Goal: Task Accomplishment & Management: Complete application form

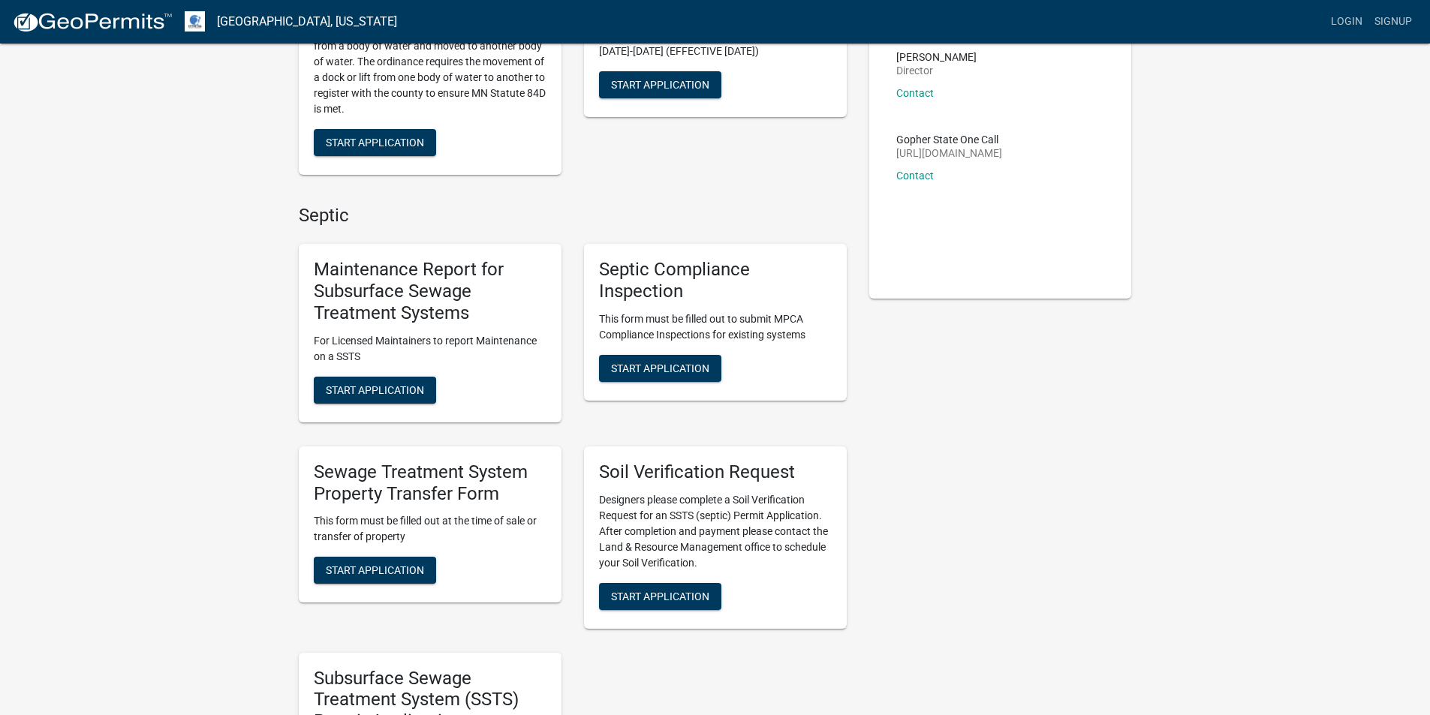
scroll to position [225, 0]
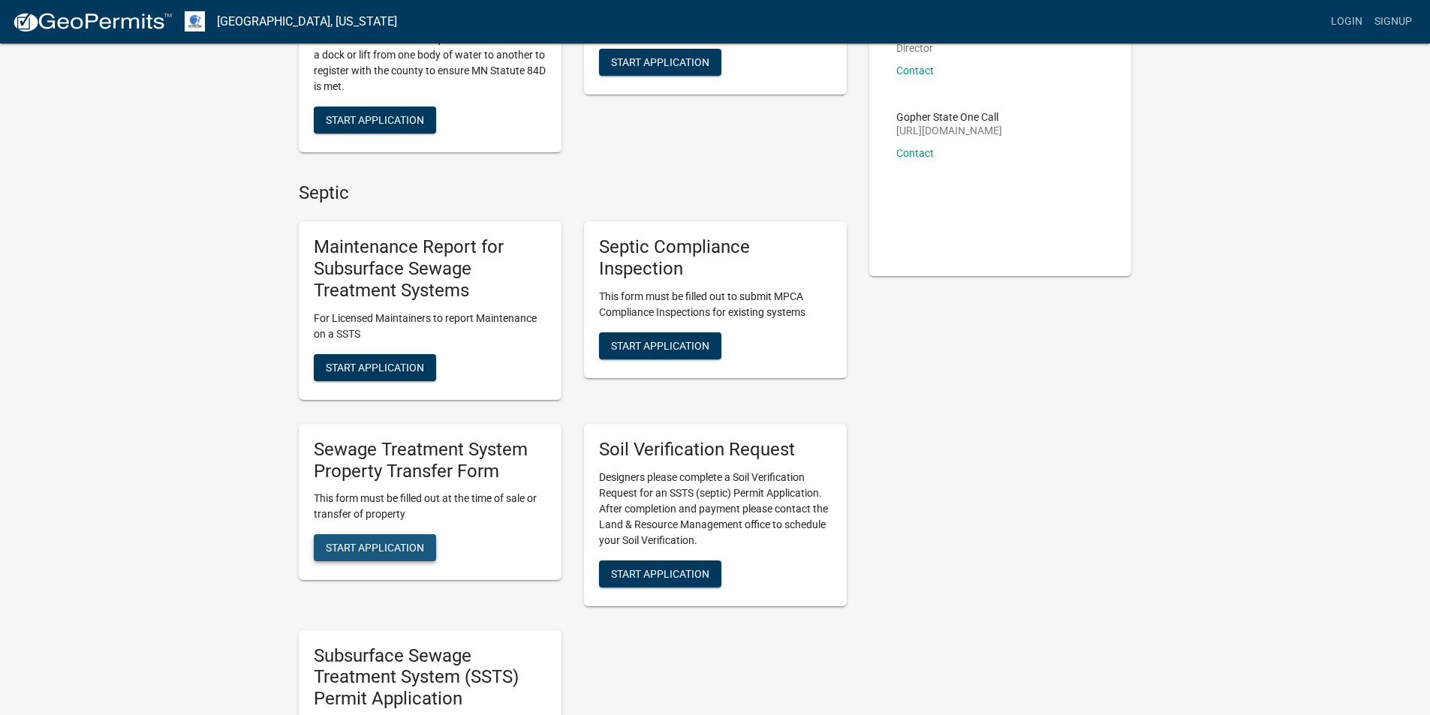
click at [381, 544] on span "Start Application" at bounding box center [375, 548] width 98 height 12
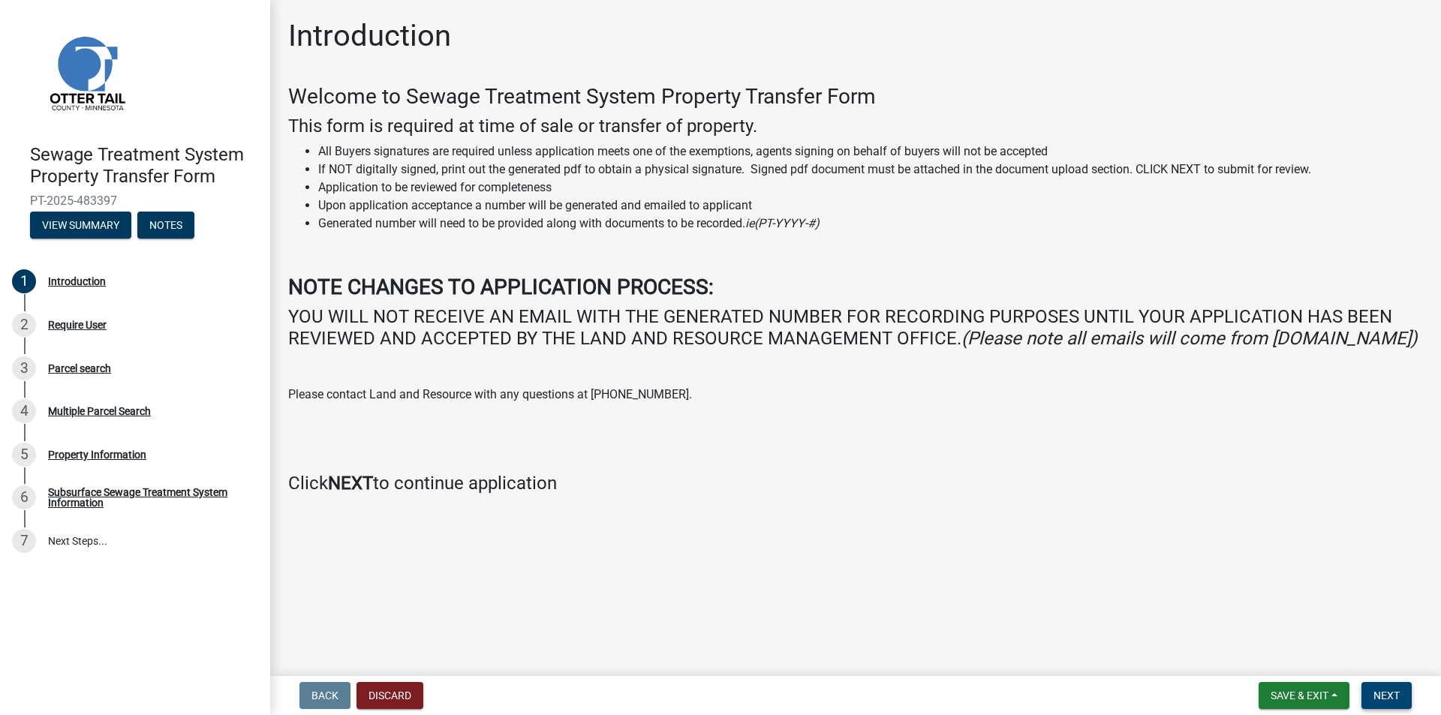
click at [1382, 693] on span "Next" at bounding box center [1386, 696] width 26 height 12
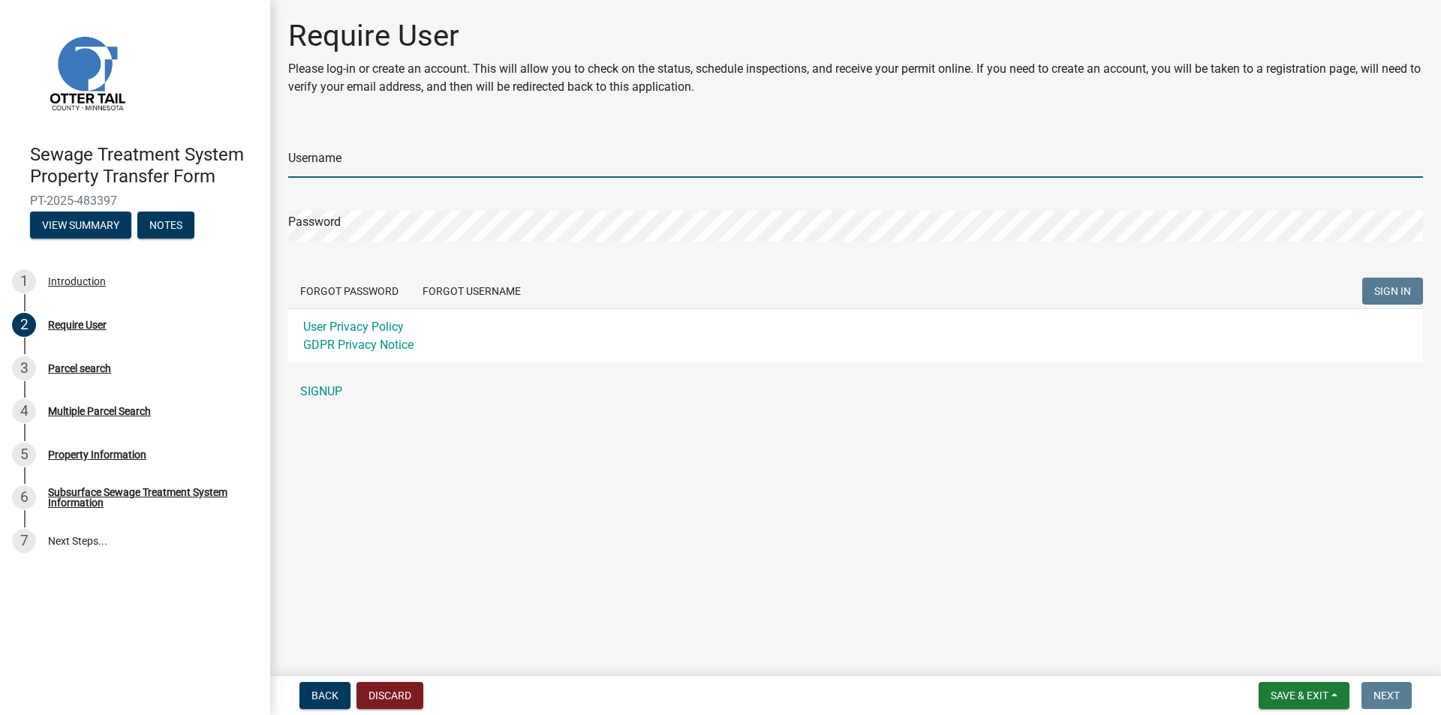
type input "VanessaE"
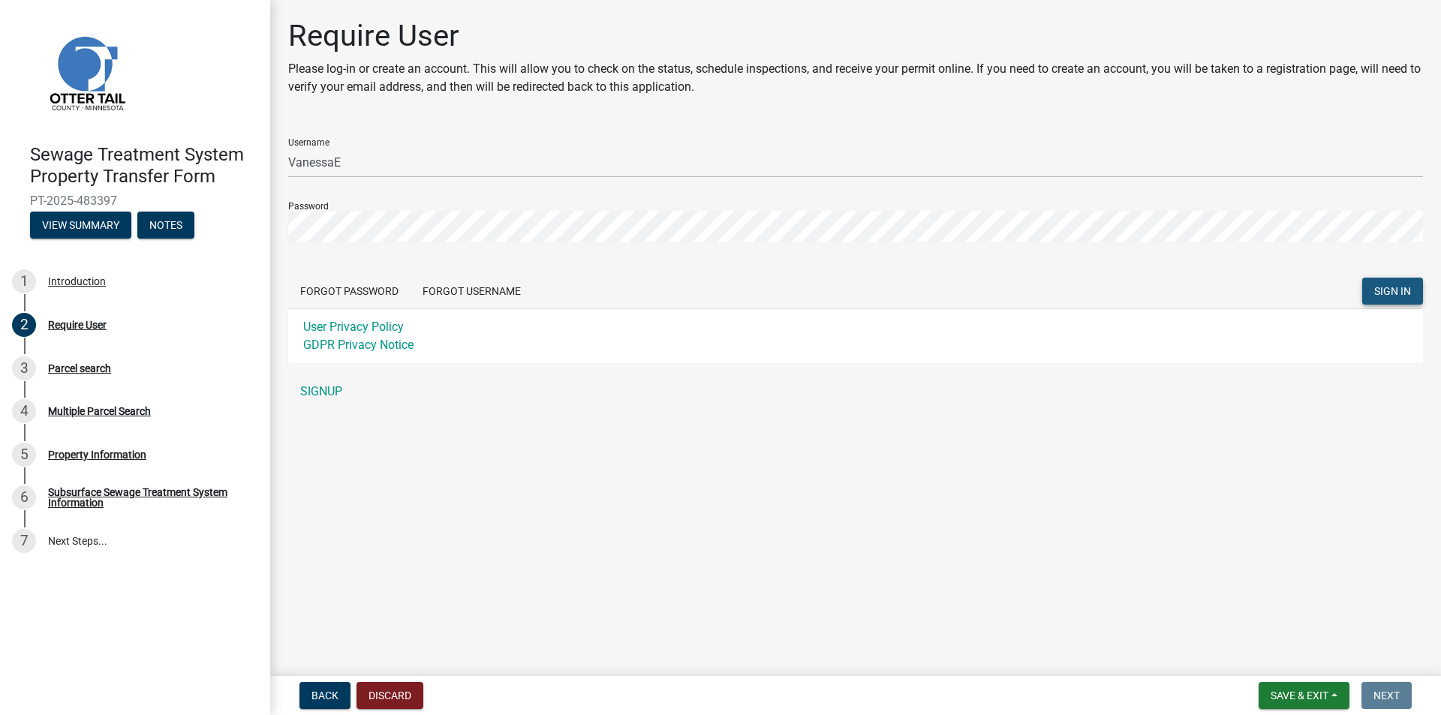
click at [1409, 288] on span "SIGN IN" at bounding box center [1392, 291] width 37 height 12
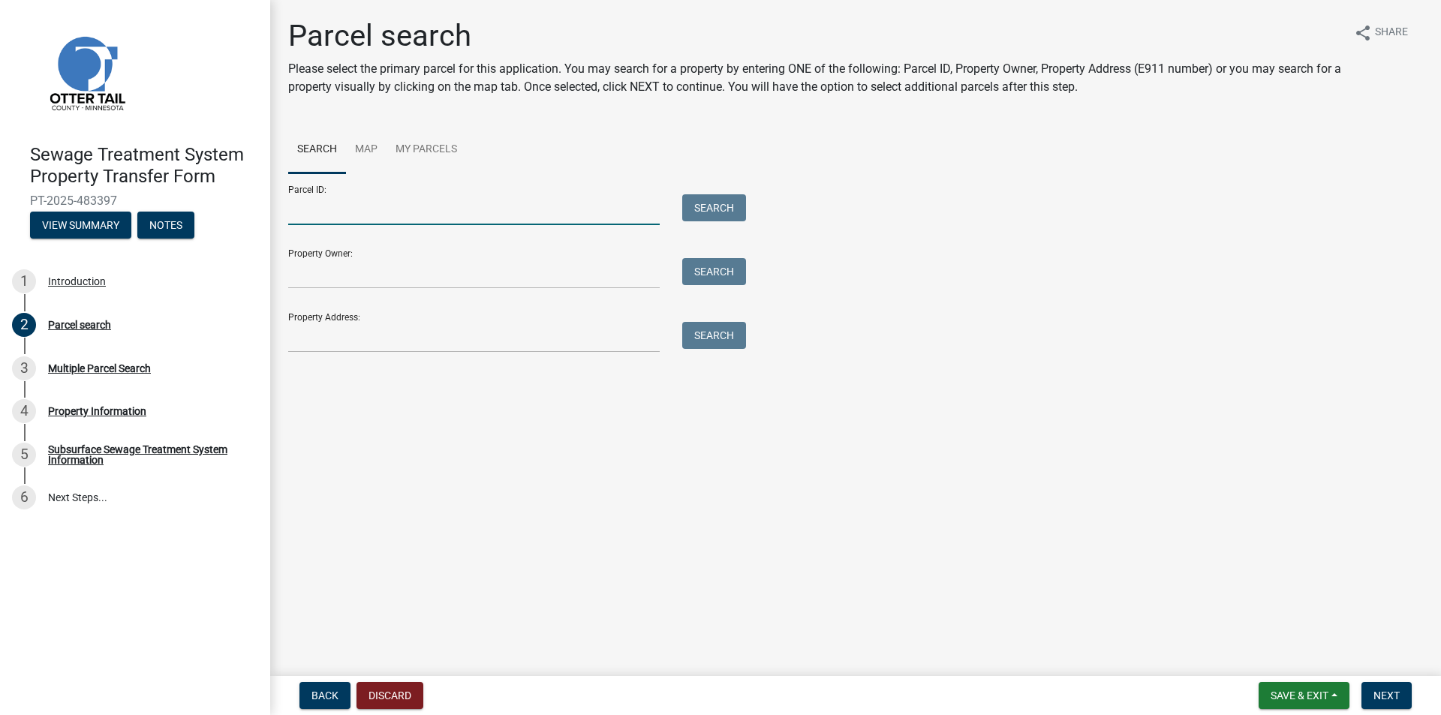
click at [308, 218] on input "Parcel ID:" at bounding box center [473, 209] width 371 height 31
type input "02000990563000"
click at [717, 212] on button "Search" at bounding box center [714, 207] width 64 height 27
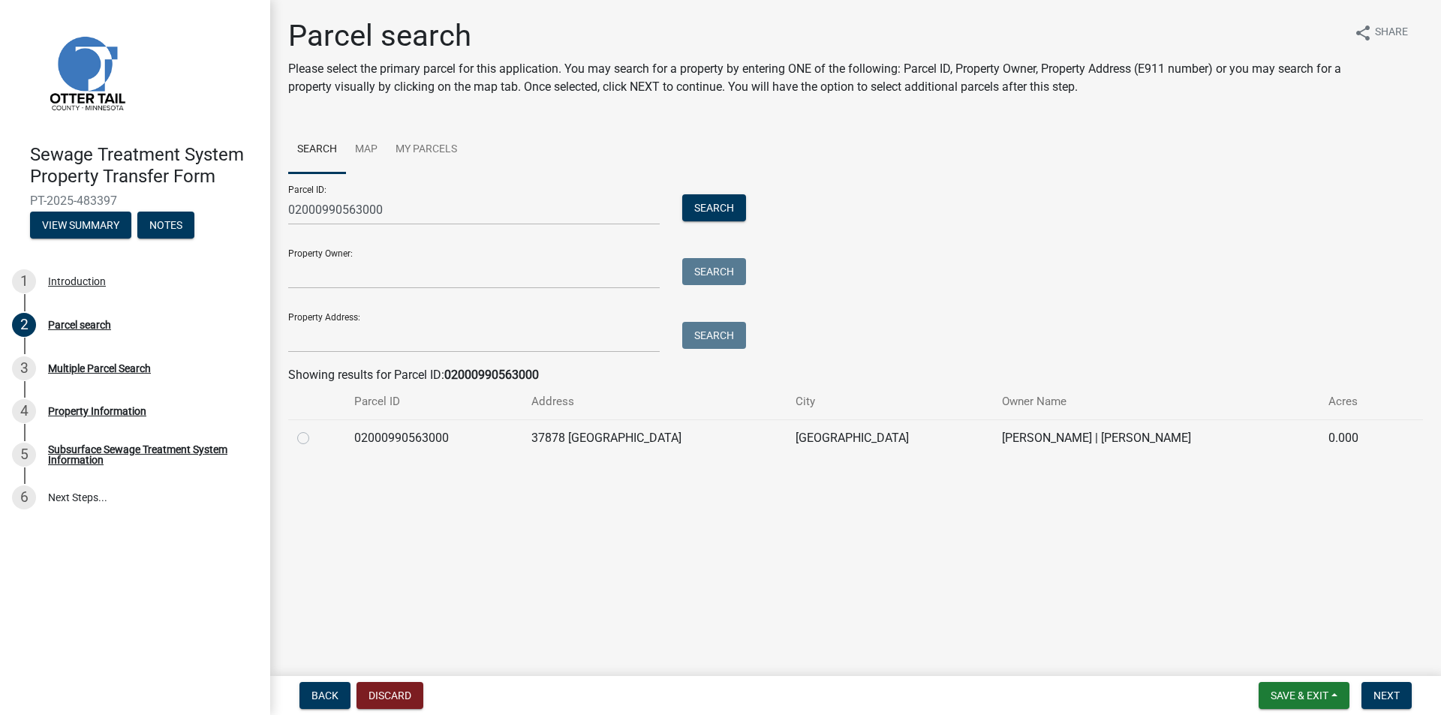
click at [315, 429] on label at bounding box center [315, 429] width 0 height 0
click at [315, 439] on input "radio" at bounding box center [320, 434] width 10 height 10
radio input "true"
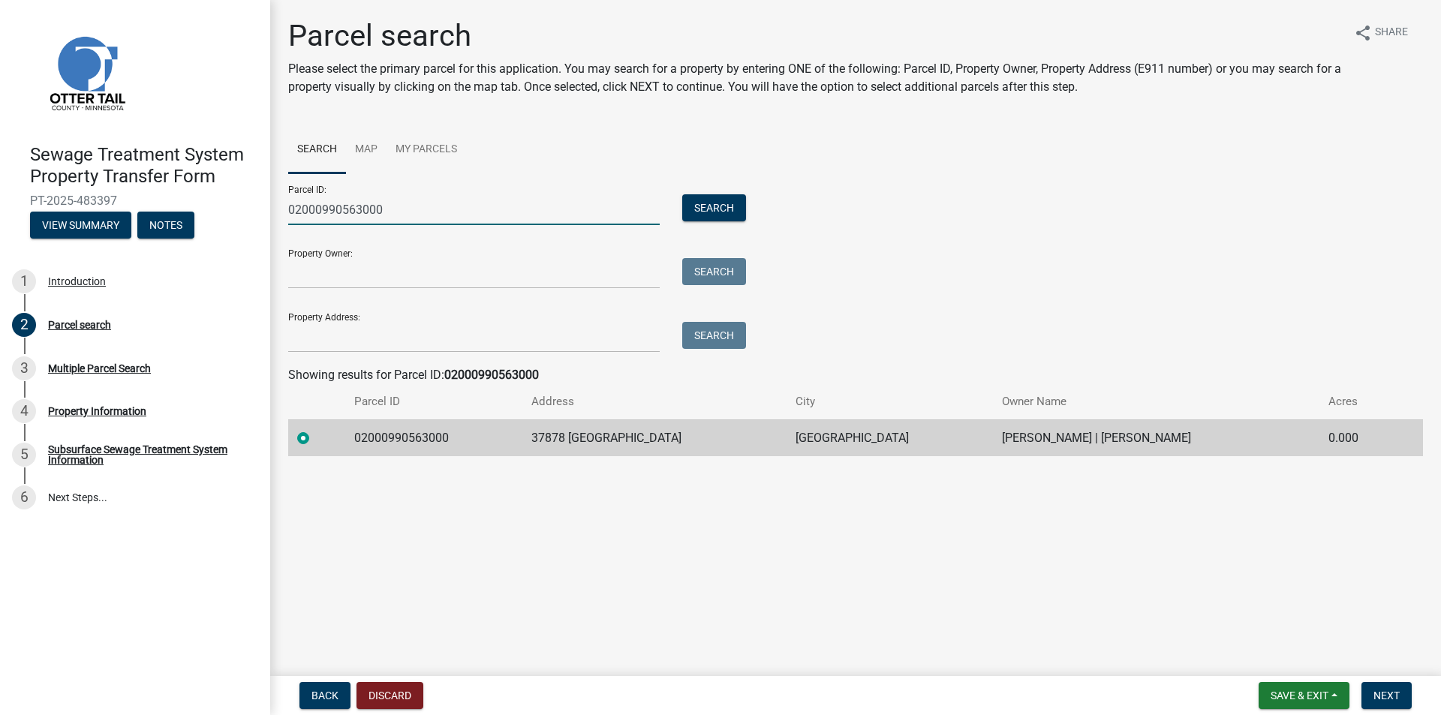
click at [412, 210] on input "02000990563000" at bounding box center [473, 209] width 371 height 31
type input "02000990614001"
click at [729, 212] on button "Search" at bounding box center [714, 207] width 64 height 27
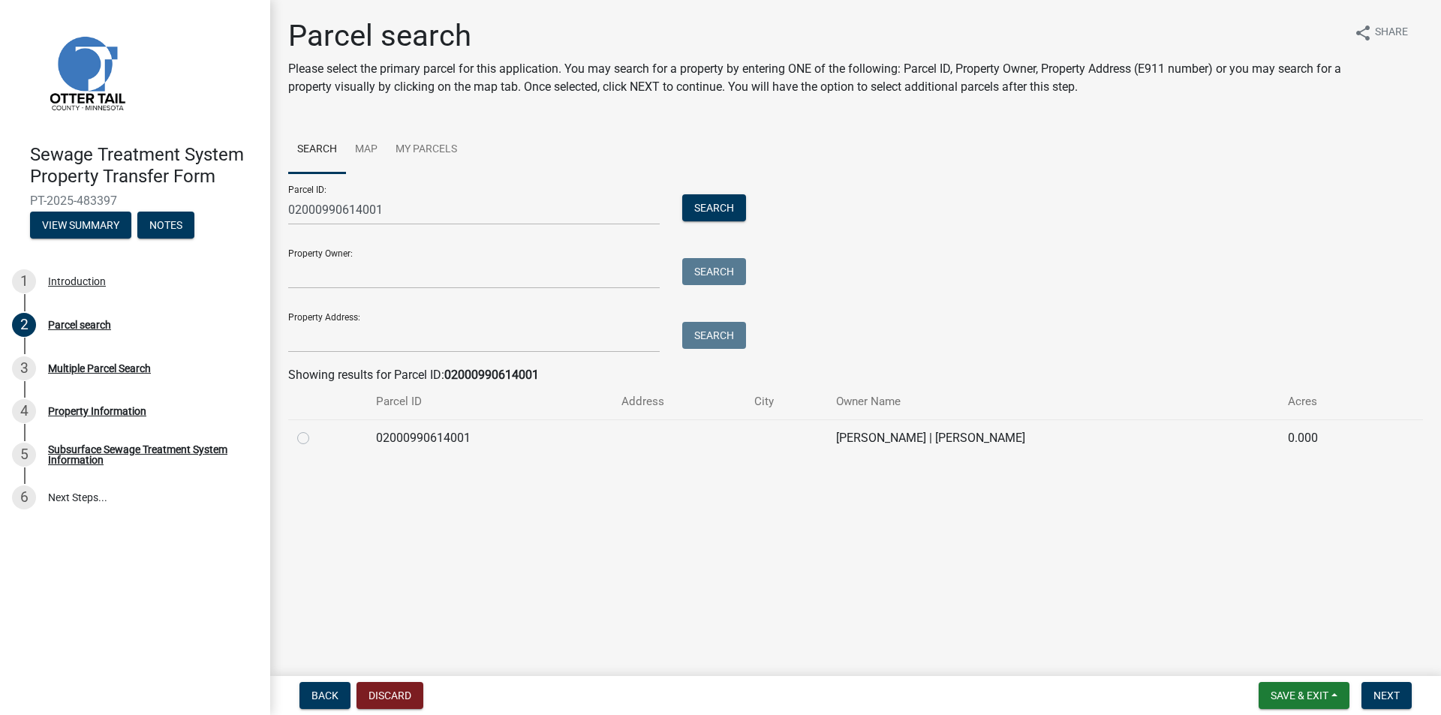
click at [315, 429] on label at bounding box center [315, 429] width 0 height 0
click at [315, 436] on input "radio" at bounding box center [320, 434] width 10 height 10
radio input "true"
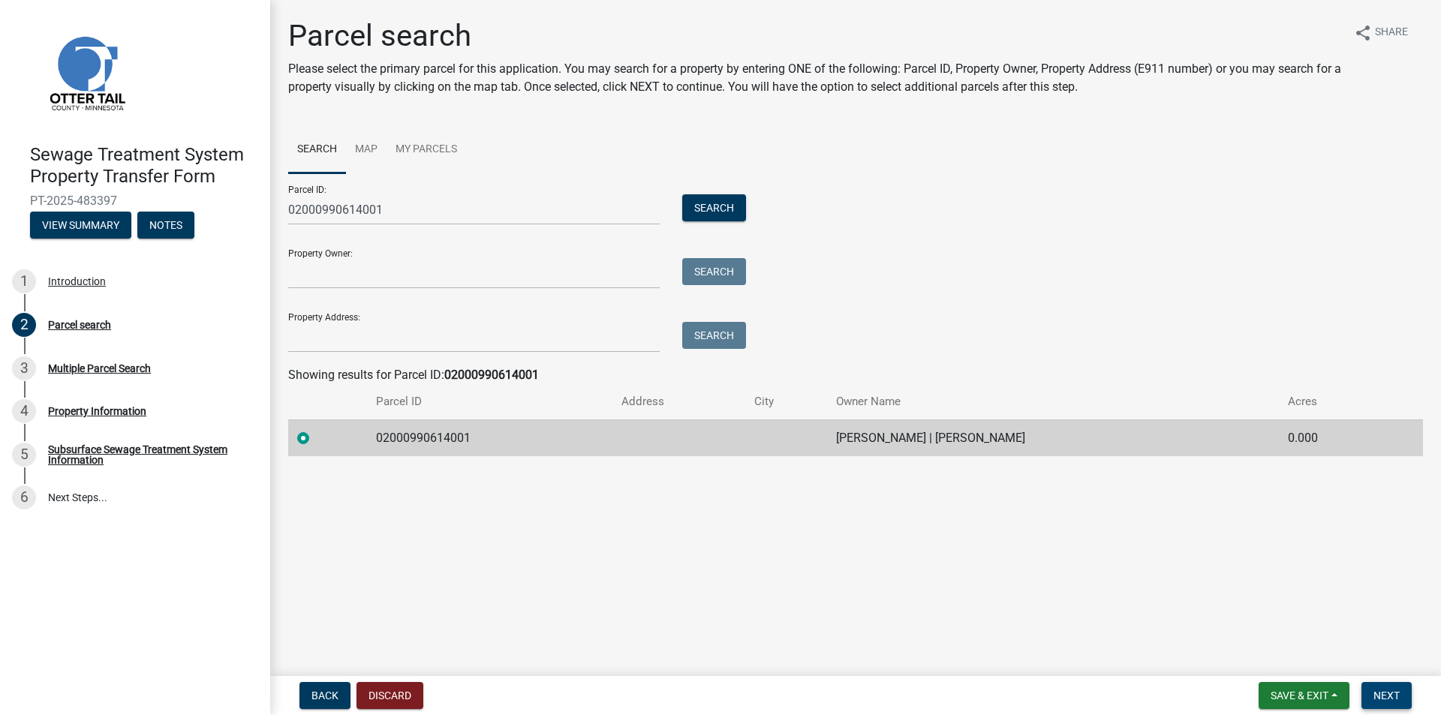
click at [1382, 692] on span "Next" at bounding box center [1386, 696] width 26 height 12
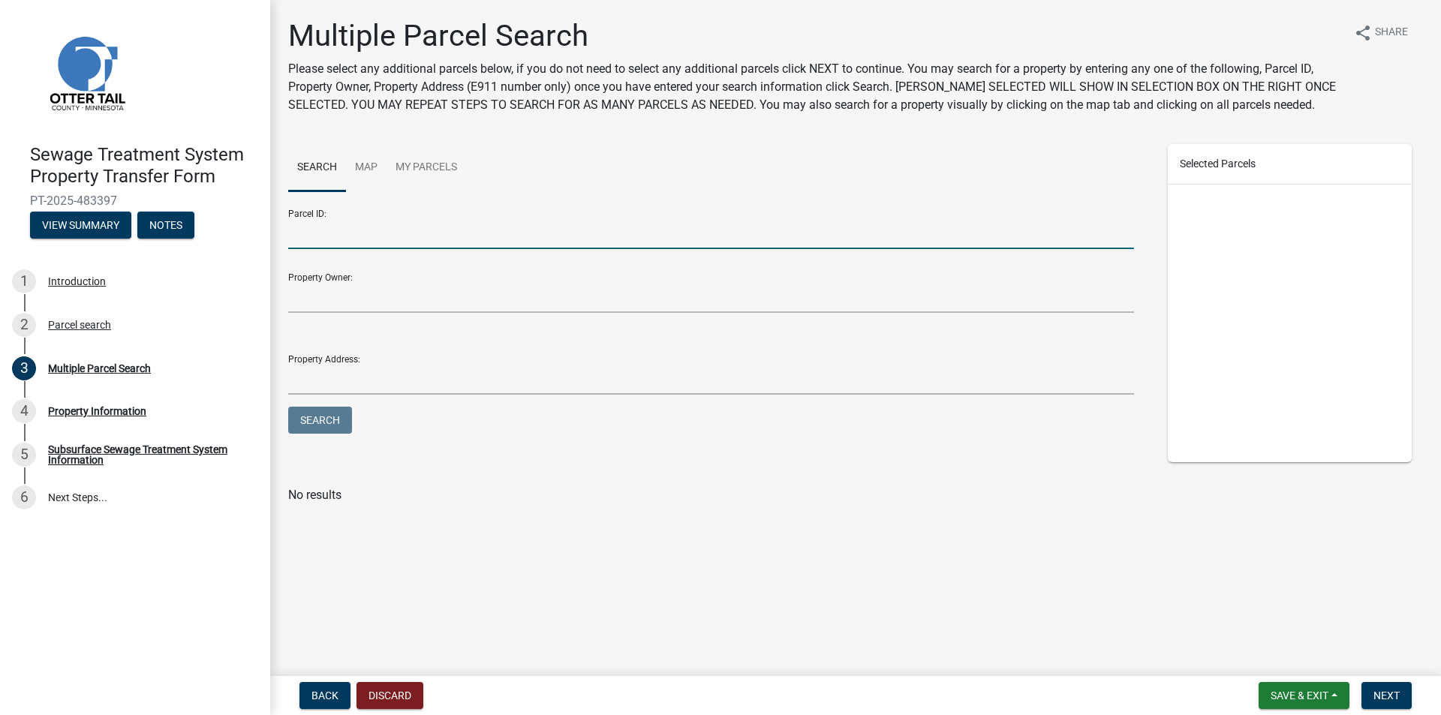
click at [308, 239] on input "Parcel ID:" at bounding box center [711, 233] width 846 height 31
type input "02000990563000"
click at [308, 414] on button "Search" at bounding box center [320, 420] width 64 height 27
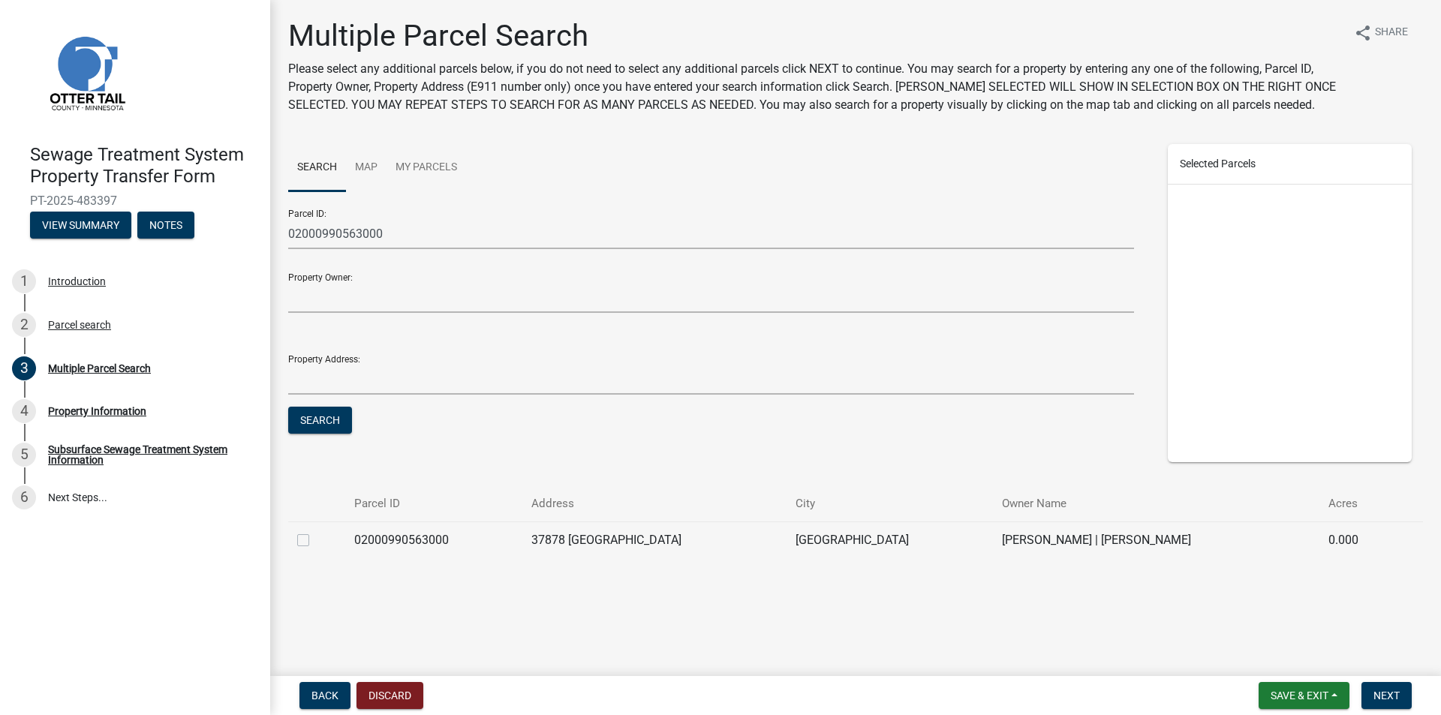
click at [315, 531] on label at bounding box center [315, 531] width 0 height 0
click at [315, 541] on input "checkbox" at bounding box center [320, 536] width 10 height 10
checkbox input "true"
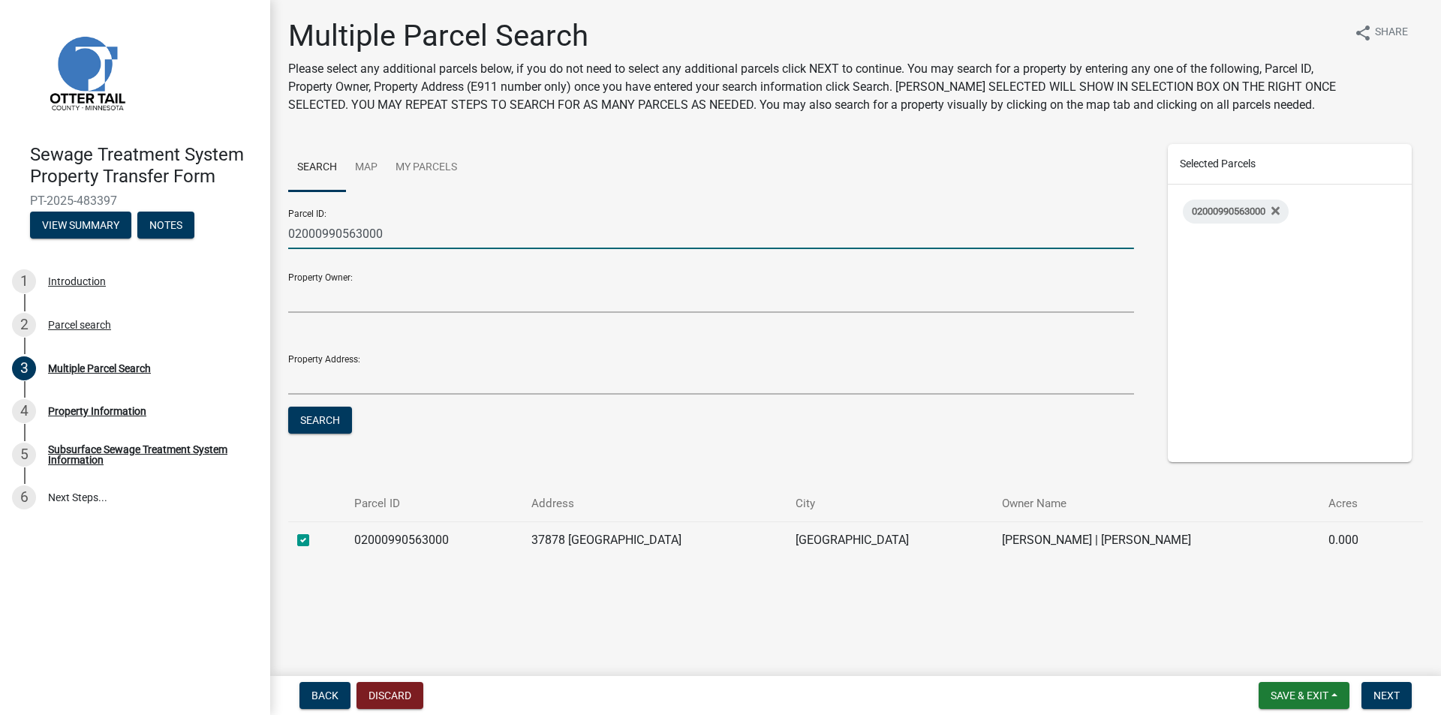
click at [388, 230] on input "02000990563000" at bounding box center [711, 233] width 846 height 31
type input "02000990626000"
click at [316, 424] on button "Search" at bounding box center [320, 420] width 64 height 27
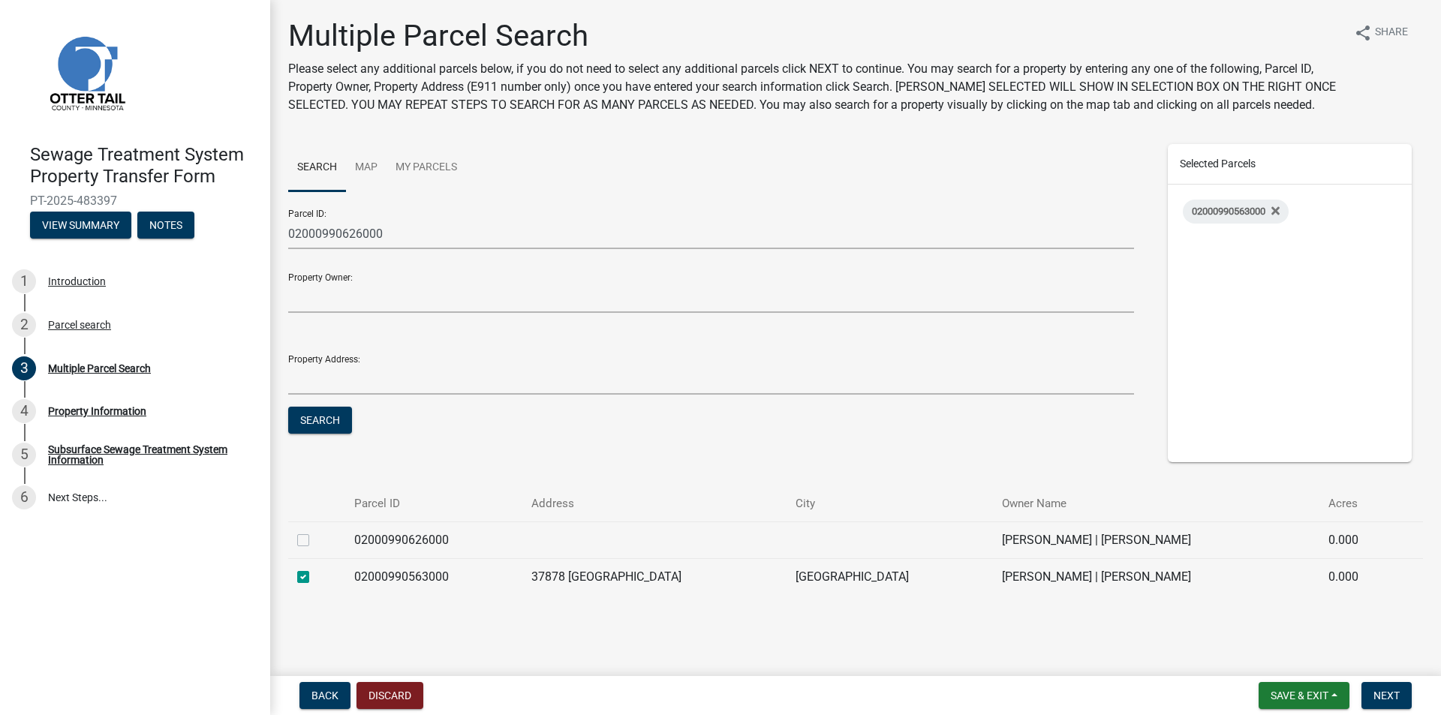
click at [315, 531] on label at bounding box center [315, 531] width 0 height 0
click at [315, 541] on input "checkbox" at bounding box center [320, 536] width 10 height 10
checkbox input "true"
click at [1388, 694] on span "Next" at bounding box center [1386, 696] width 26 height 12
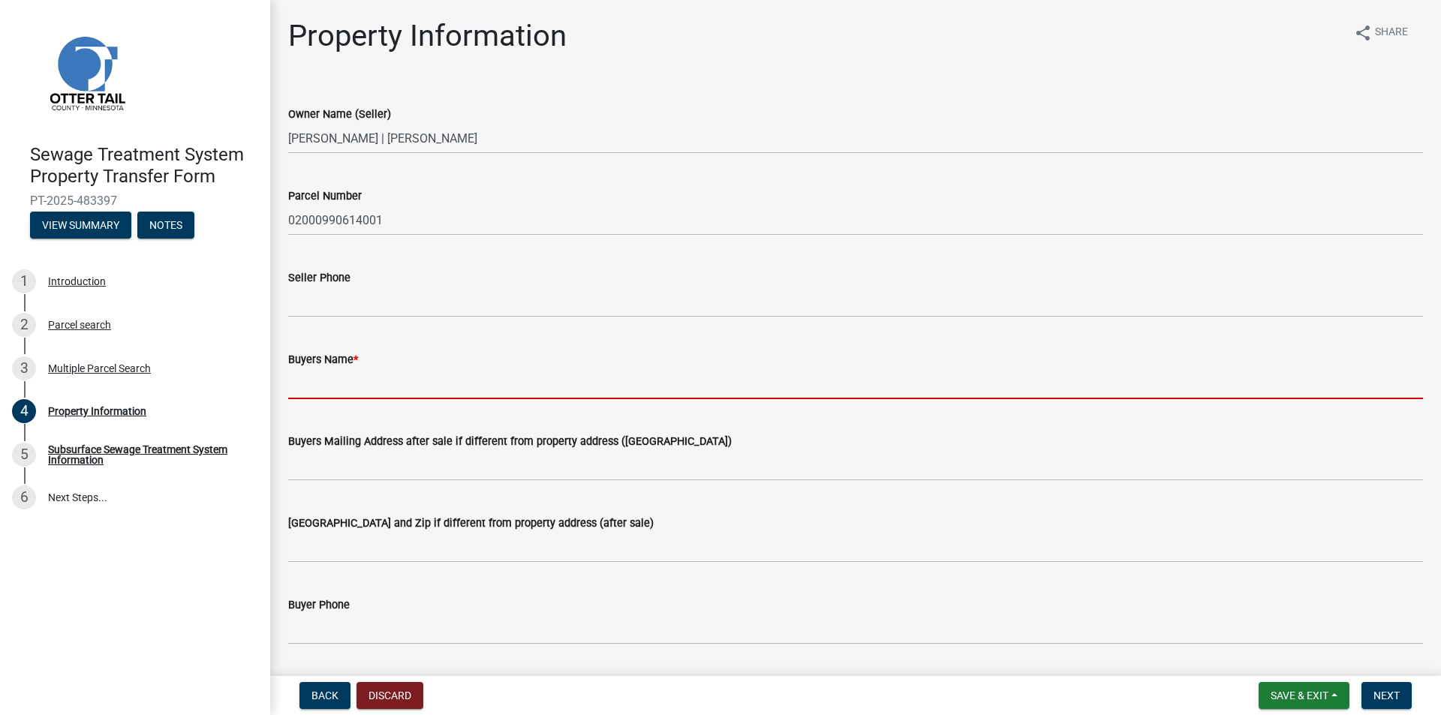
click at [304, 381] on input "Buyers Name *" at bounding box center [855, 383] width 1135 height 31
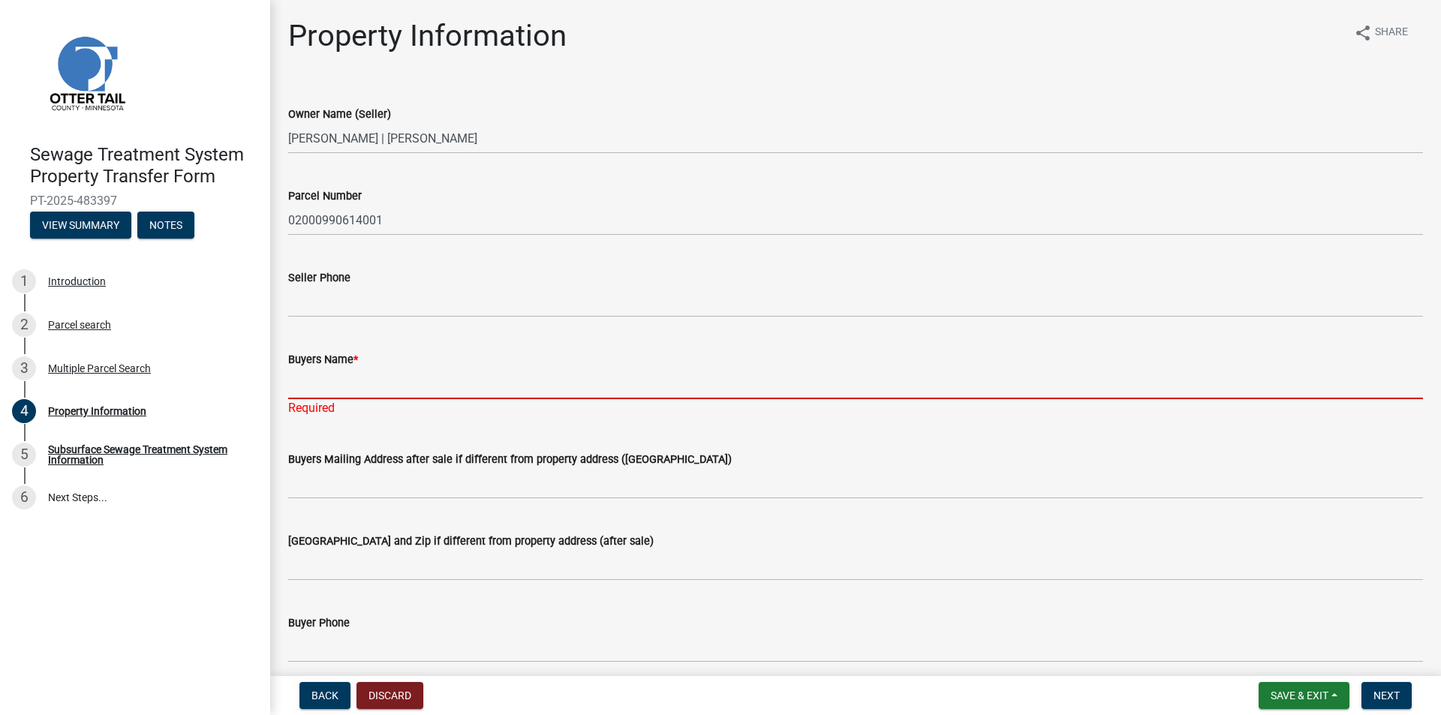
paste input "David E. Segler and Lisa A. Segler, or their successor, as Trustees of the Lisa…"
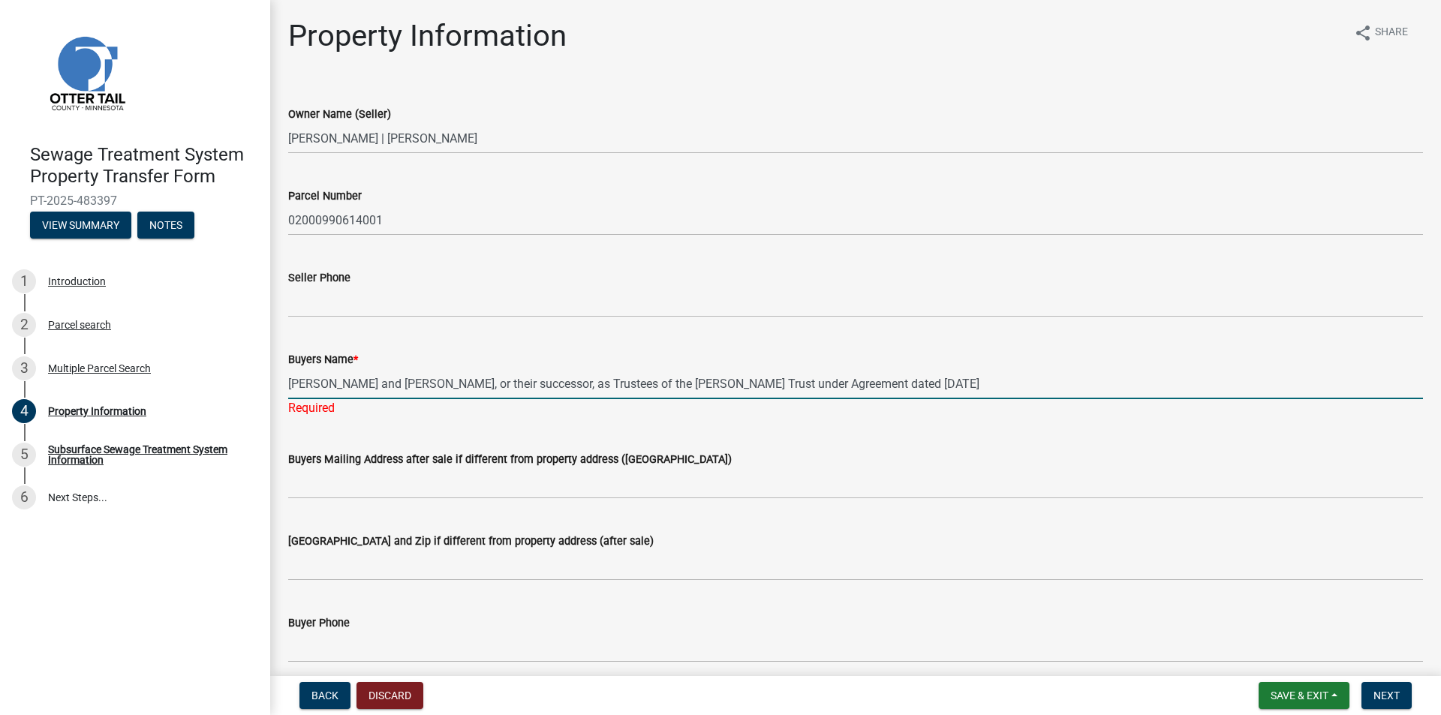
type input "David E. Segler and Lisa A. Segler, or their successor, as Trustees of the Lisa…"
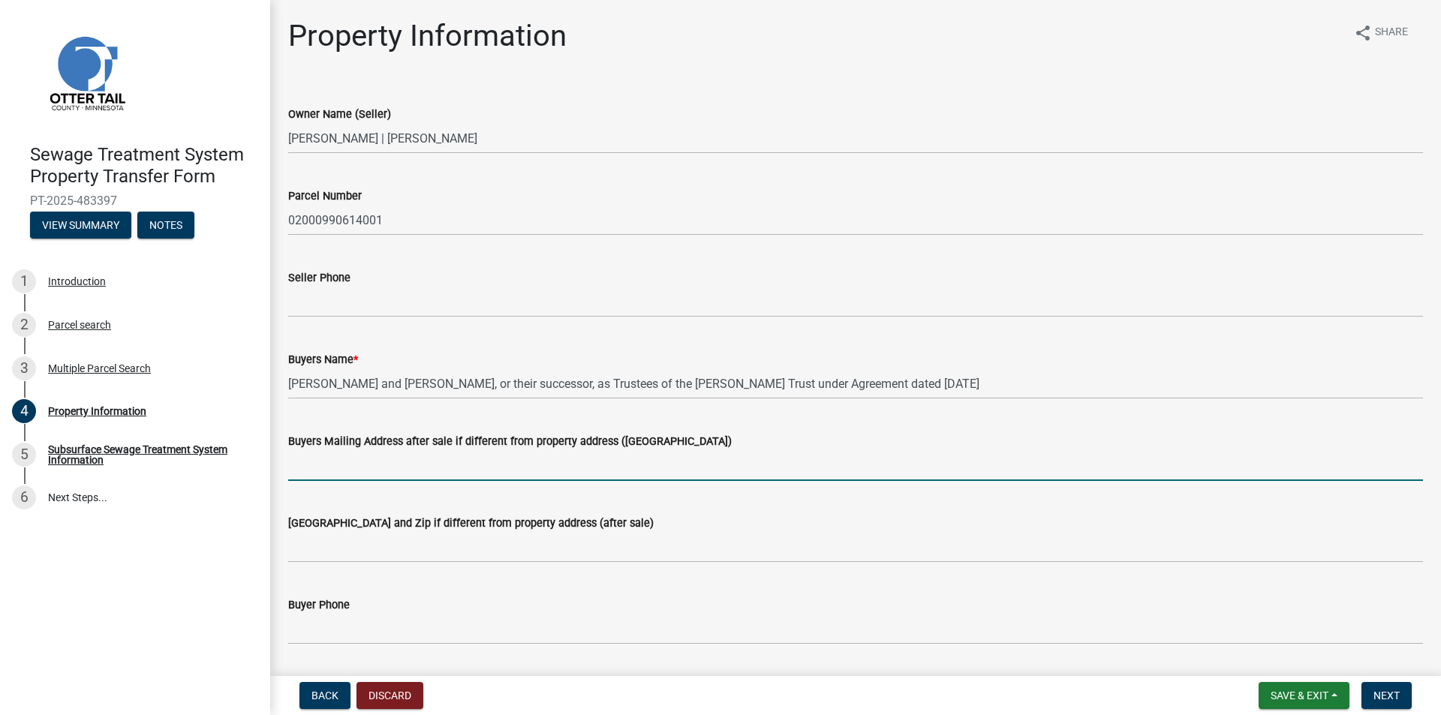
paste input "7920 Lost Lake Road"
type input "7920 Lost Lake Road"
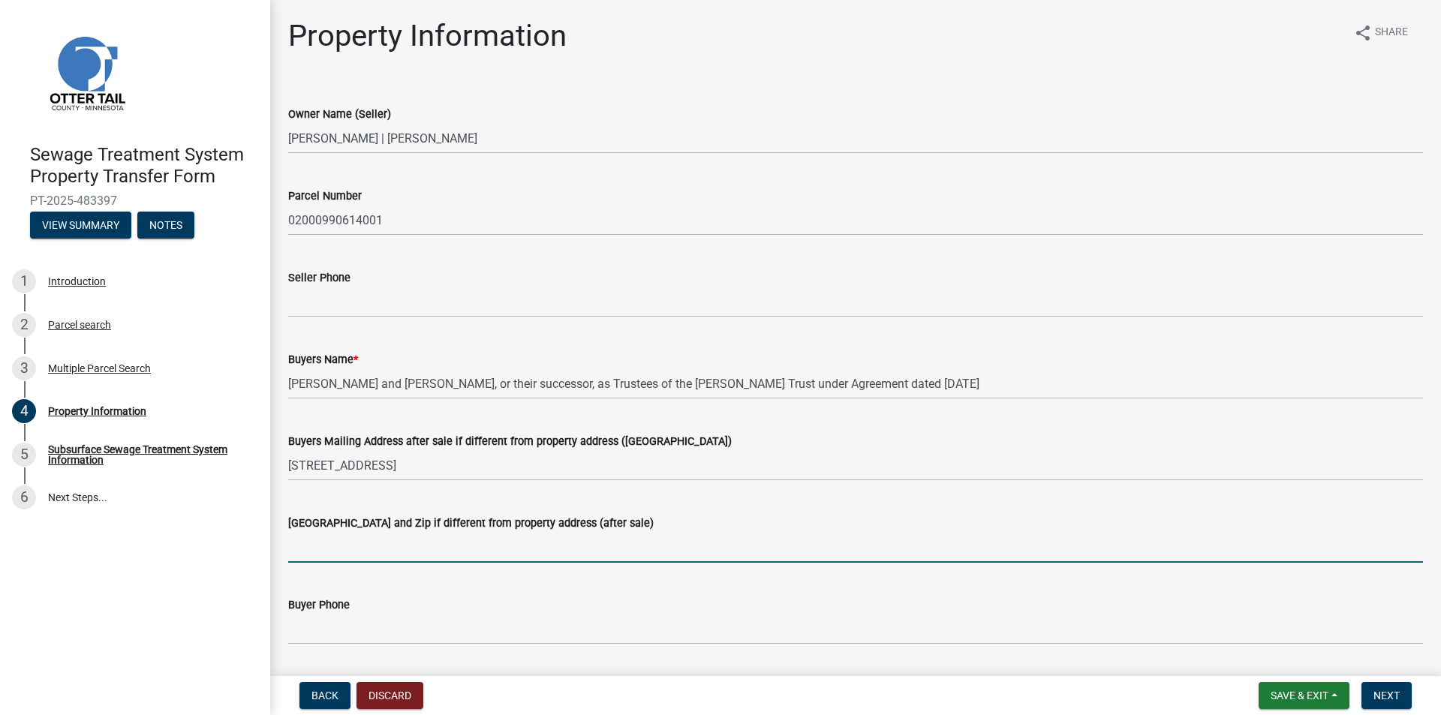
click at [302, 551] on input "[GEOGRAPHIC_DATA] and Zip if different from property address (after sale)" at bounding box center [855, 547] width 1135 height 31
paste input "Lake Shore, MN 56468"
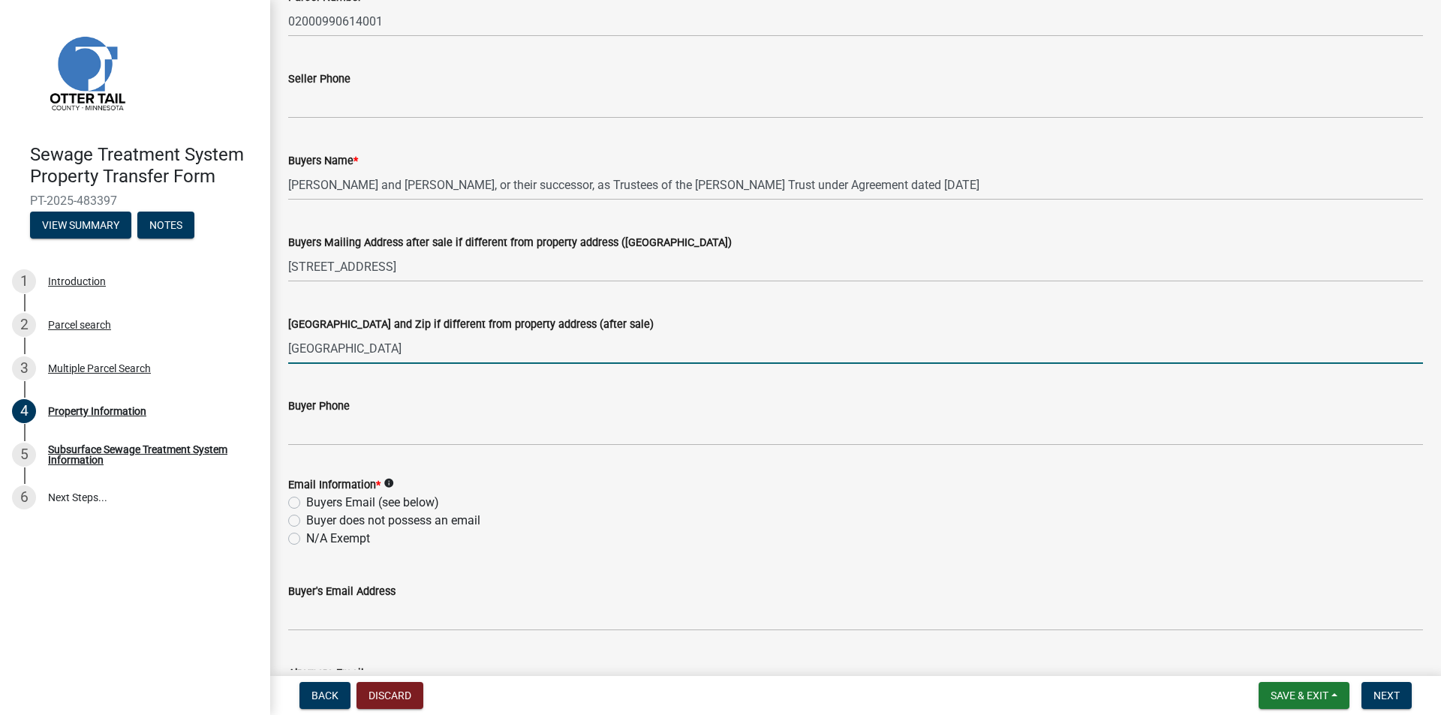
scroll to position [225, 0]
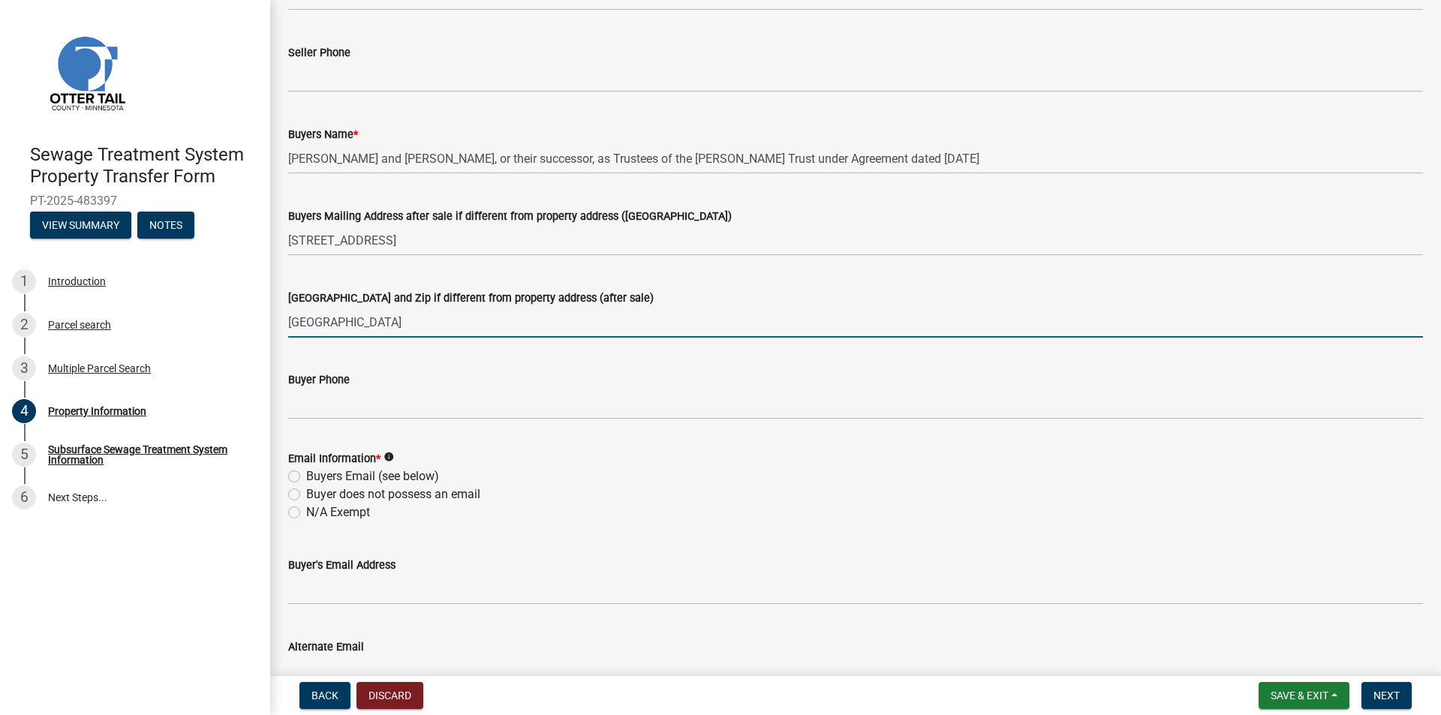
type input "Lake Shore, MN 56468"
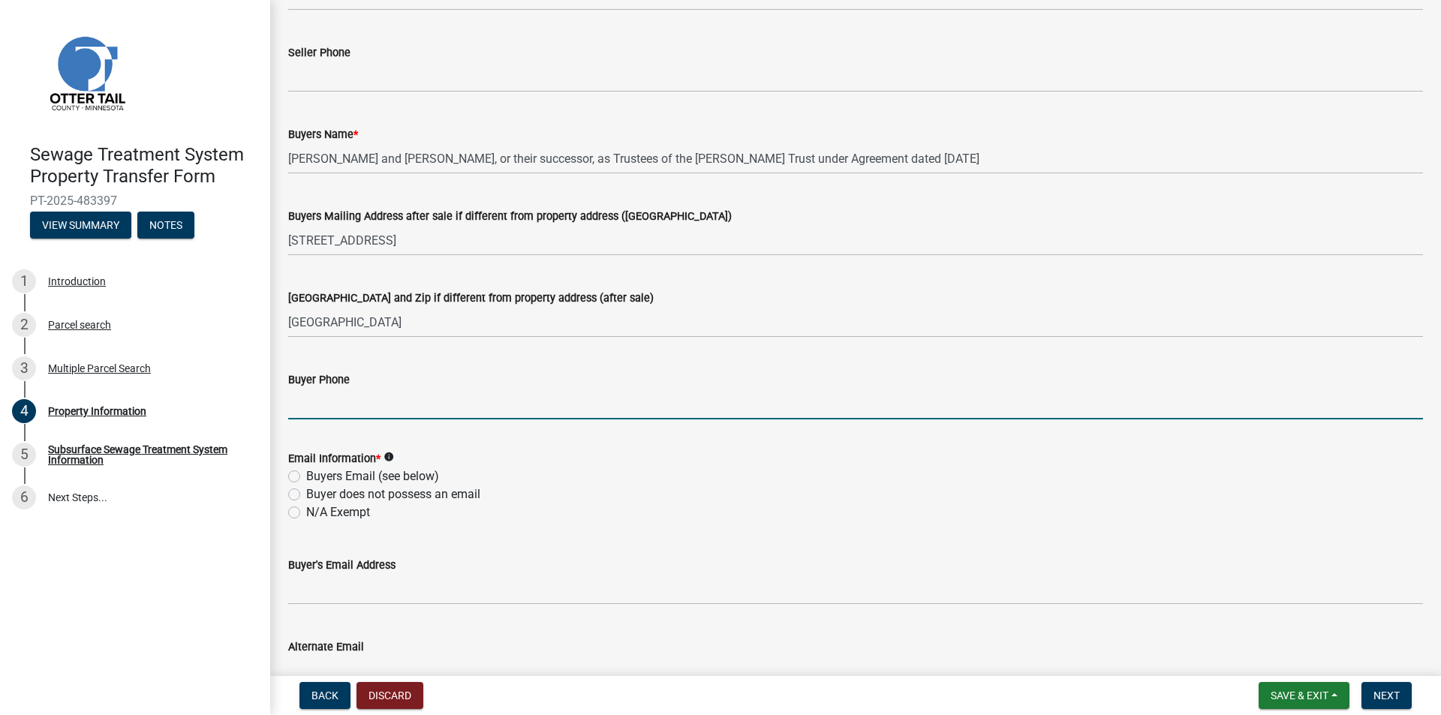
click at [299, 406] on input "Buyer Phone" at bounding box center [855, 404] width 1135 height 31
type input "218-839-0869 David Segler"
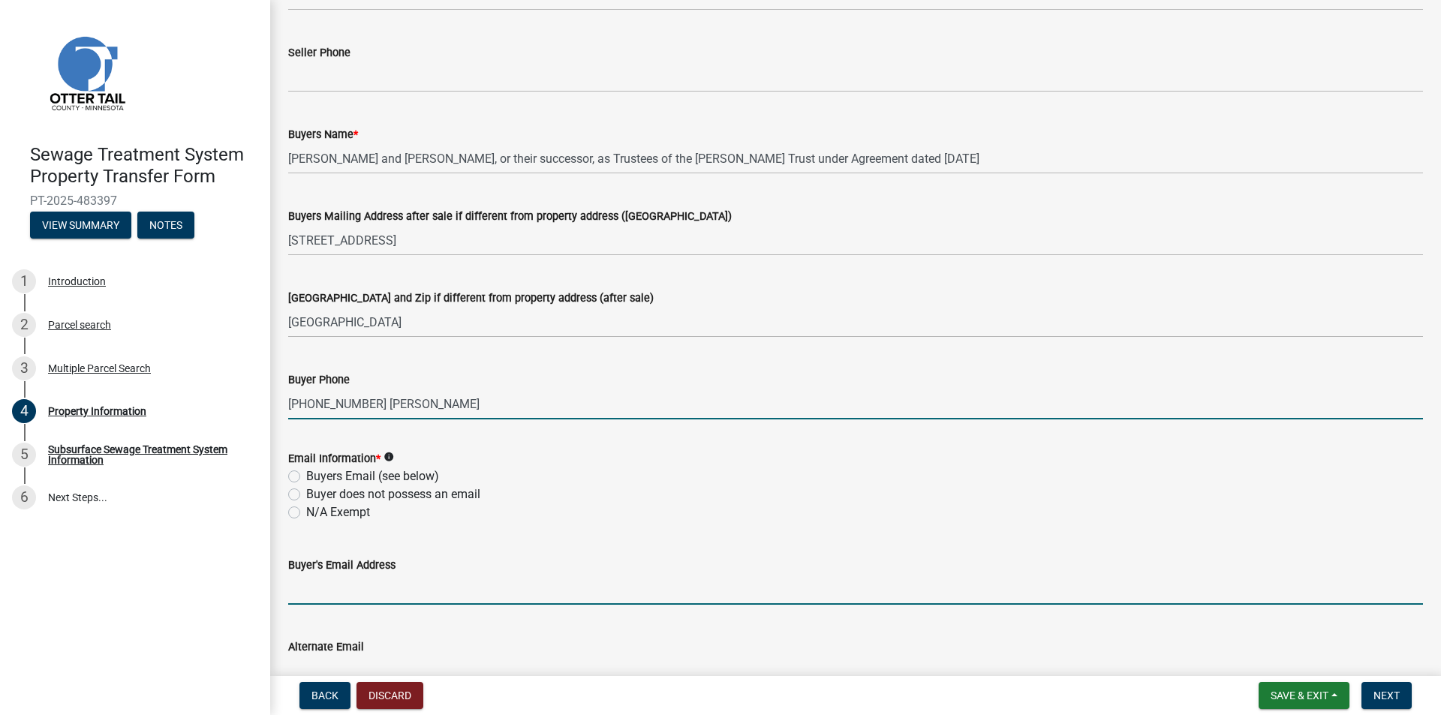
click at [307, 597] on input "Buyer's Email Address" at bounding box center [855, 589] width 1135 height 31
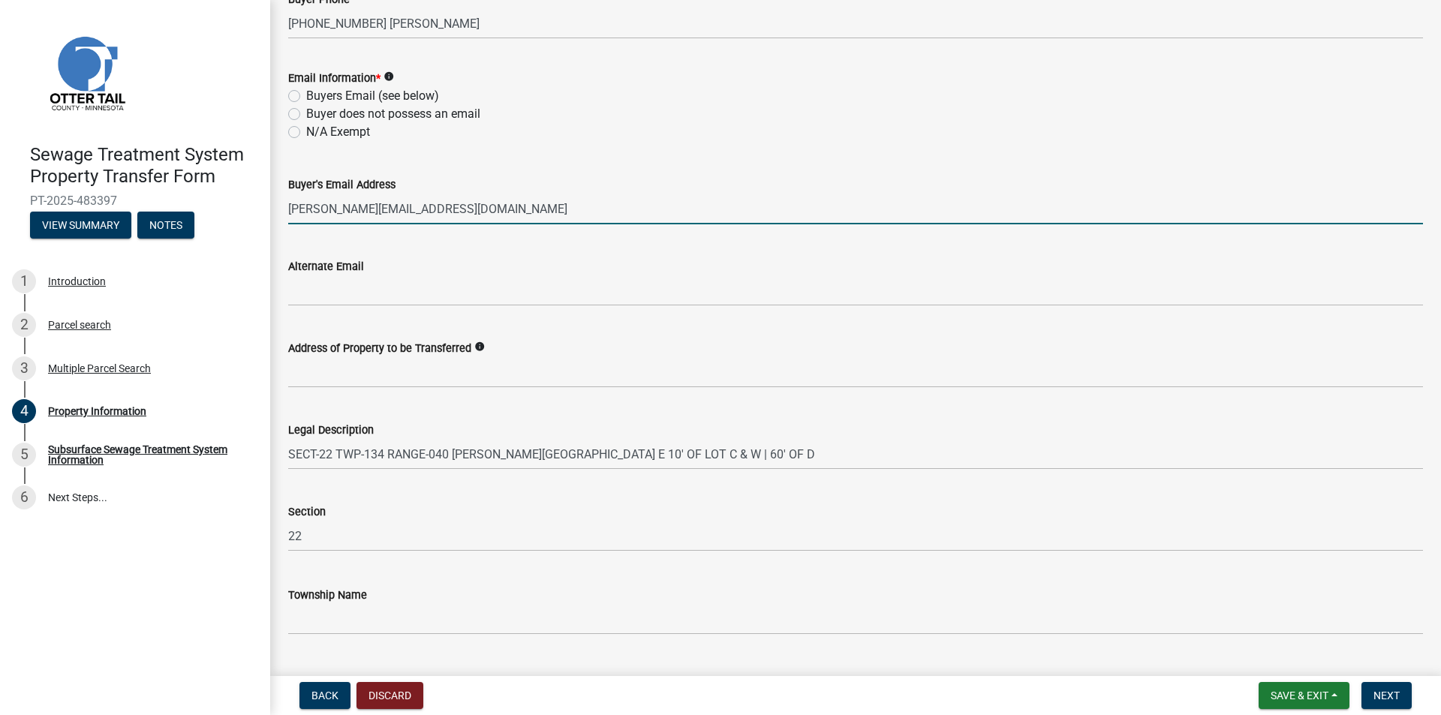
scroll to position [641, 0]
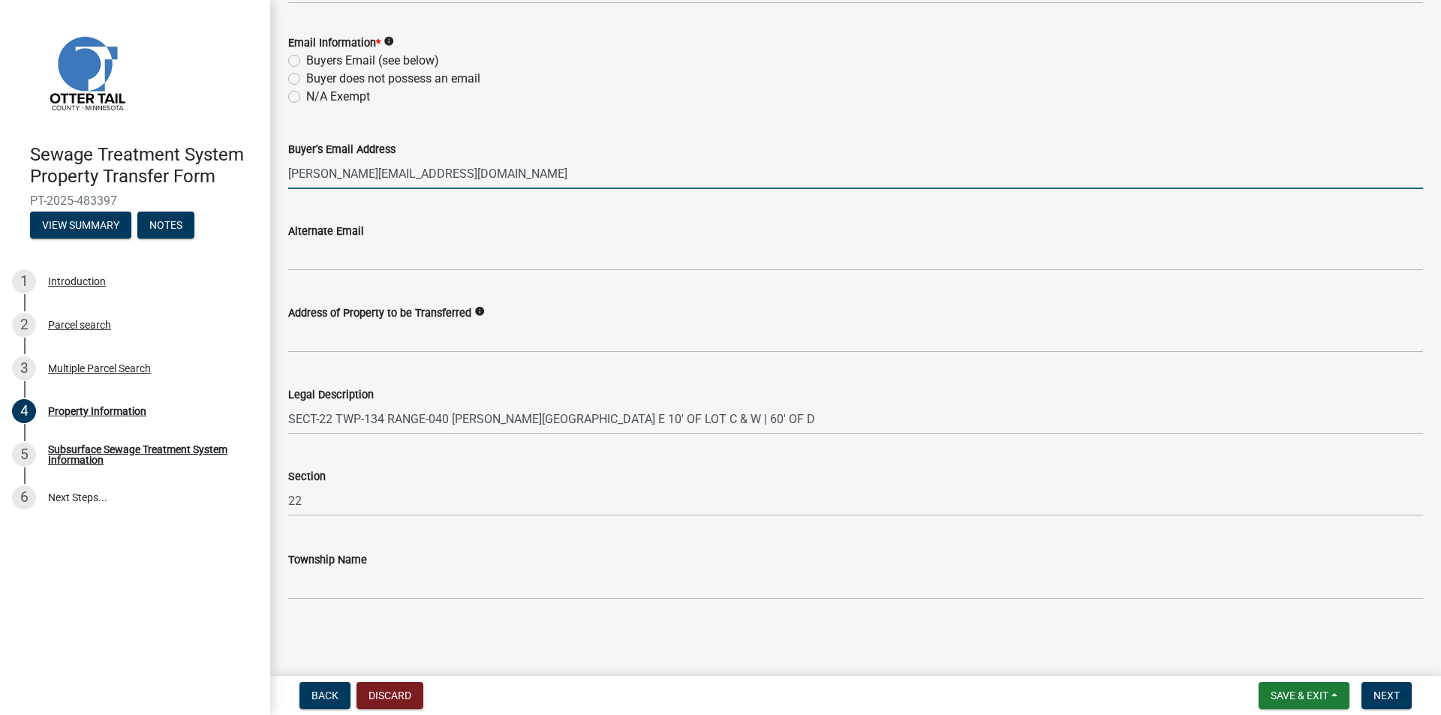
type input "lisa.segler0325@gmail.com"
click at [477, 314] on icon "info" at bounding box center [479, 311] width 11 height 11
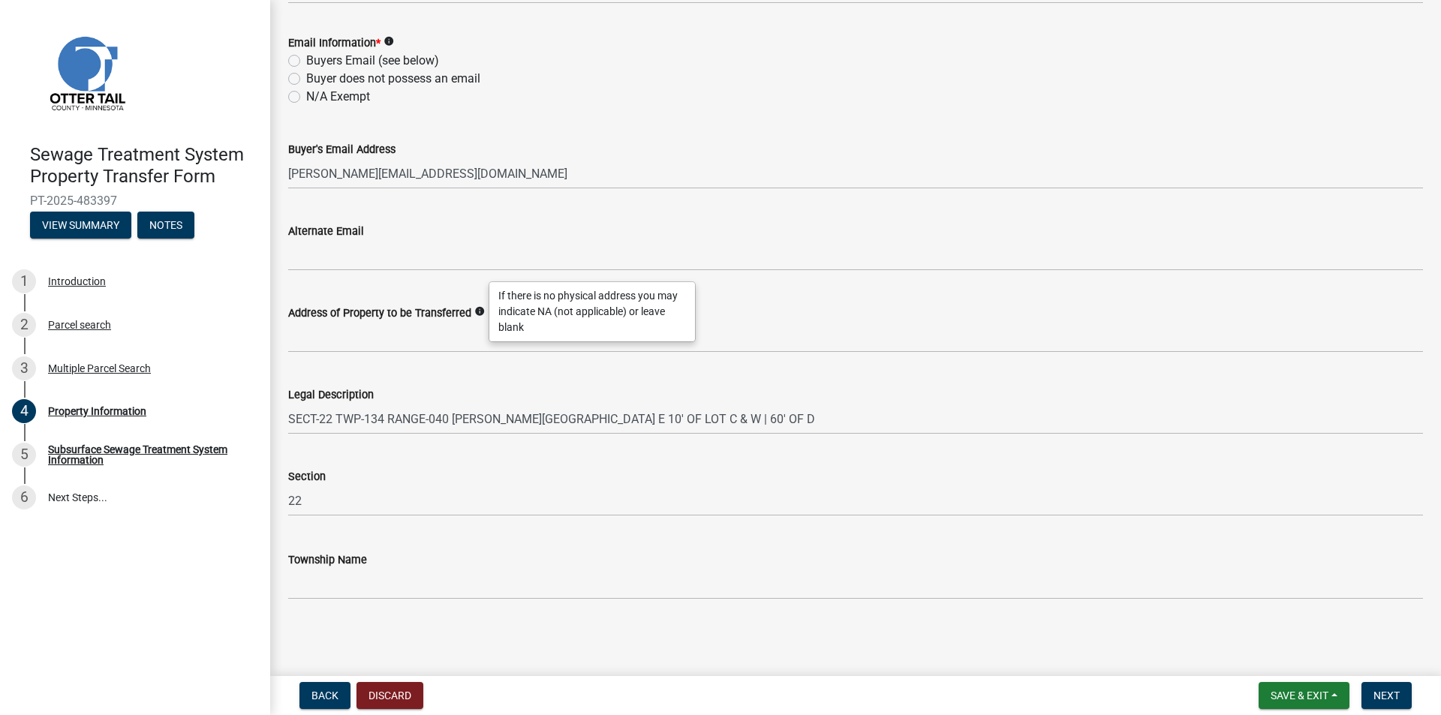
click at [477, 314] on icon "info" at bounding box center [479, 311] width 11 height 11
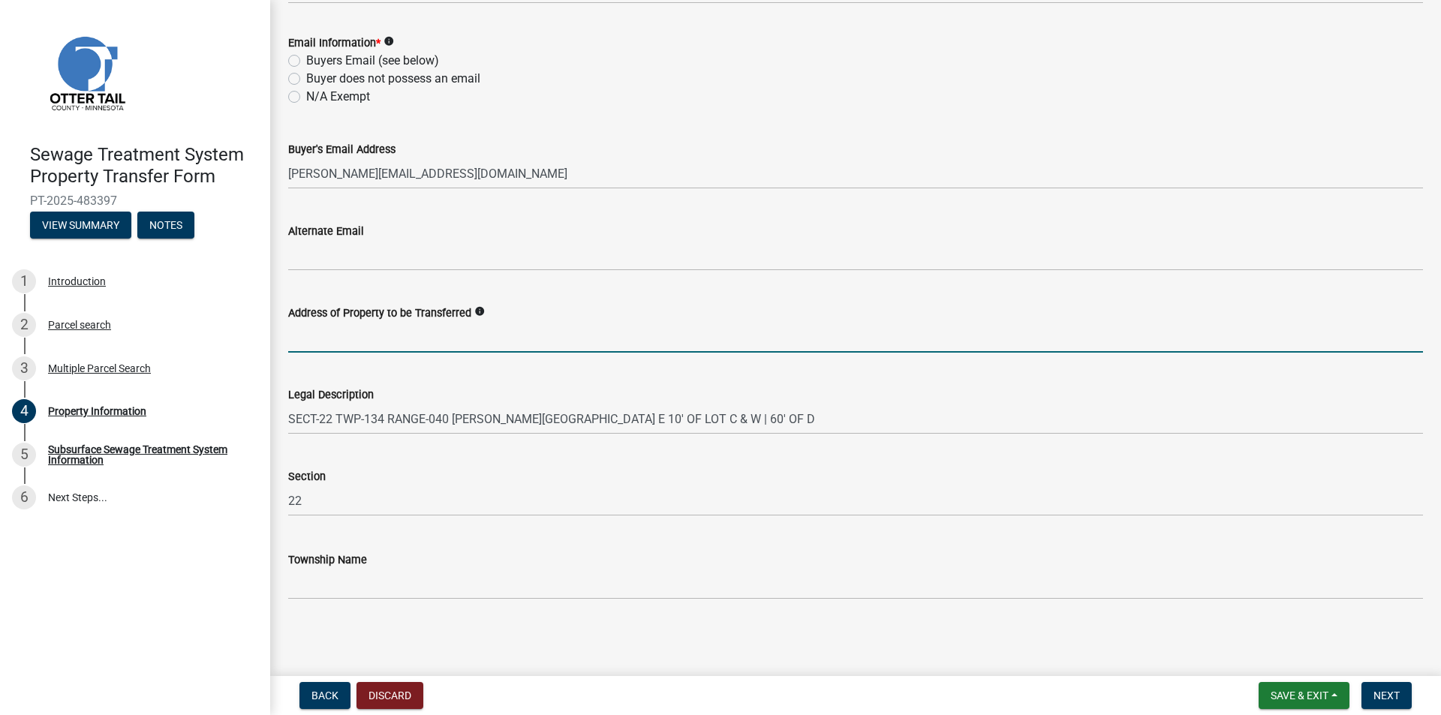
click at [305, 338] on input "Address of Property to be Transferred" at bounding box center [855, 337] width 1135 height 31
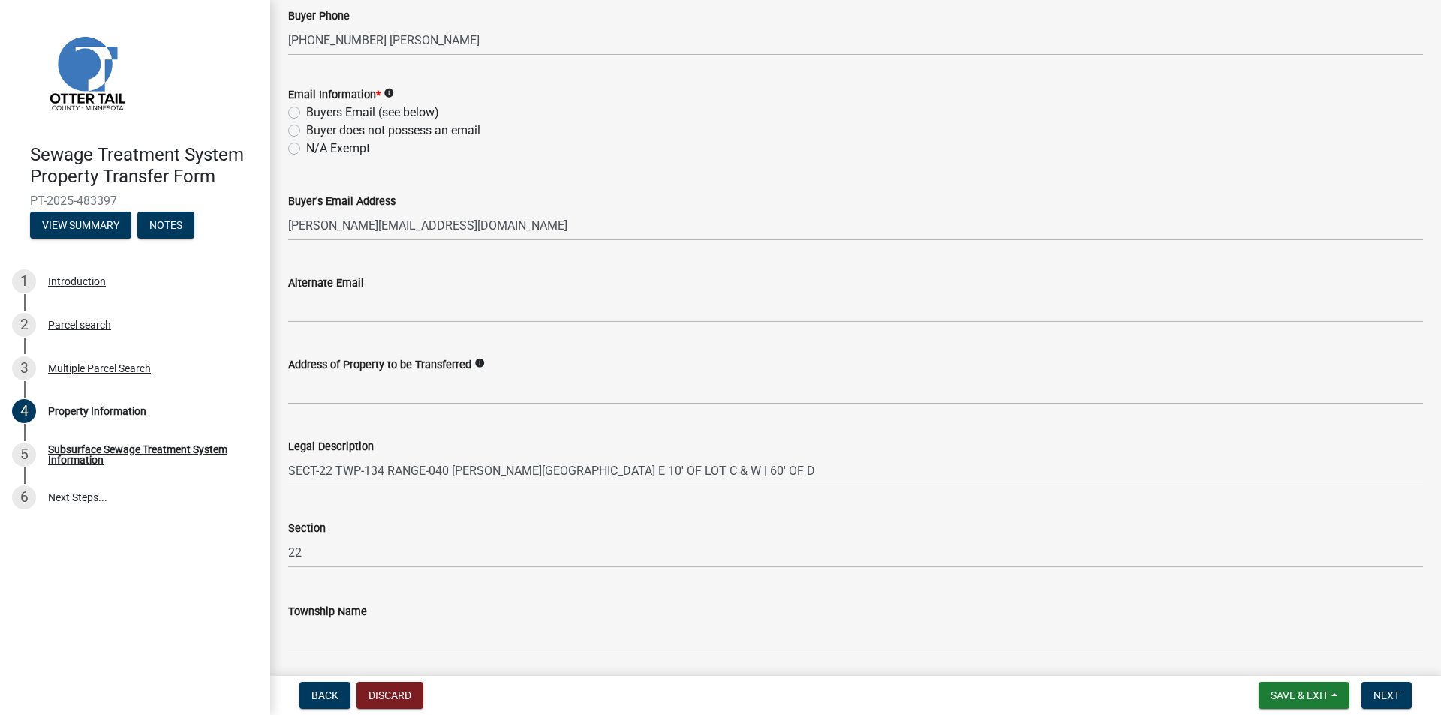
scroll to position [566, 0]
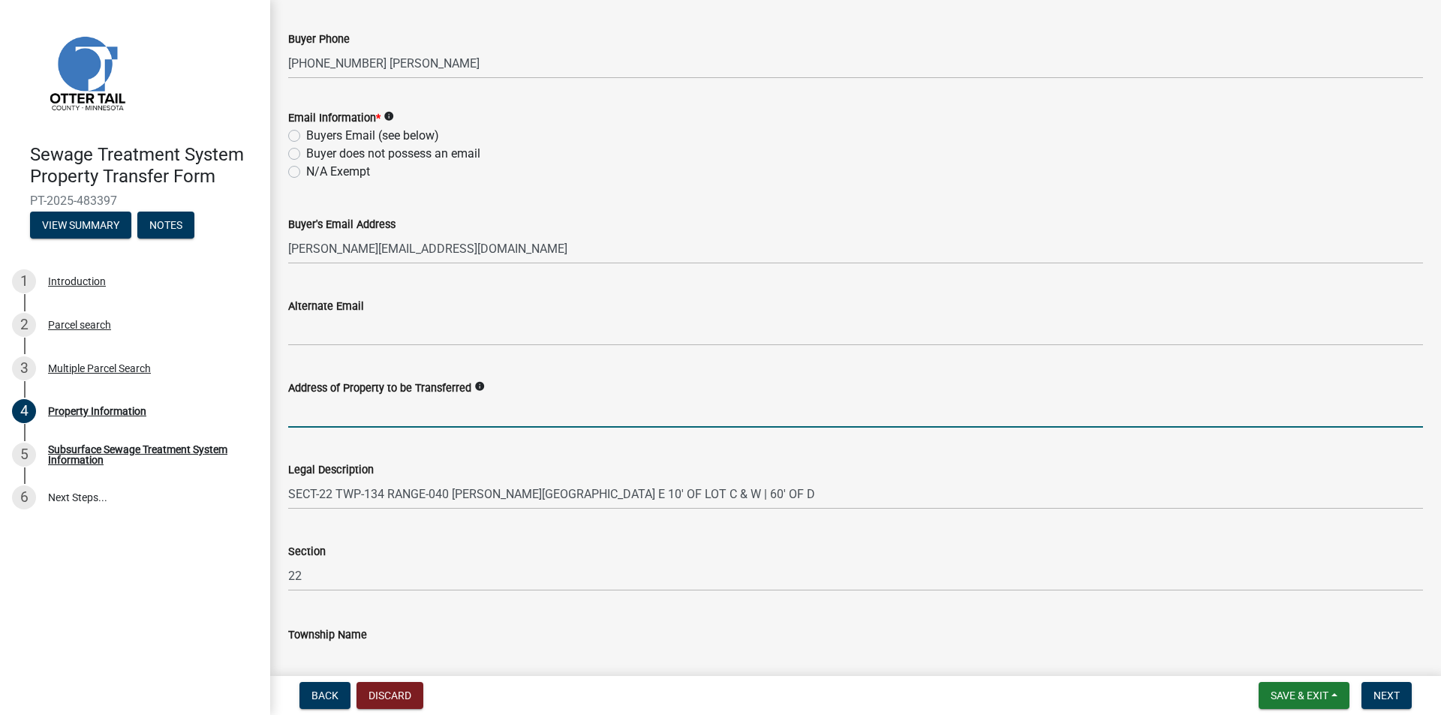
click at [300, 410] on input "Address of Property to be Transferred" at bounding box center [855, 412] width 1135 height 31
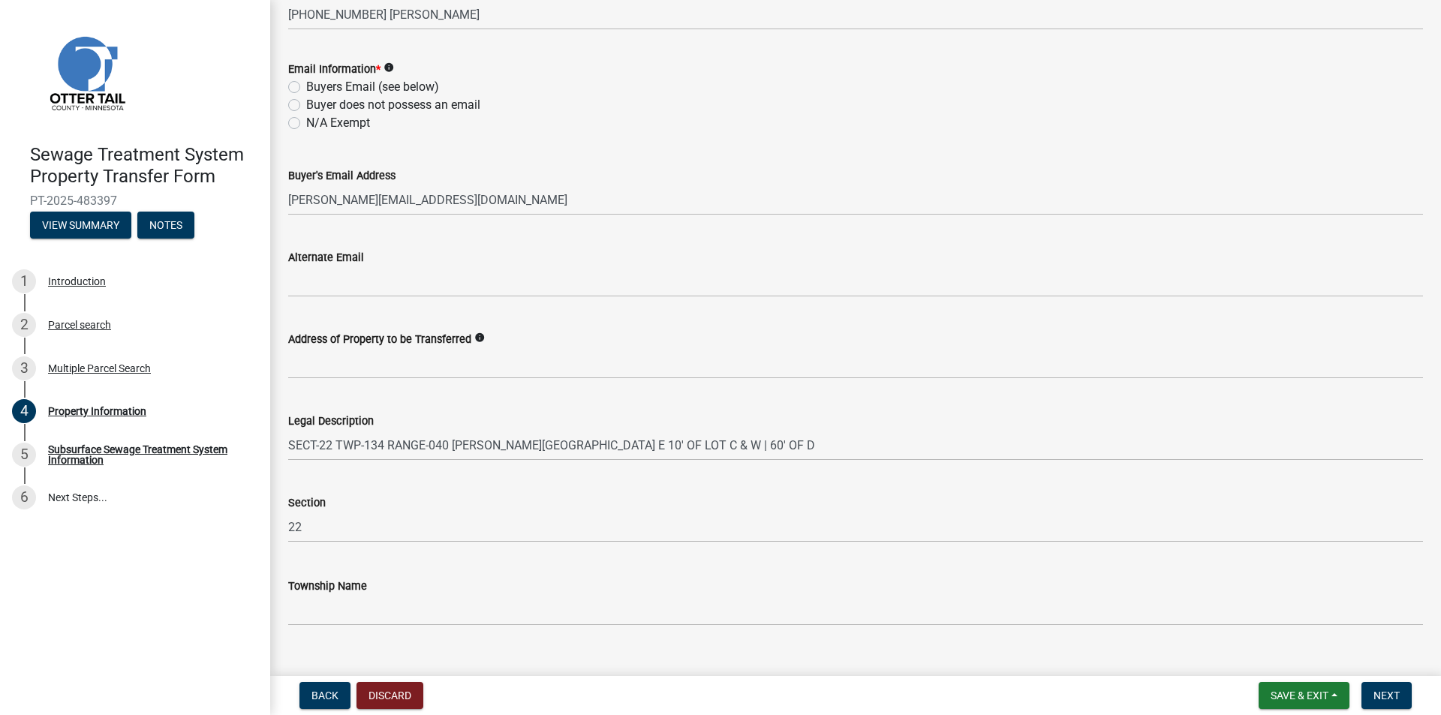
scroll to position [641, 0]
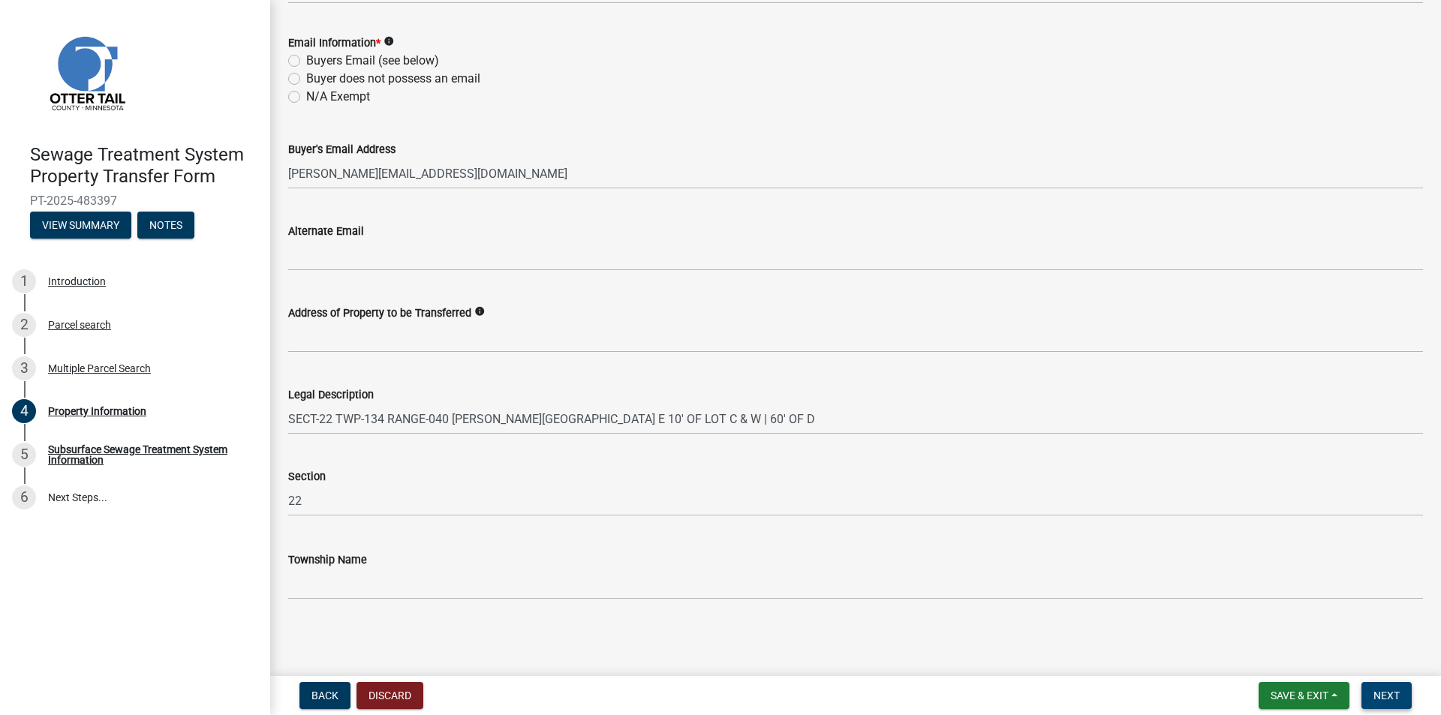
click at [1385, 693] on span "Next" at bounding box center [1386, 696] width 26 height 12
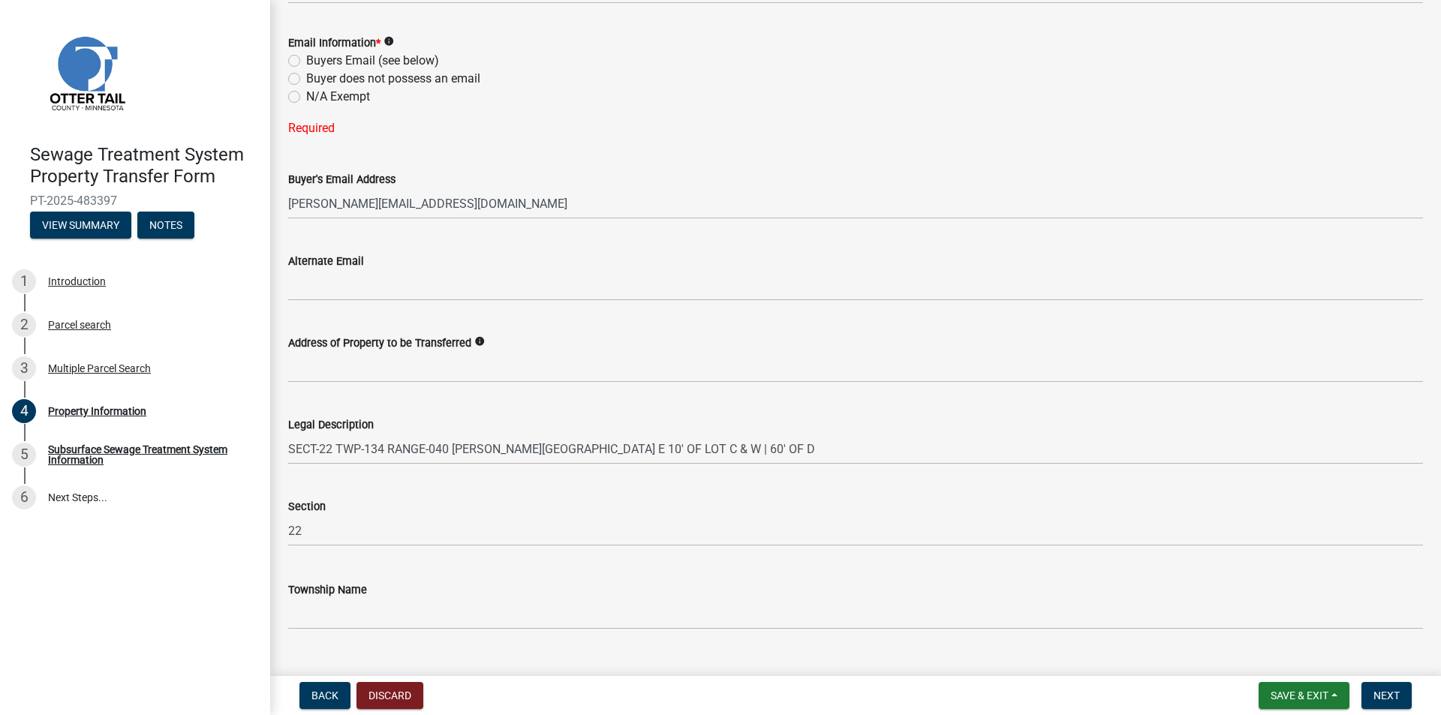
click at [306, 57] on label "Buyers Email (see below)" at bounding box center [372, 61] width 133 height 18
click at [306, 57] on input "Buyers Email (see below)" at bounding box center [311, 57] width 10 height 10
radio input "true"
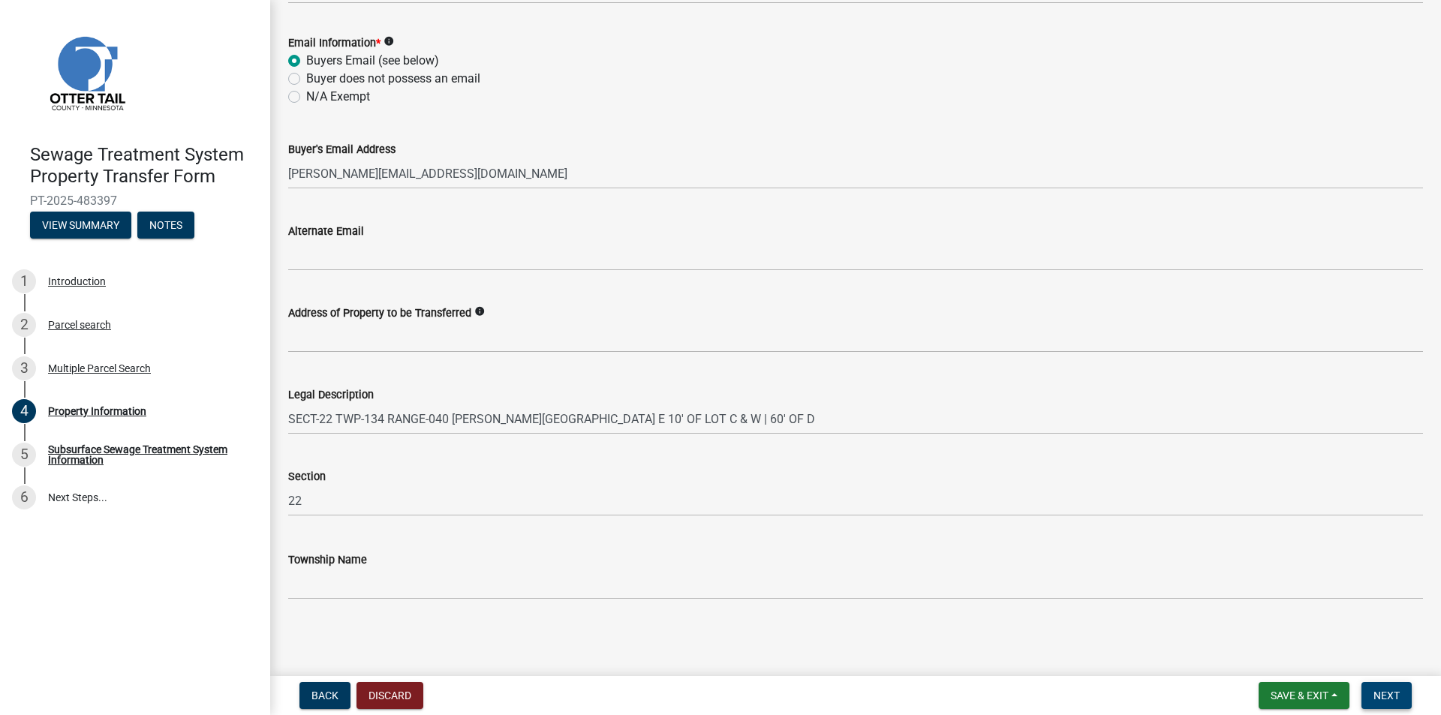
click at [1389, 688] on button "Next" at bounding box center [1386, 695] width 50 height 27
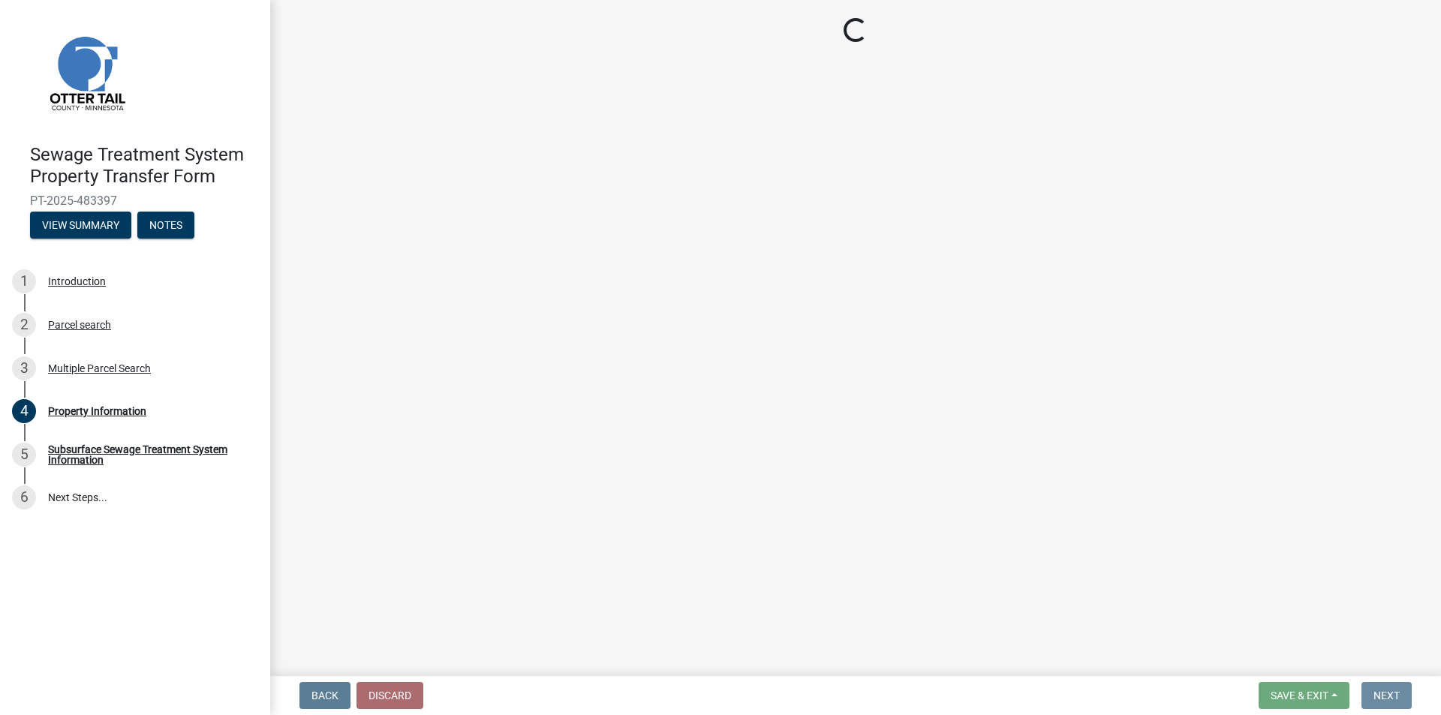
scroll to position [0, 0]
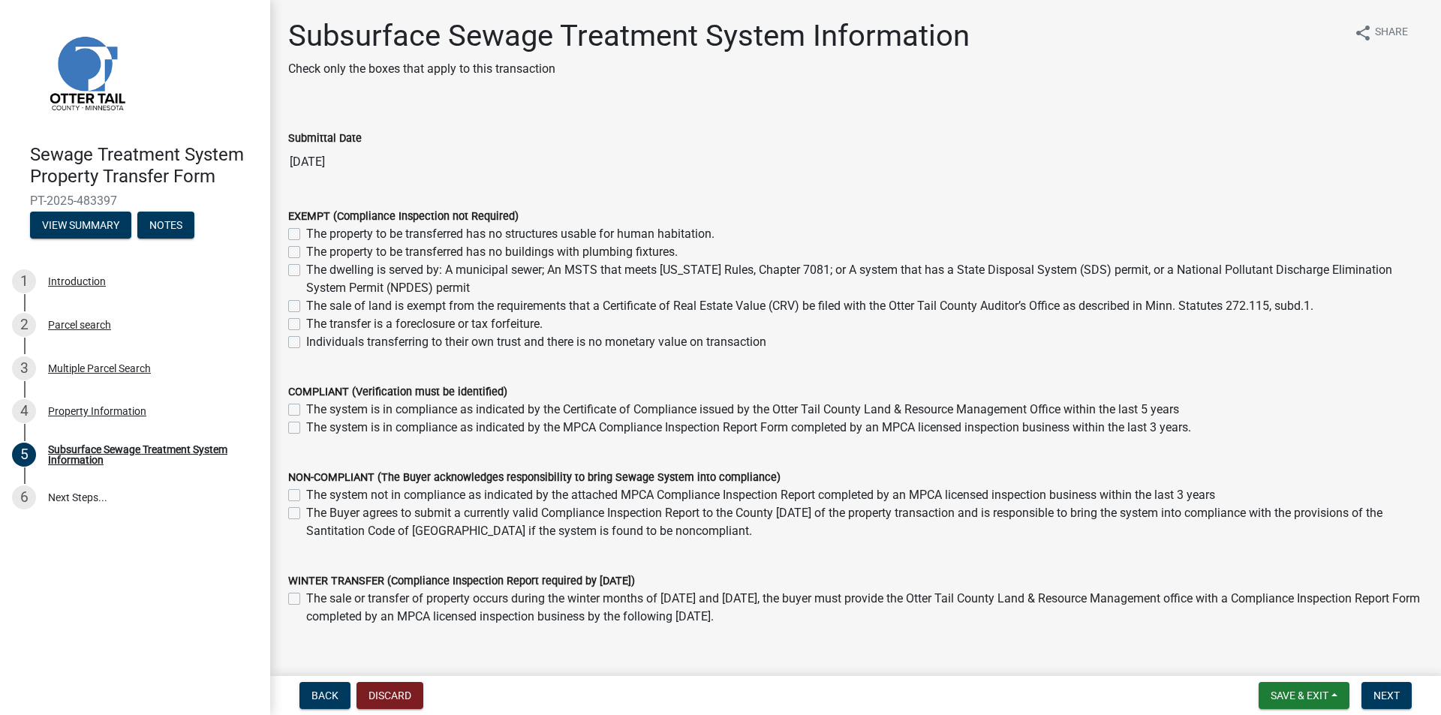
click at [306, 344] on label "Individuals transferring to their own trust and there is no monetary value on t…" at bounding box center [536, 342] width 460 height 18
click at [306, 343] on input "Individuals transferring to their own trust and there is no monetary value on t…" at bounding box center [311, 338] width 10 height 10
checkbox input "true"
checkbox input "false"
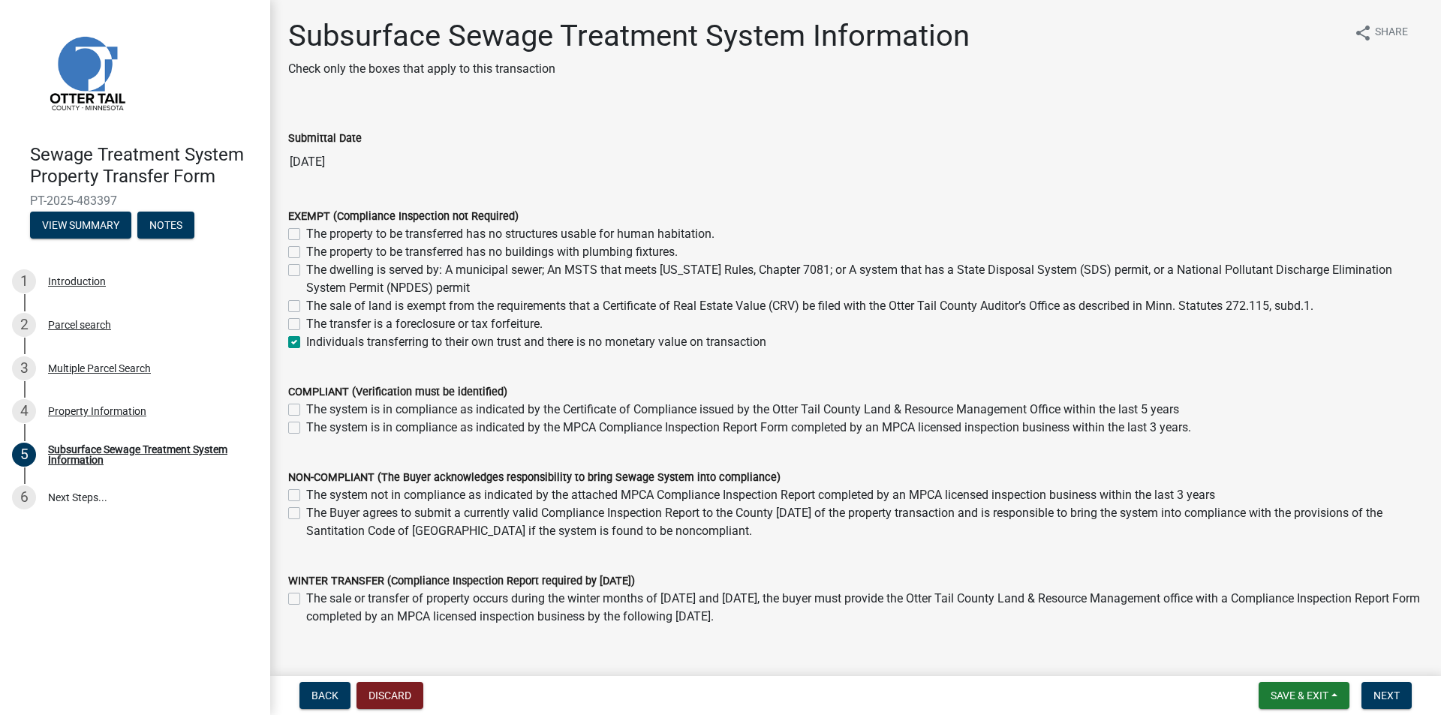
checkbox input "false"
checkbox input "true"
click at [1384, 690] on span "Next" at bounding box center [1386, 696] width 26 height 12
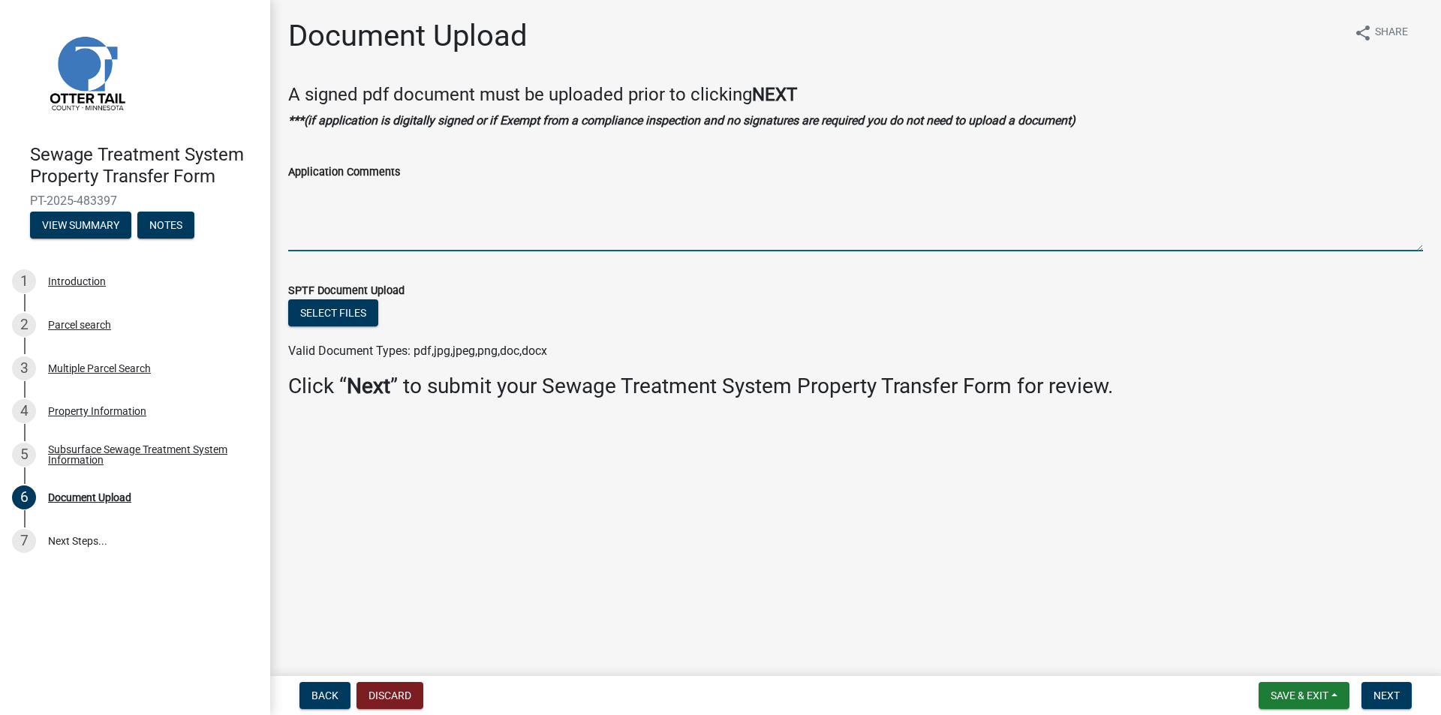
click at [302, 230] on textarea "Application Comments" at bounding box center [855, 216] width 1135 height 71
type textarea "This application is for 3 PID's."
click at [326, 699] on span "Back" at bounding box center [324, 696] width 27 height 12
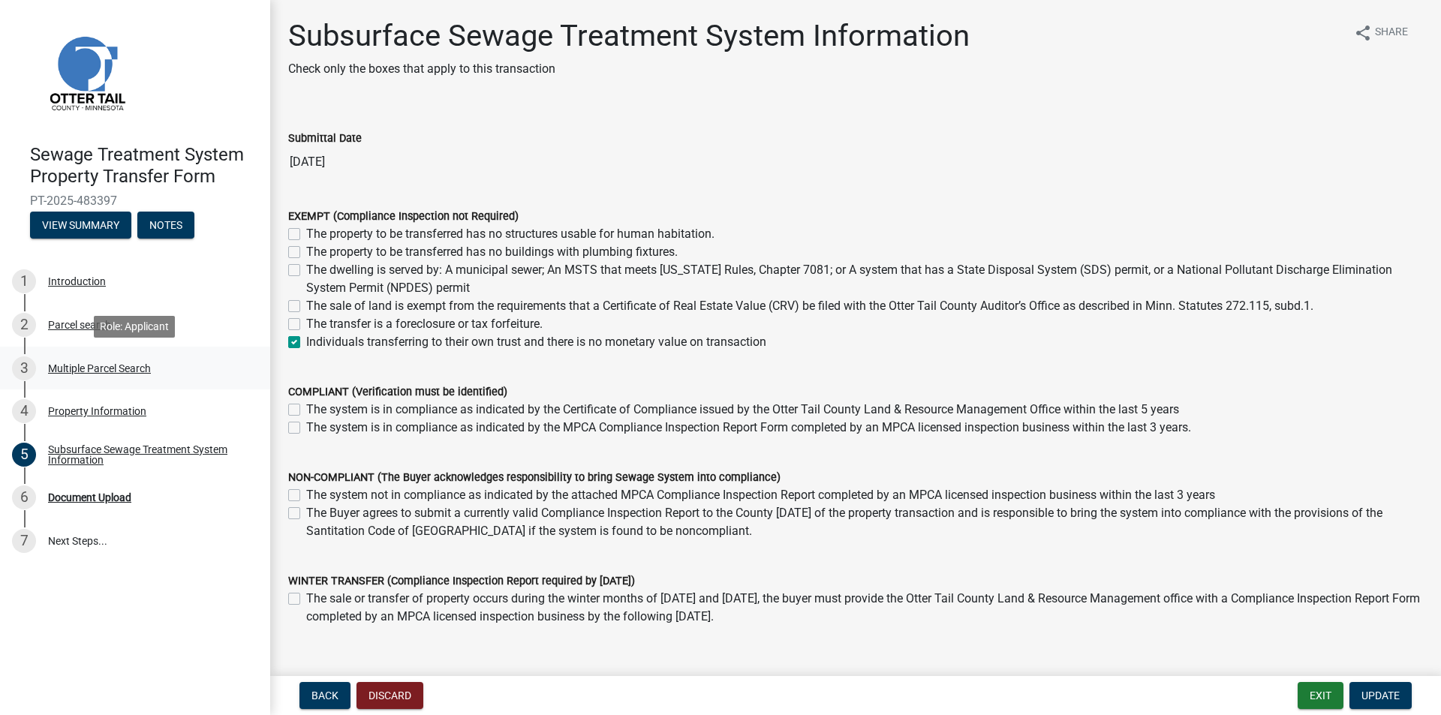
click at [80, 365] on div "Multiple Parcel Search" at bounding box center [99, 368] width 103 height 11
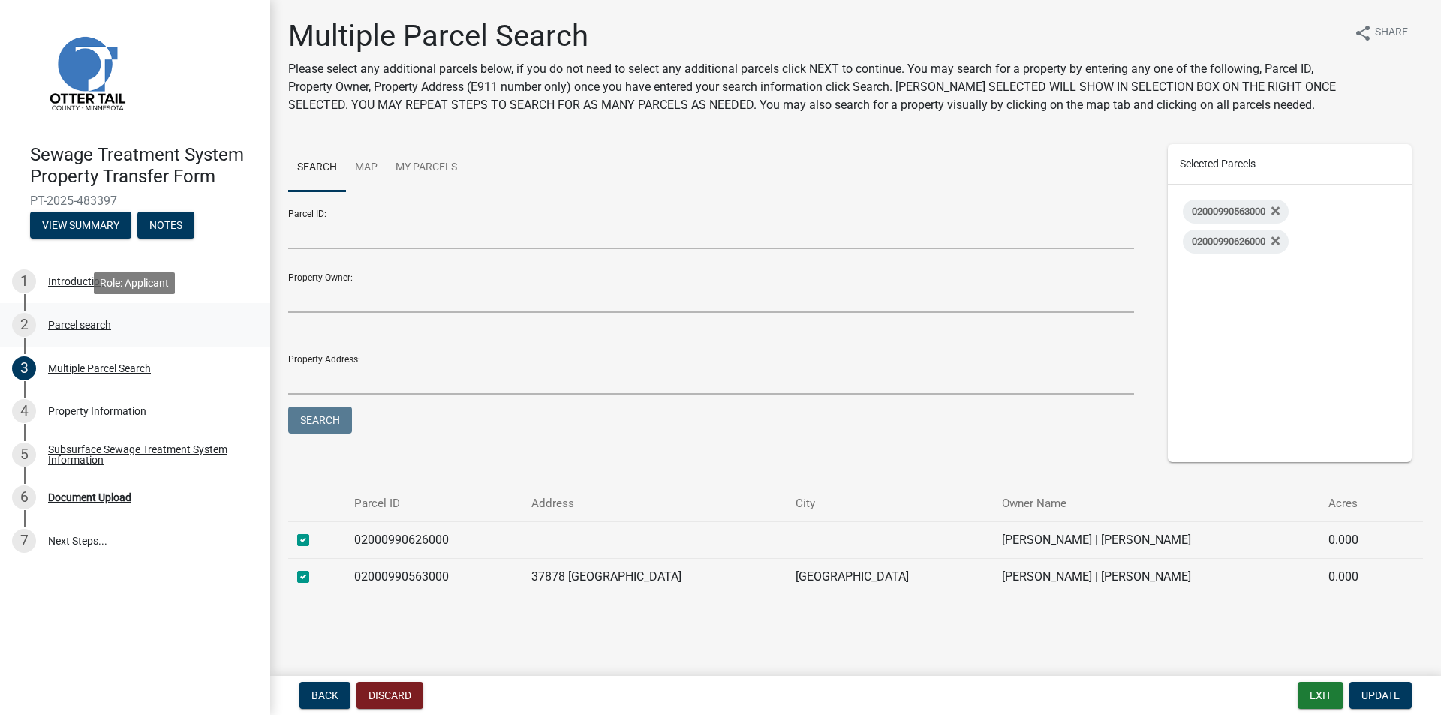
click at [77, 327] on div "Parcel search" at bounding box center [79, 325] width 63 height 11
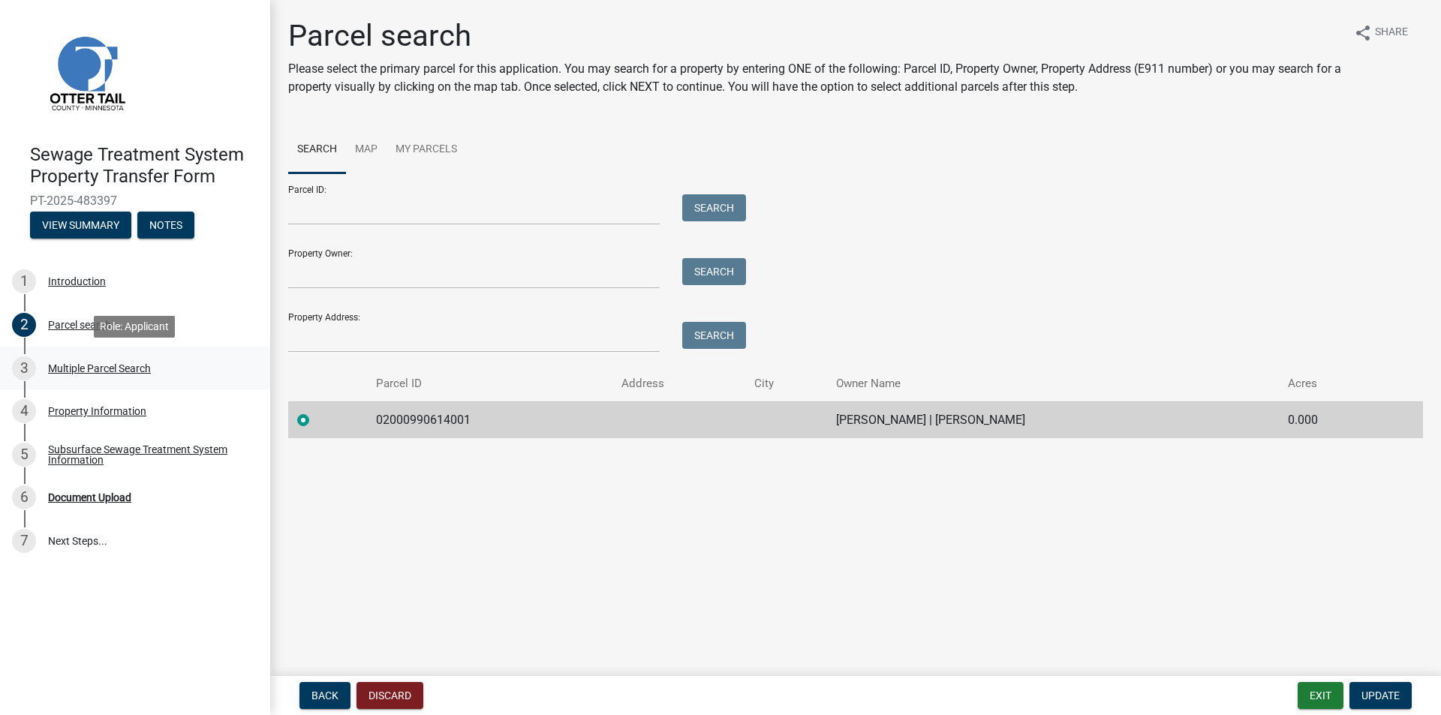
click at [64, 368] on div "Multiple Parcel Search" at bounding box center [99, 368] width 103 height 11
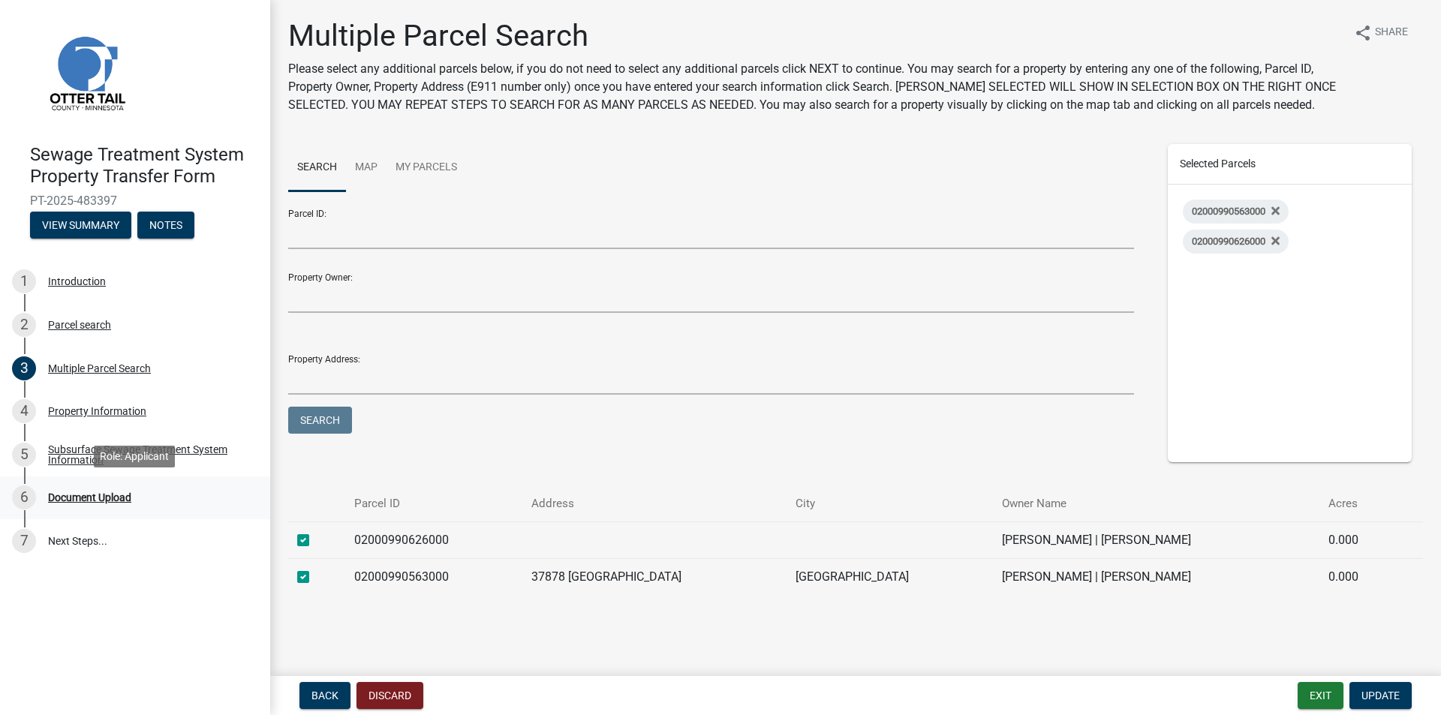
click at [74, 496] on div "Document Upload" at bounding box center [89, 497] width 83 height 11
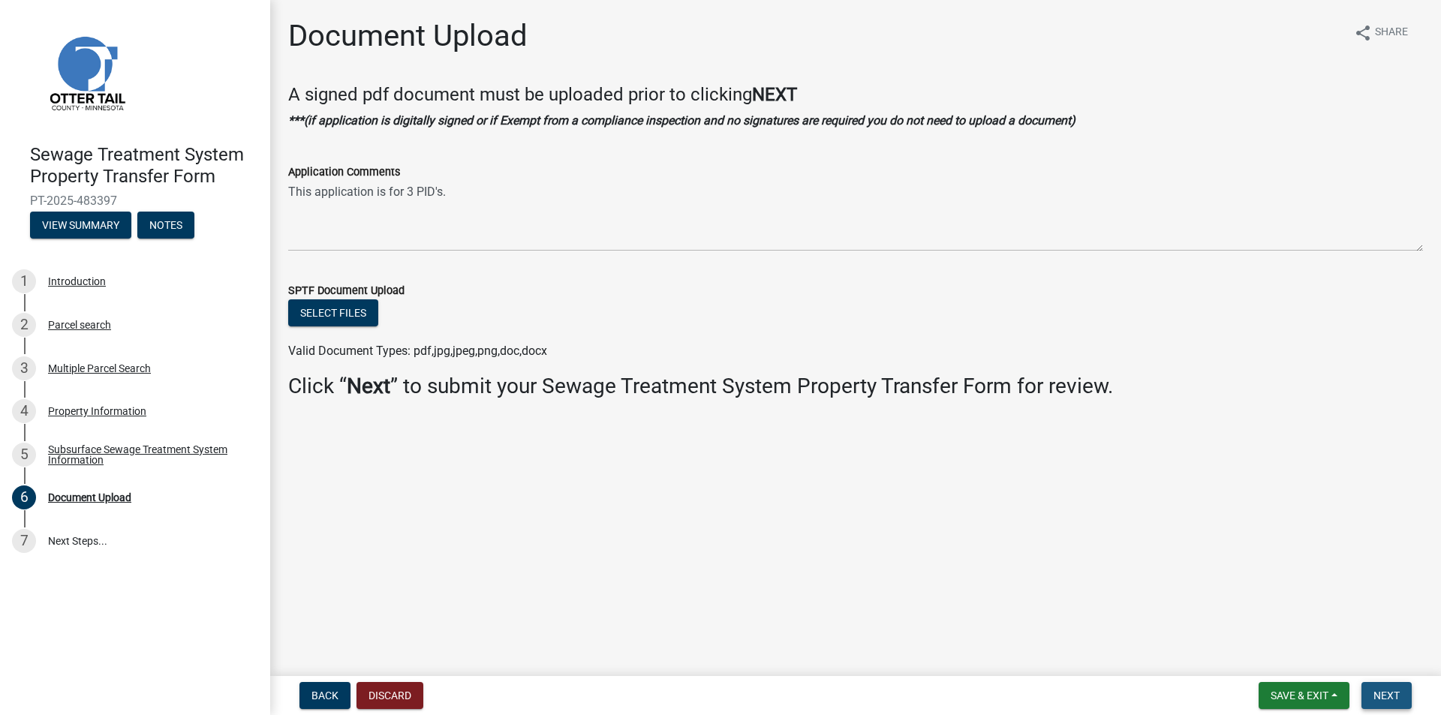
click at [1381, 694] on span "Next" at bounding box center [1386, 696] width 26 height 12
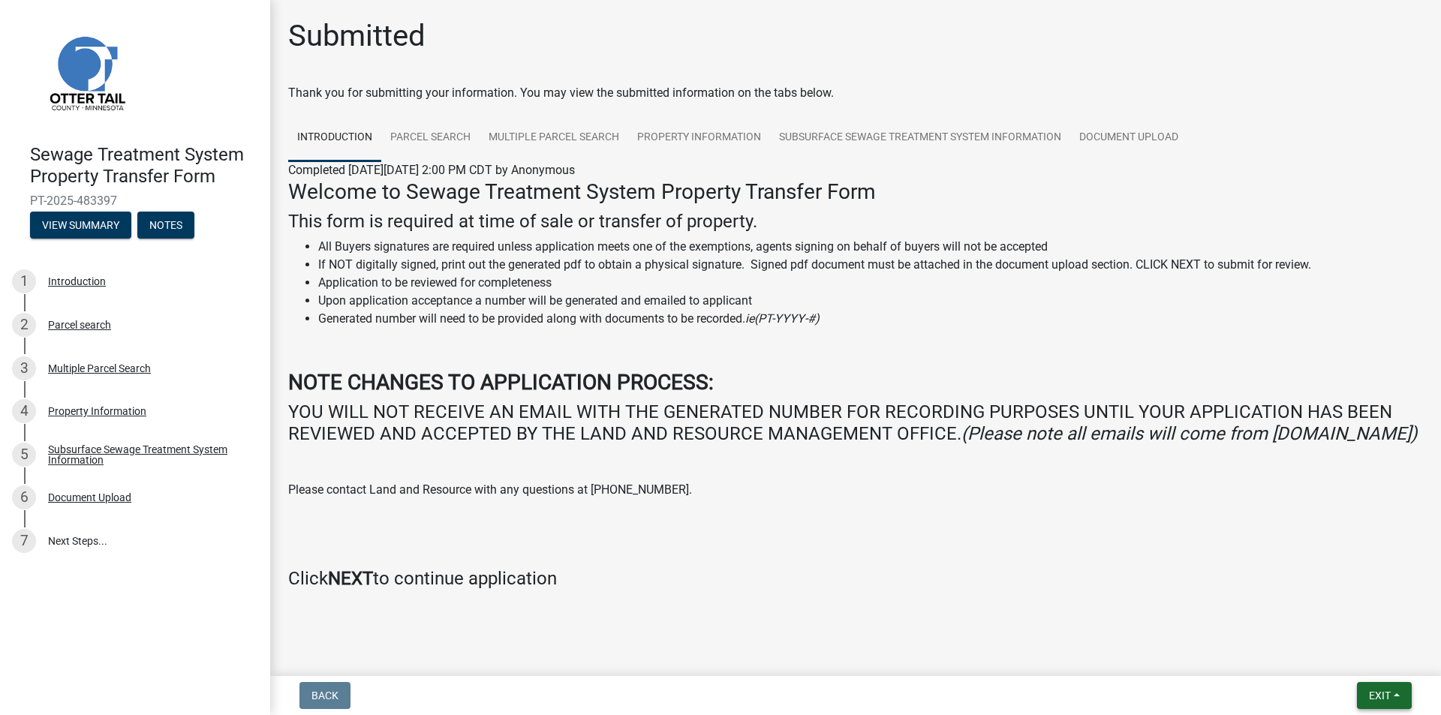
click at [1375, 699] on span "Exit" at bounding box center [1380, 696] width 22 height 12
click at [65, 278] on div "Introduction" at bounding box center [77, 281] width 58 height 11
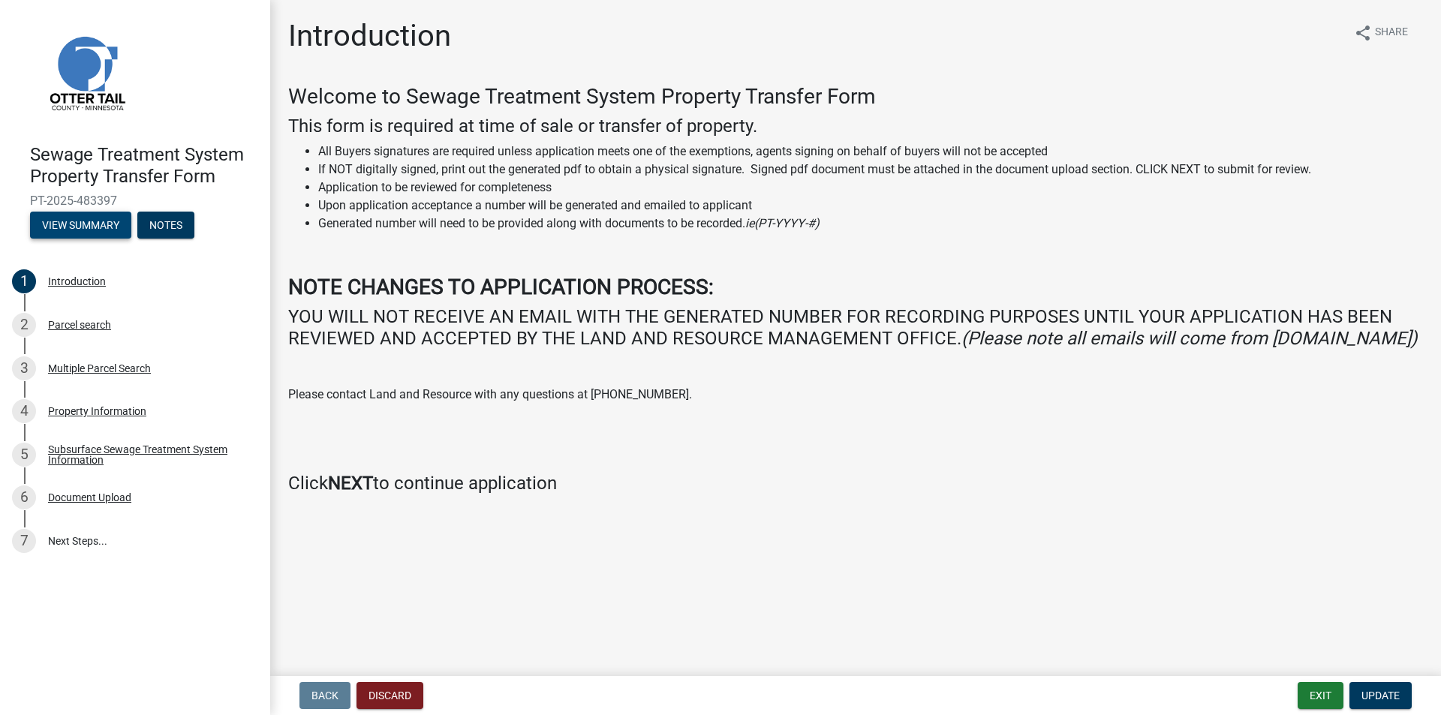
click at [89, 225] on button "View Summary" at bounding box center [80, 225] width 101 height 27
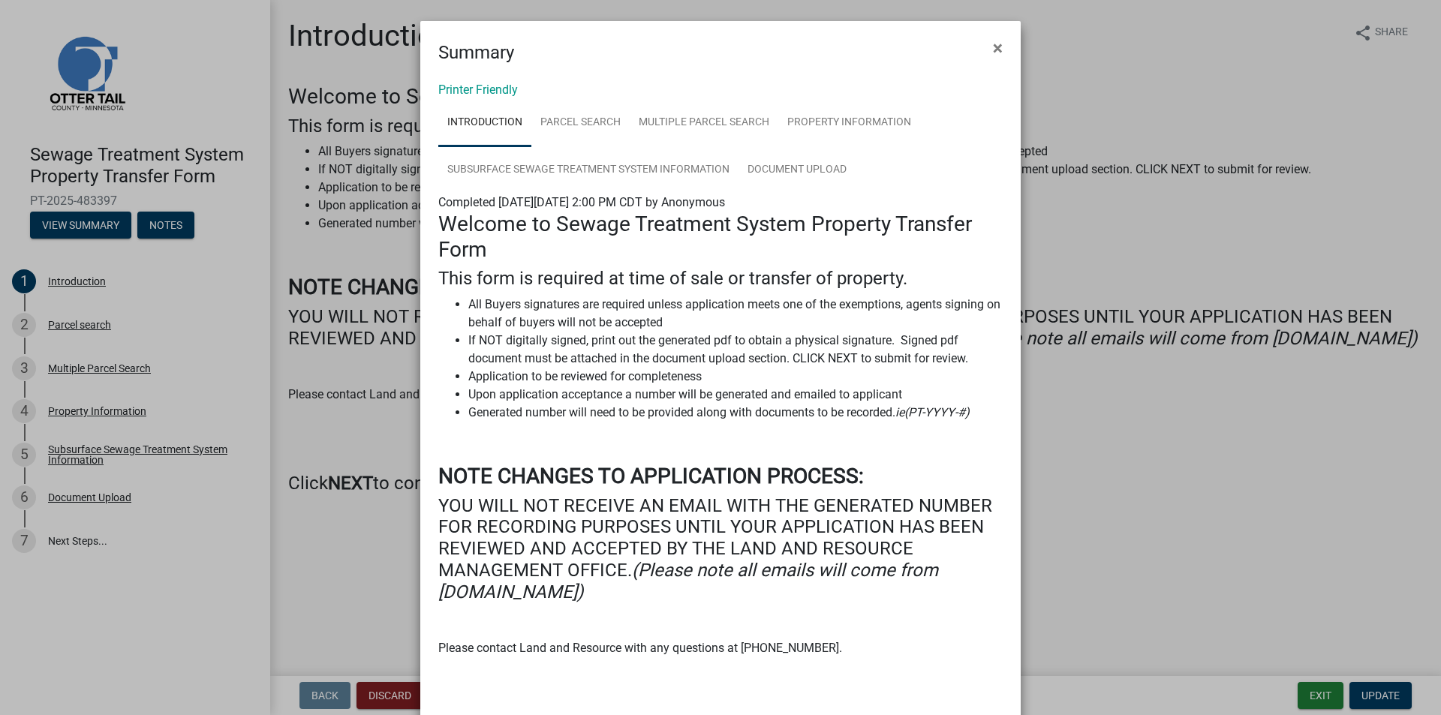
click at [348, 630] on ngb-modal-window "Summary × Printer Friendly Introduction Parcel search Multiple Parcel Search Pr…" at bounding box center [720, 357] width 1441 height 715
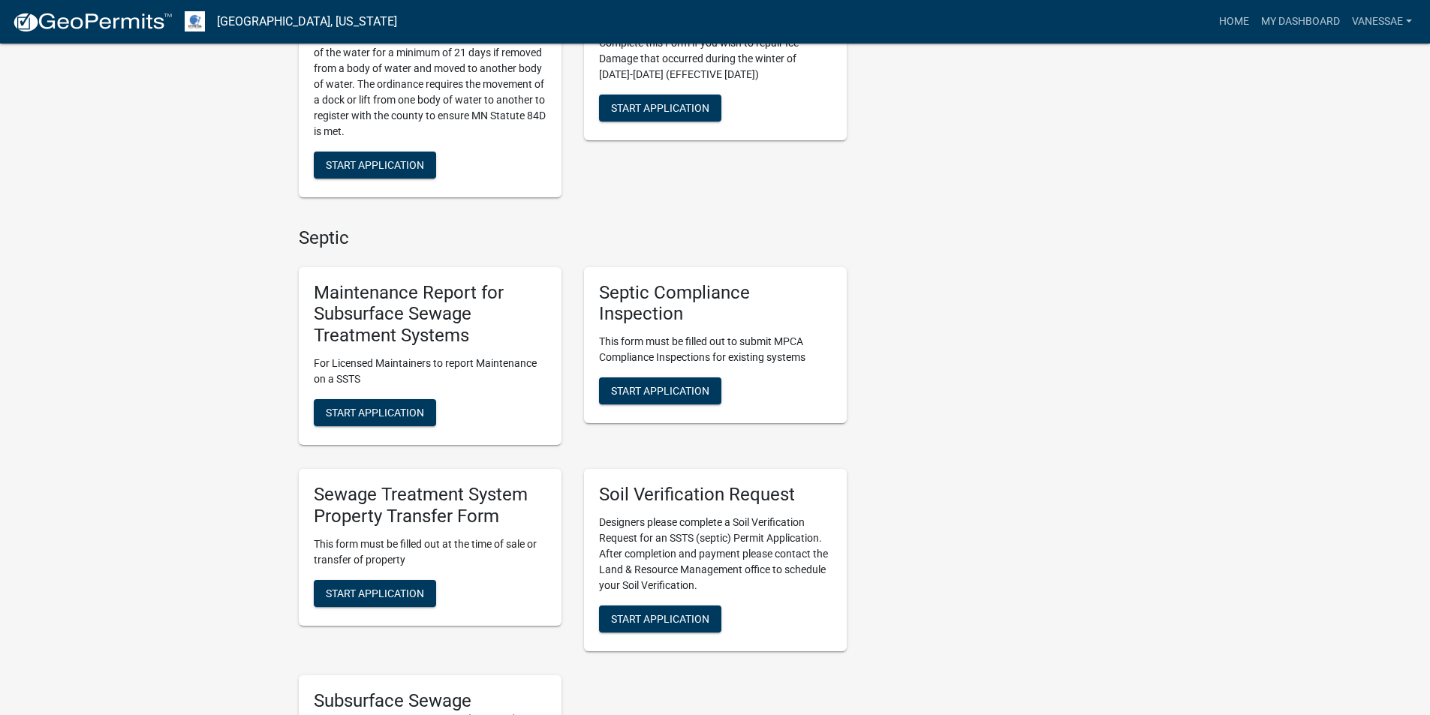
scroll to position [525, 0]
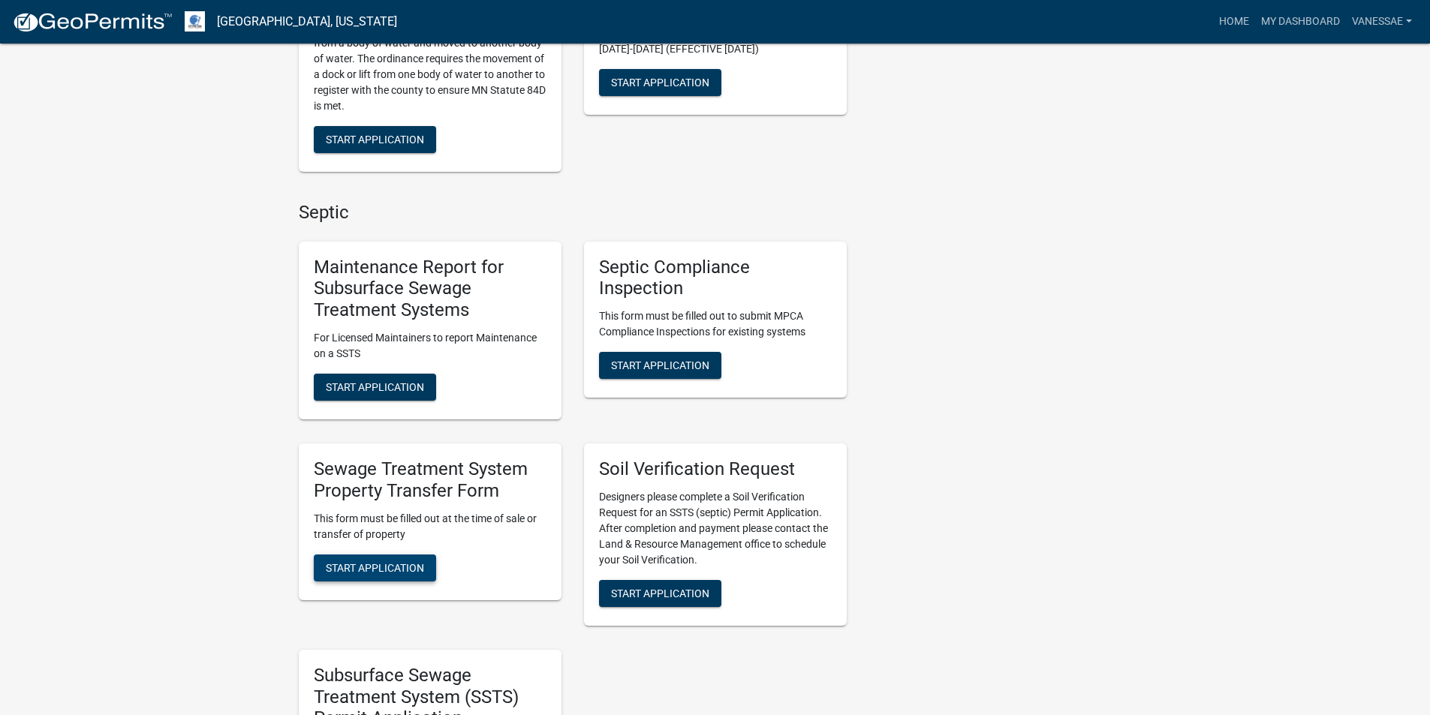
click at [375, 561] on span "Start Application" at bounding box center [375, 567] width 98 height 12
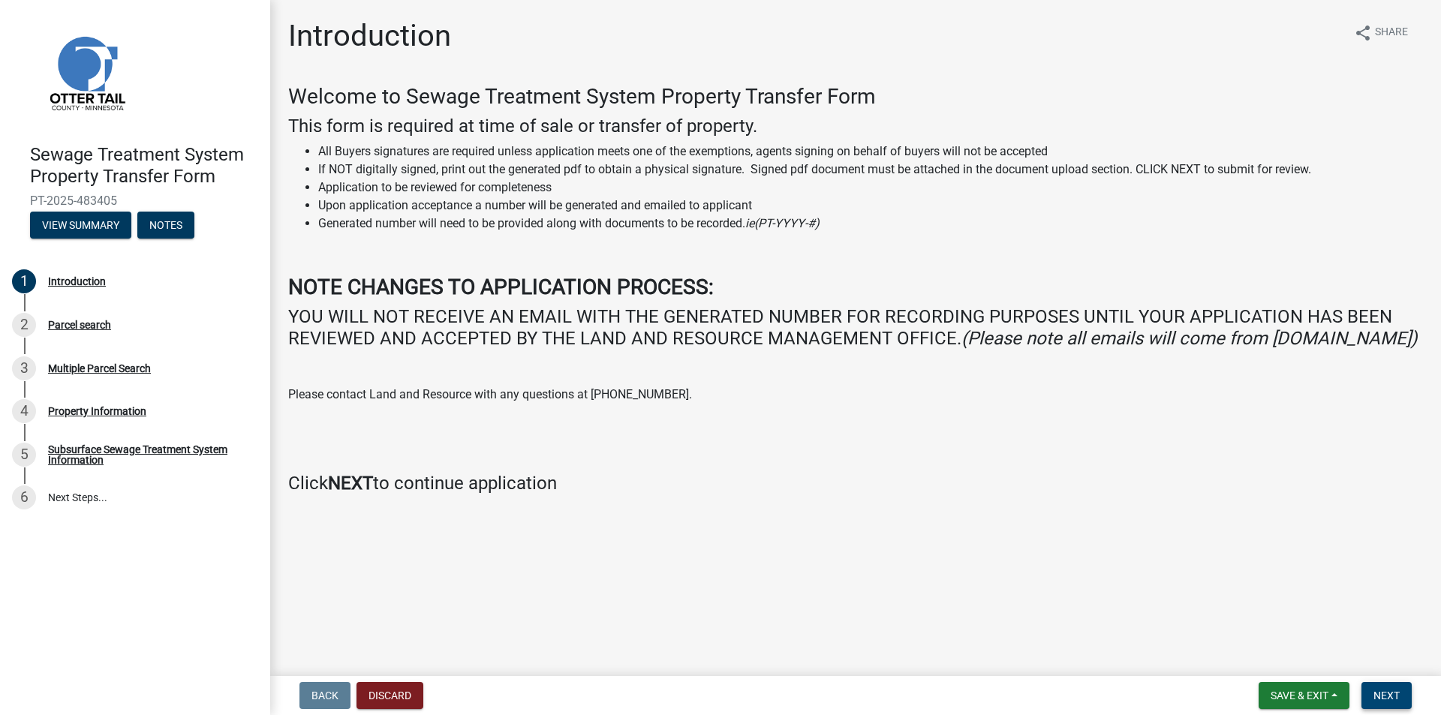
click at [1391, 696] on span "Next" at bounding box center [1386, 696] width 26 height 12
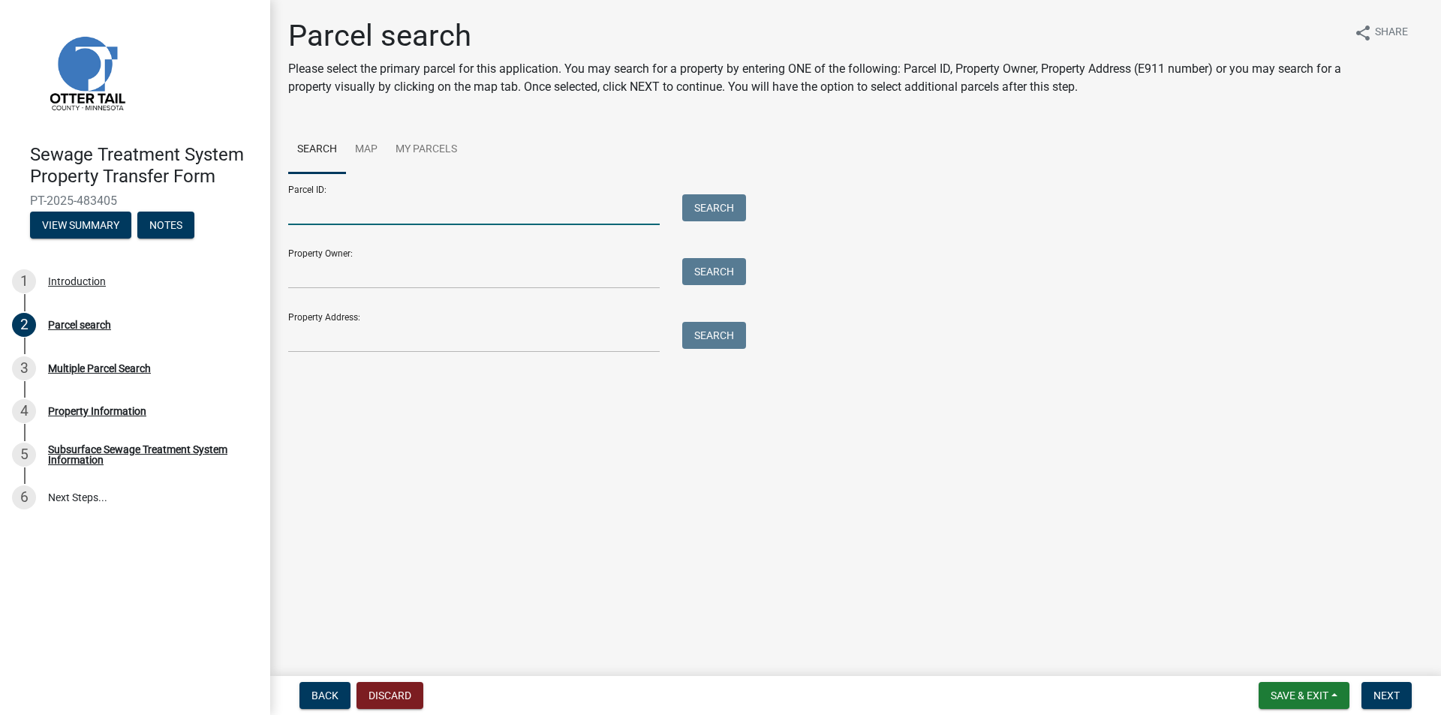
click at [310, 206] on input "Parcel ID:" at bounding box center [473, 209] width 371 height 31
type input "02000990563000"
click at [717, 213] on button "Search" at bounding box center [714, 207] width 64 height 27
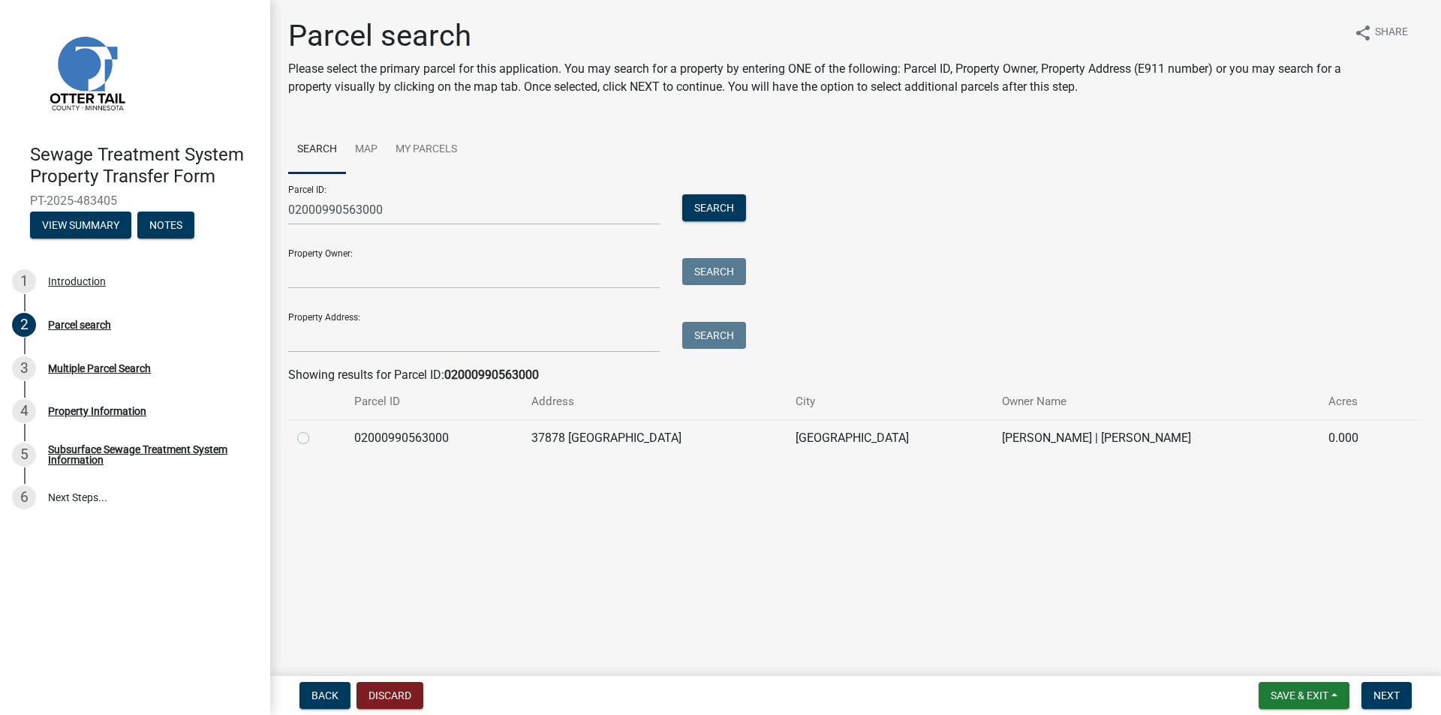
click at [296, 431] on td at bounding box center [316, 438] width 57 height 37
click at [315, 429] on label at bounding box center [315, 429] width 0 height 0
click at [315, 439] on input "radio" at bounding box center [320, 434] width 10 height 10
radio input "true"
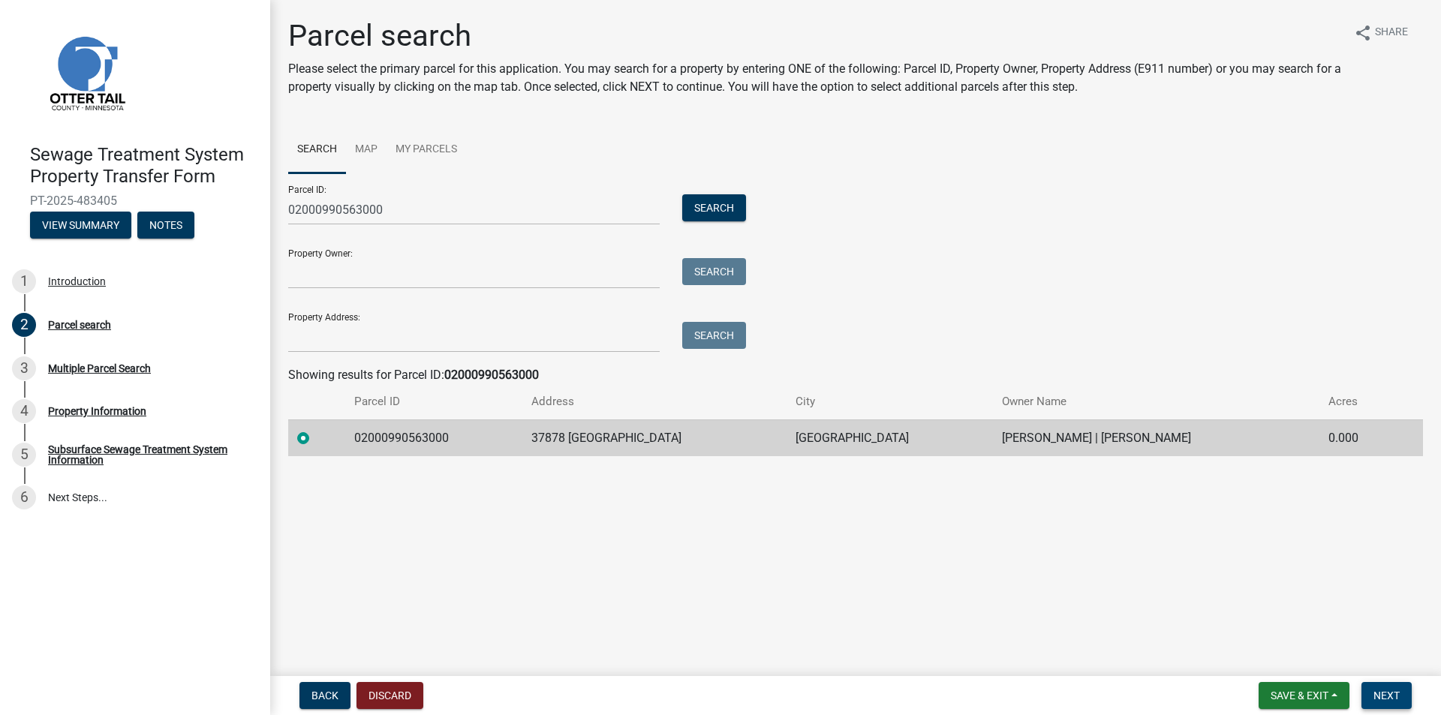
click at [1388, 693] on span "Next" at bounding box center [1386, 696] width 26 height 12
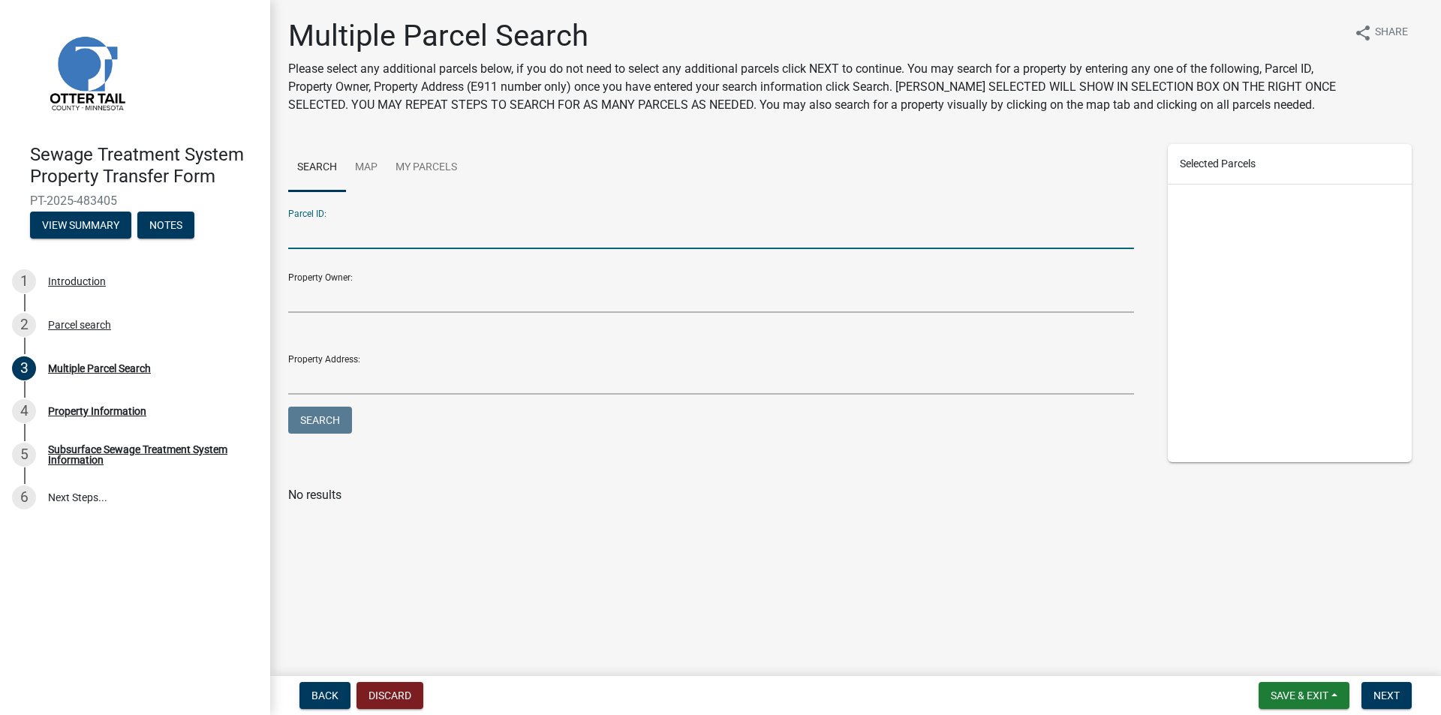
click at [299, 236] on input "Parcel ID:" at bounding box center [711, 233] width 846 height 31
type input "02000990563000"
click at [323, 423] on button "Search" at bounding box center [320, 420] width 64 height 27
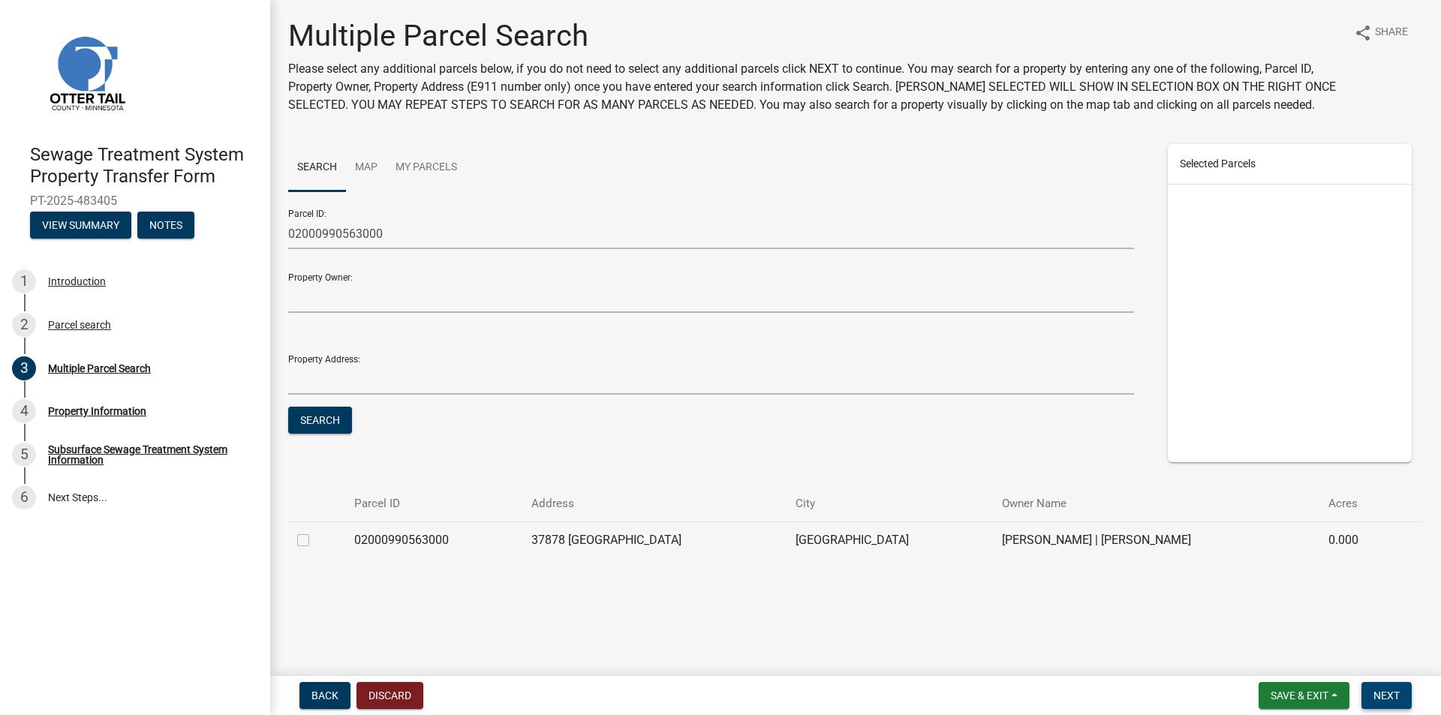
click at [1382, 691] on span "Next" at bounding box center [1386, 696] width 26 height 12
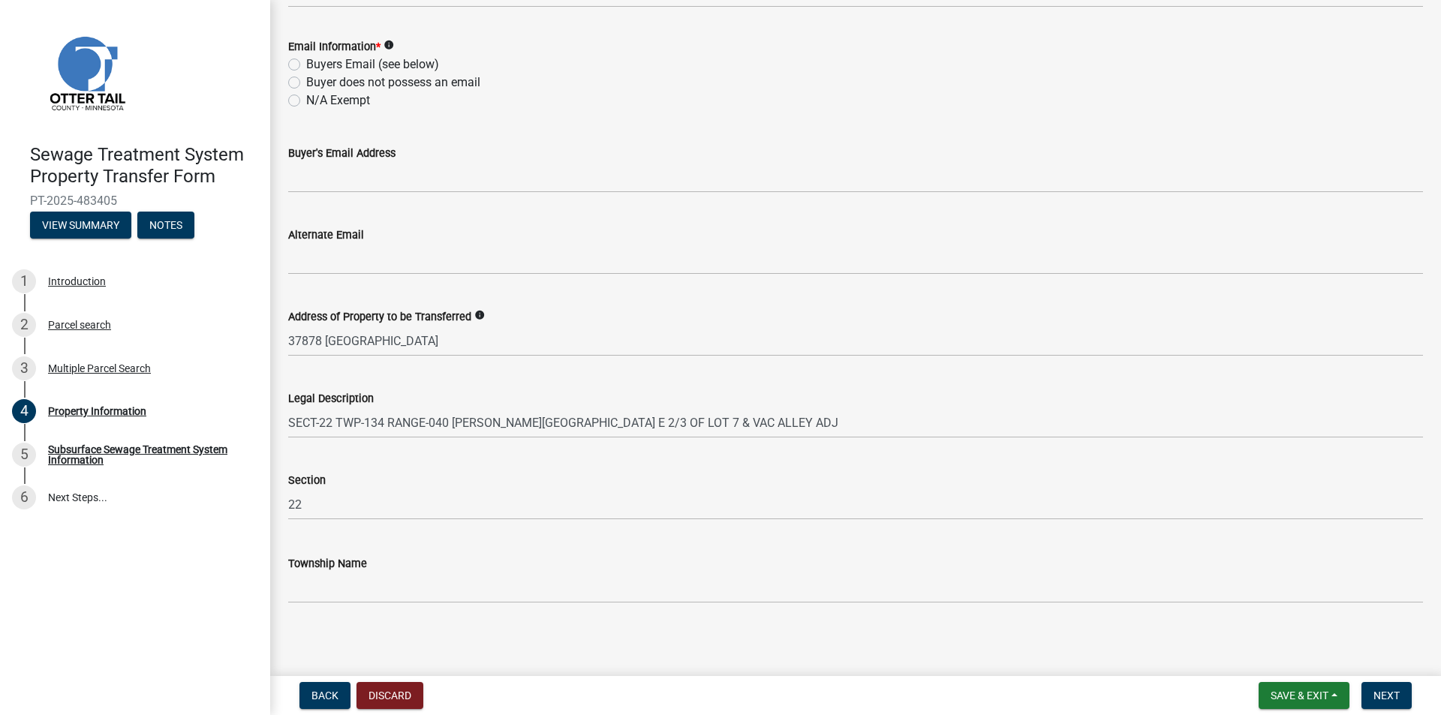
scroll to position [641, 0]
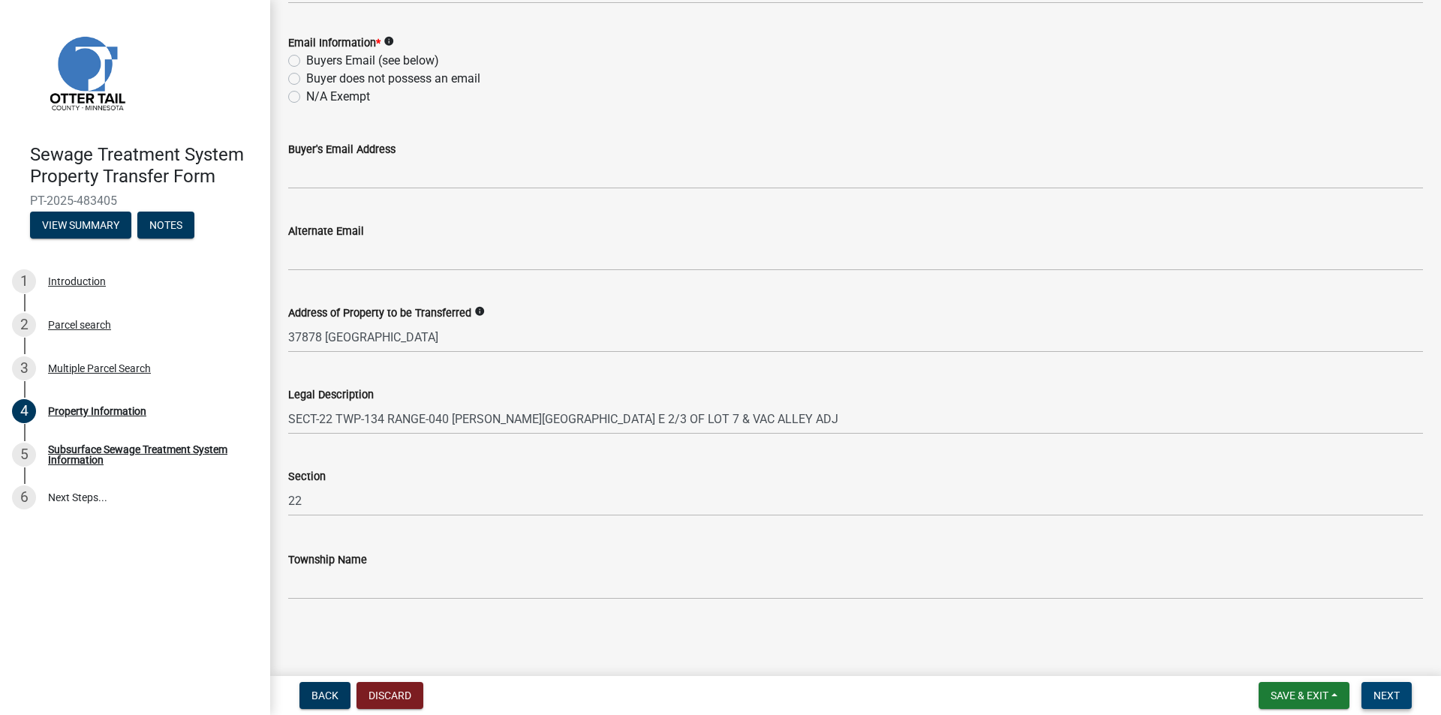
click at [1383, 699] on span "Next" at bounding box center [1386, 696] width 26 height 12
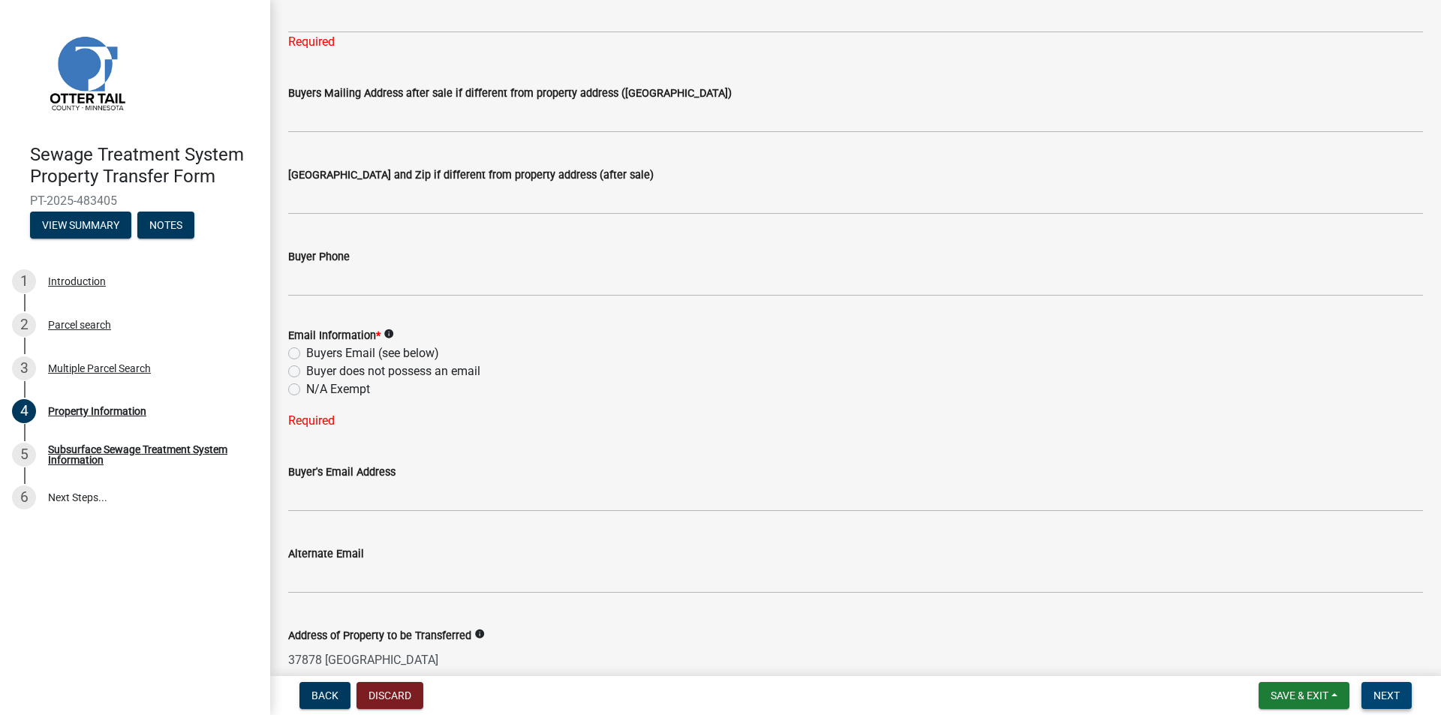
scroll to position [359, 0]
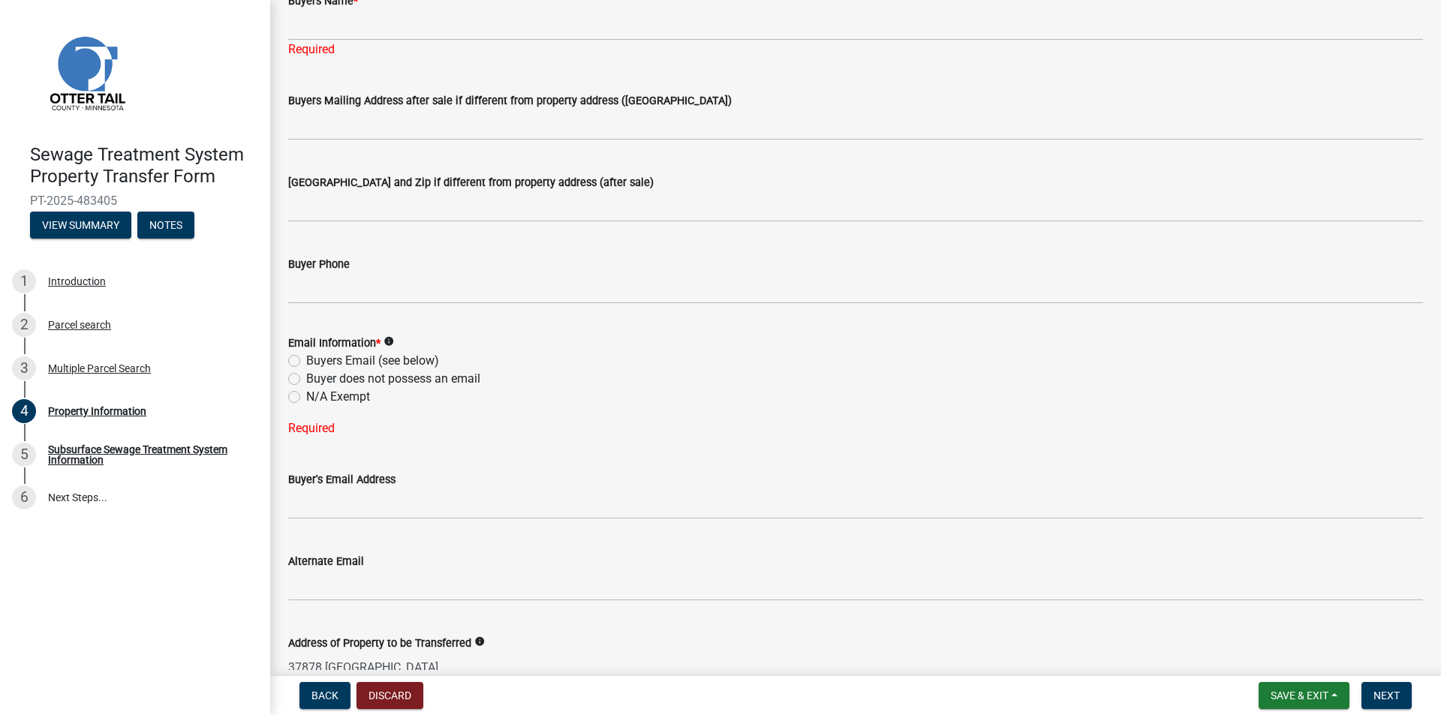
click at [306, 398] on label "N/A Exempt" at bounding box center [338, 397] width 64 height 18
click at [306, 398] on input "N/A Exempt" at bounding box center [311, 393] width 10 height 10
radio input "true"
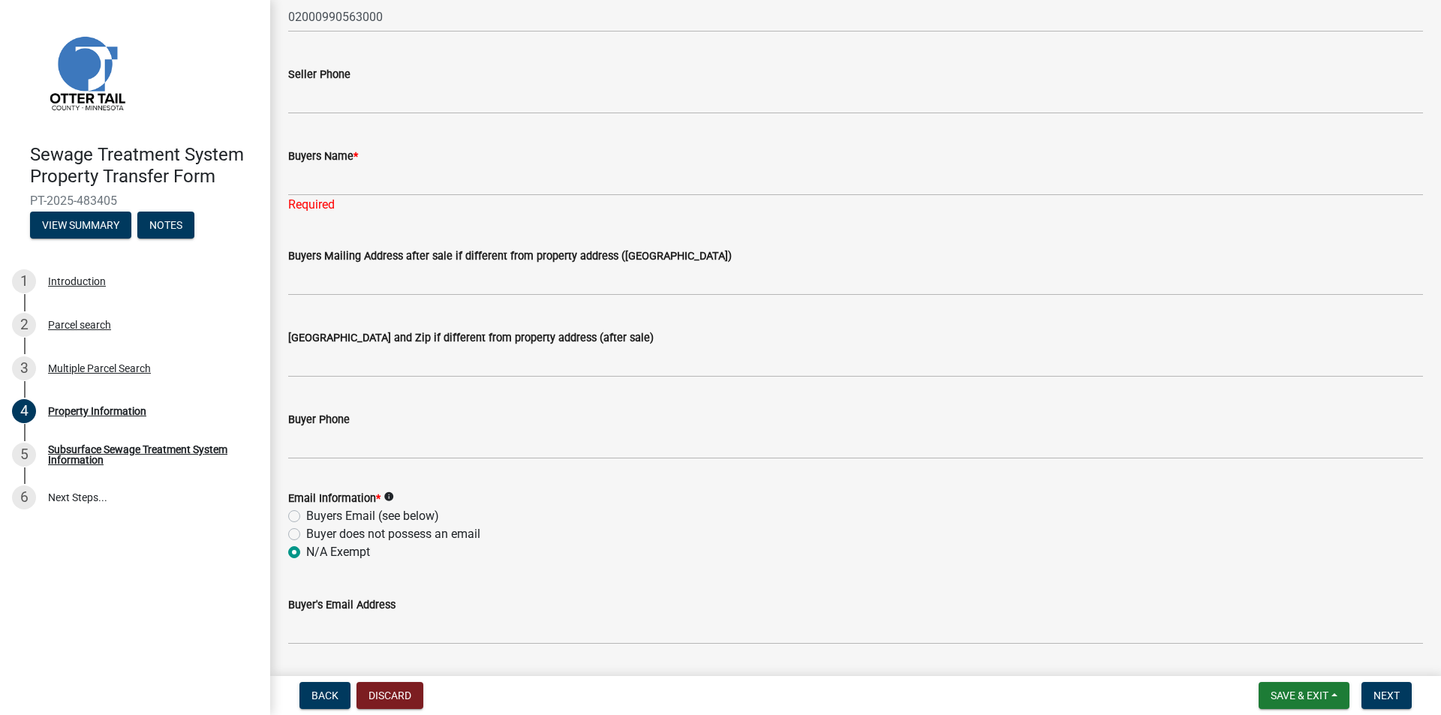
scroll to position [225, 0]
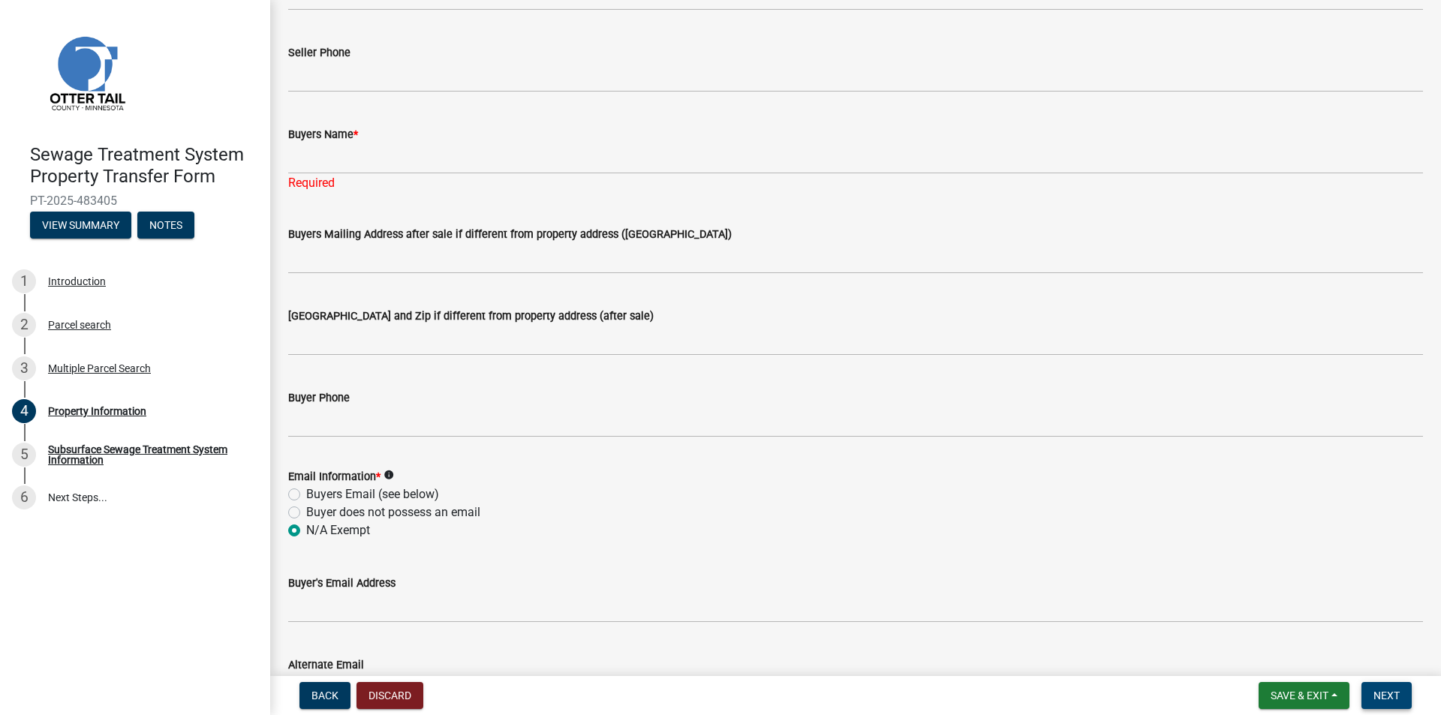
click at [1379, 697] on span "Next" at bounding box center [1386, 696] width 26 height 12
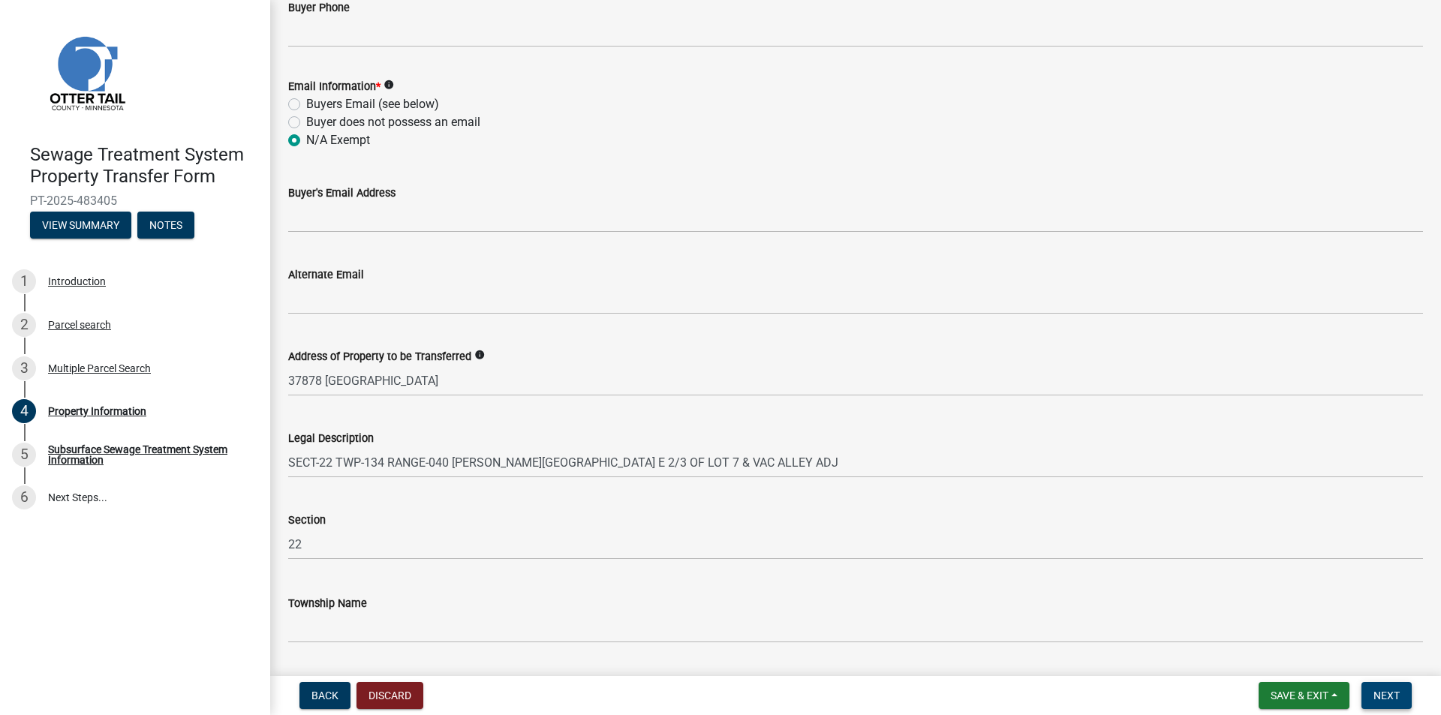
scroll to position [659, 0]
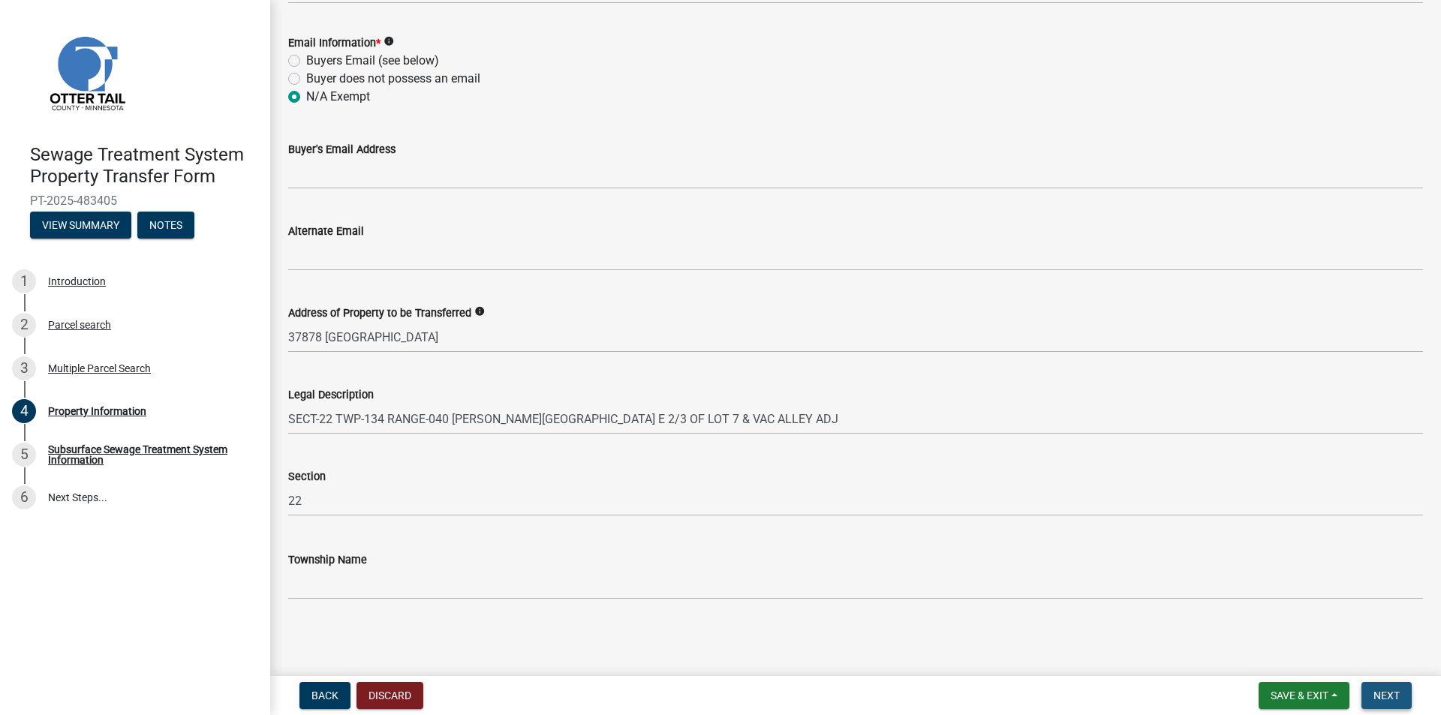
click at [1390, 701] on span "Next" at bounding box center [1386, 696] width 26 height 12
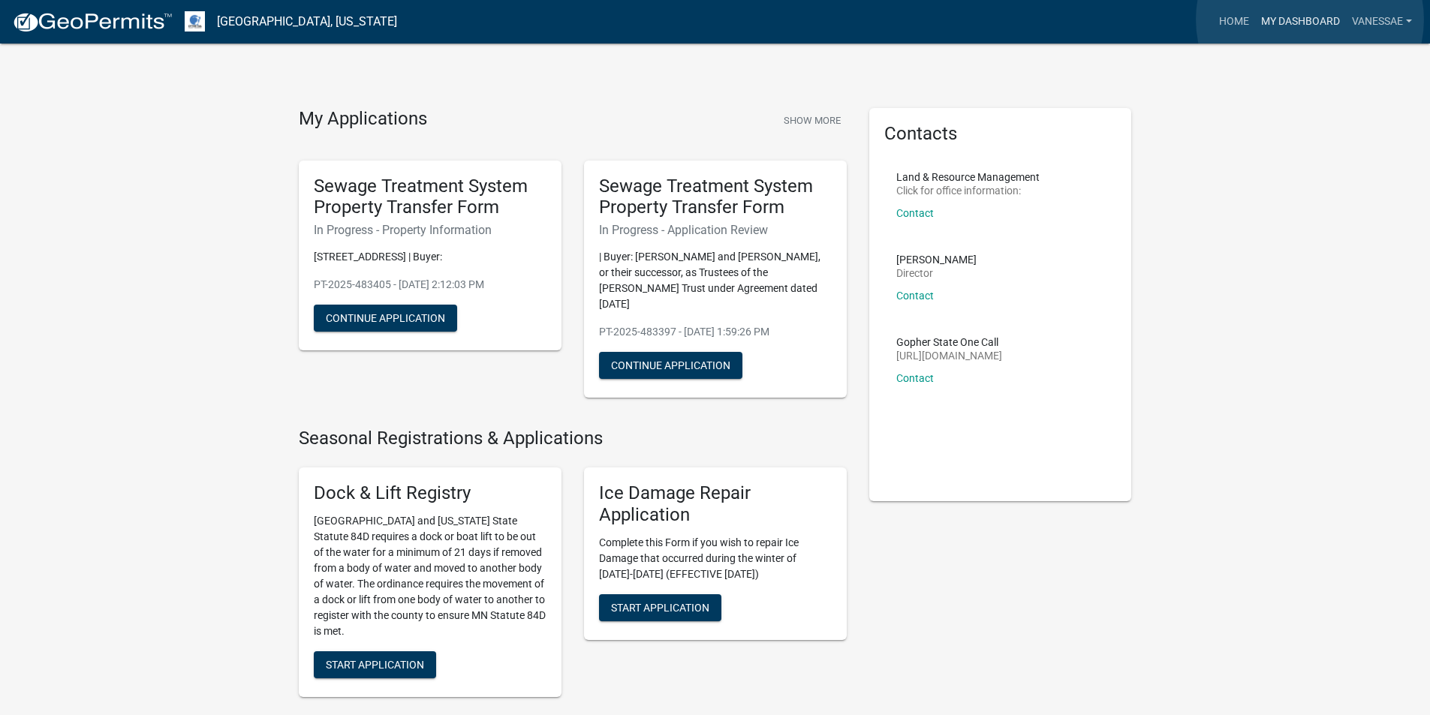
click at [1310, 20] on link "My Dashboard" at bounding box center [1300, 22] width 91 height 29
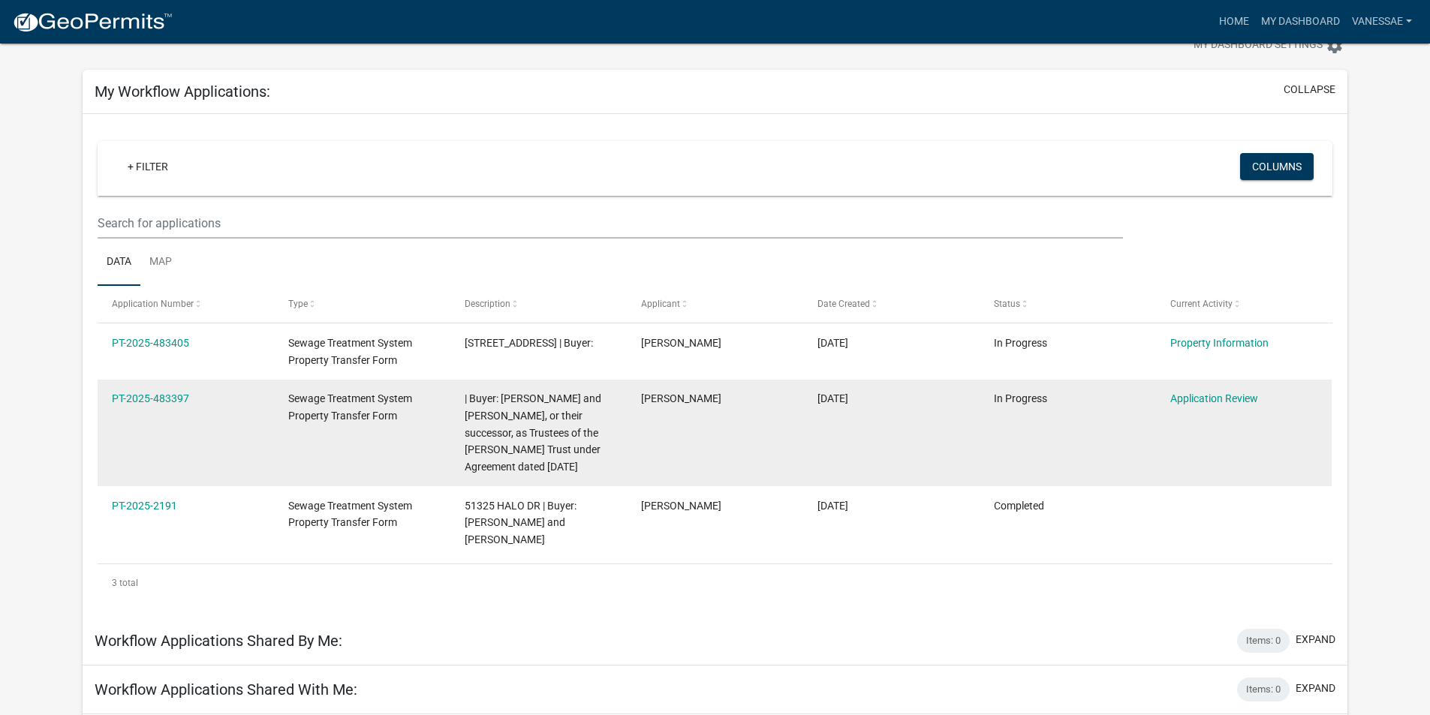
scroll to position [75, 0]
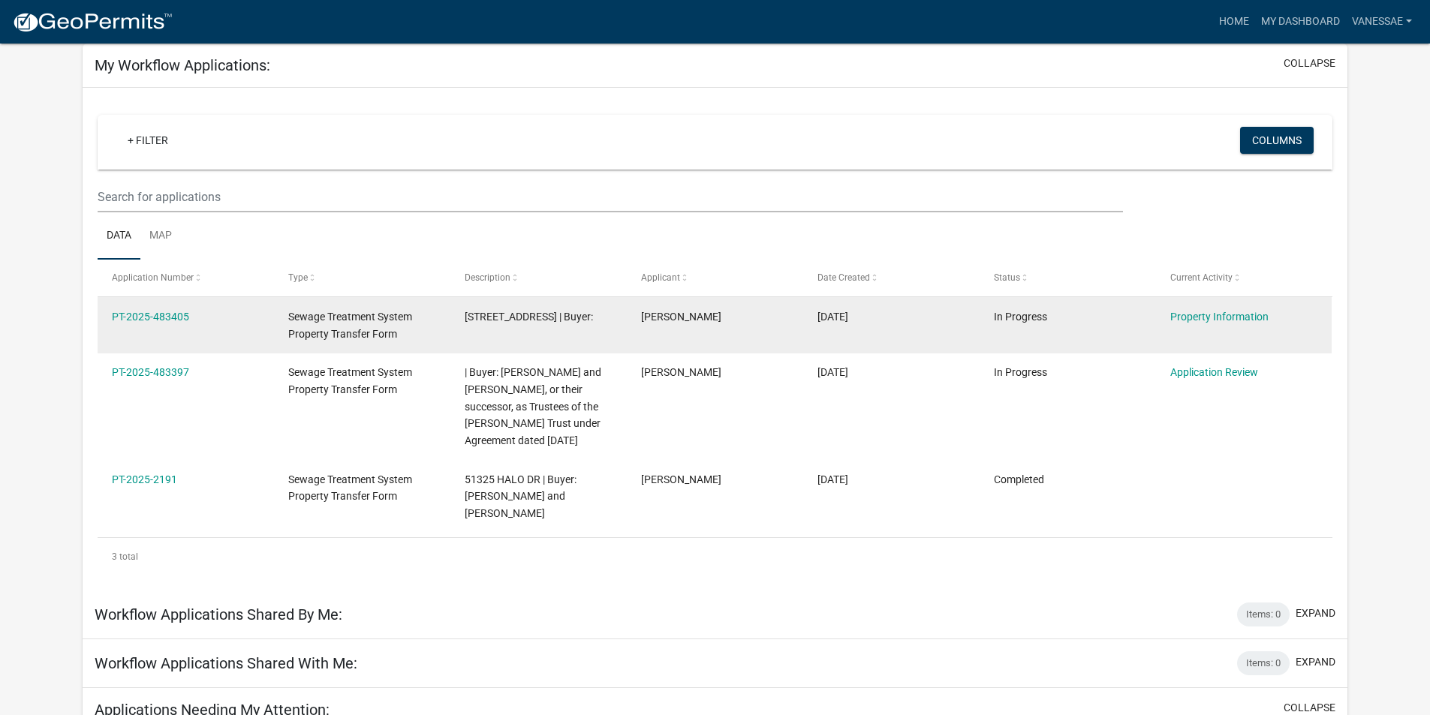
click at [504, 313] on span "37878 ELDORADO BEACH RD | Buyer:" at bounding box center [529, 317] width 128 height 12
click at [156, 322] on link "PT-2025-483405" at bounding box center [150, 317] width 77 height 12
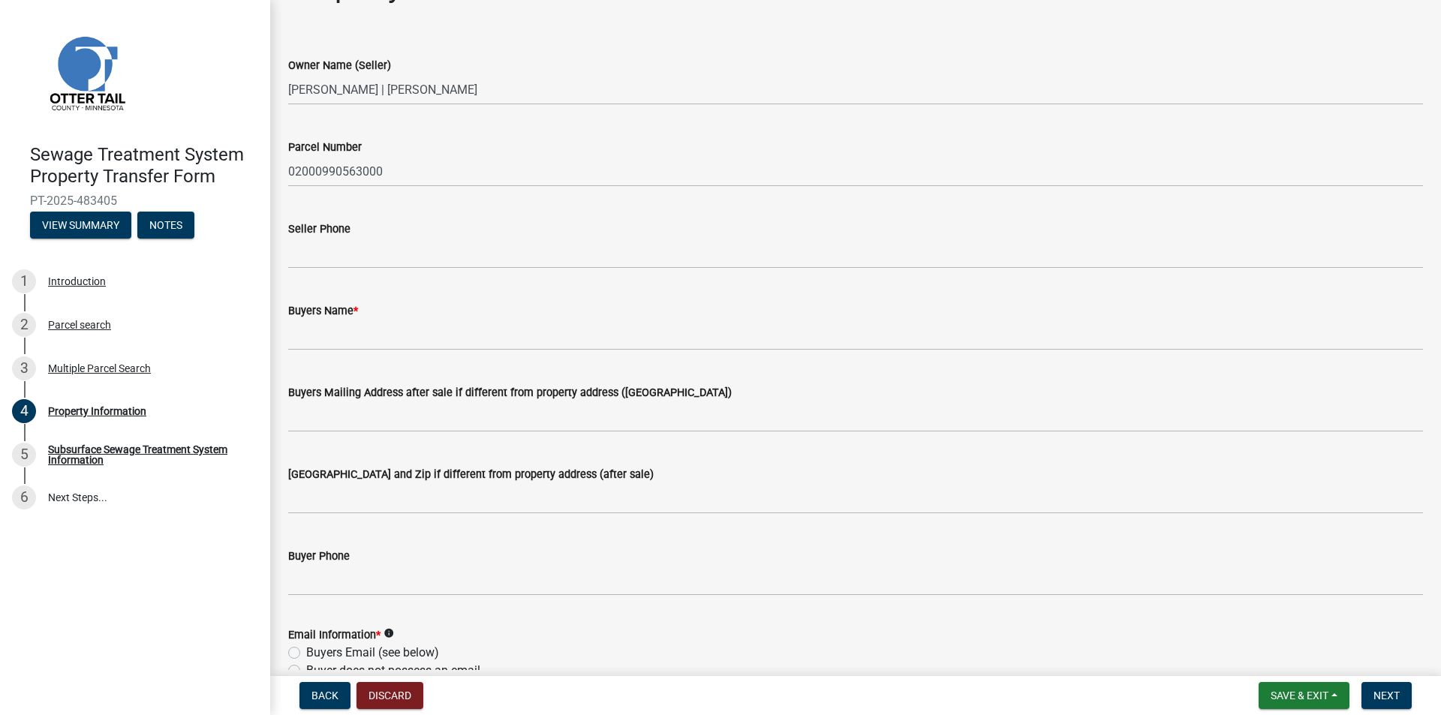
scroll to position [75, 0]
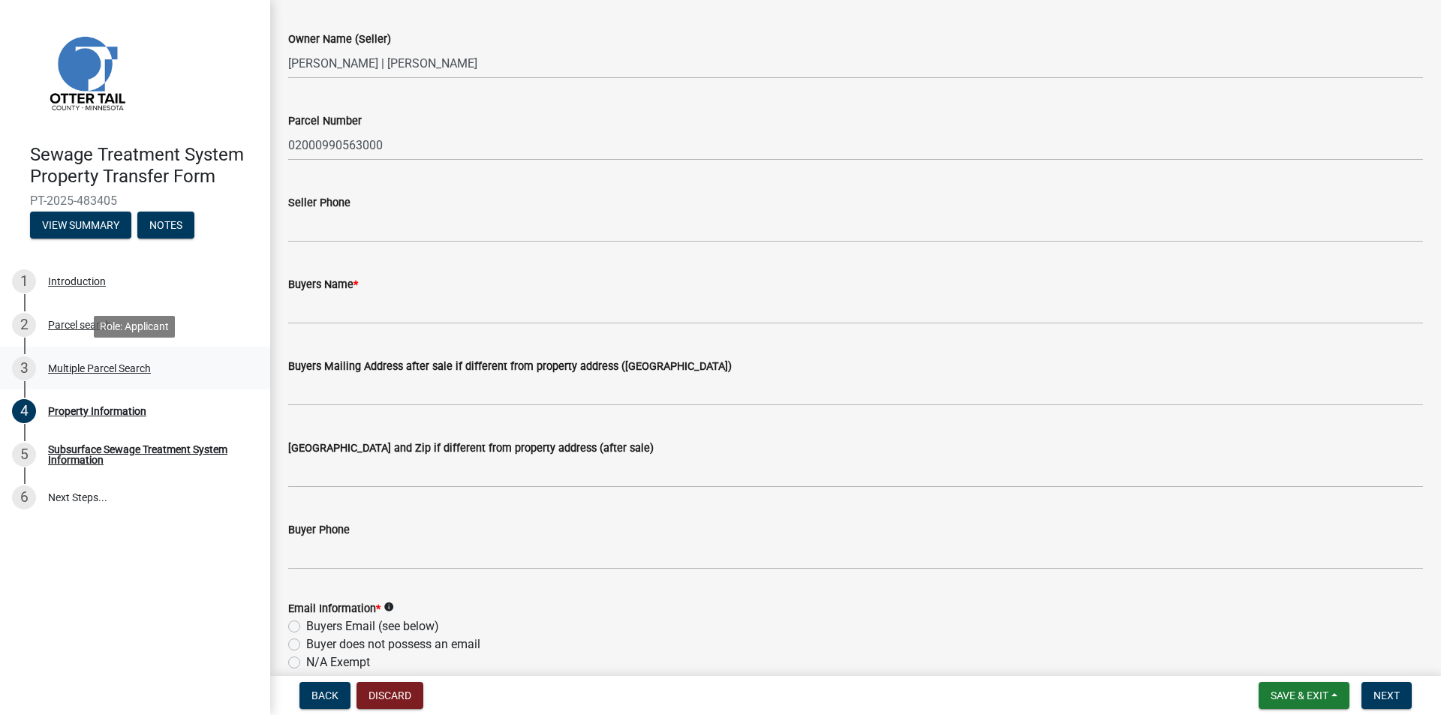
click at [95, 365] on div "Multiple Parcel Search" at bounding box center [99, 368] width 103 height 11
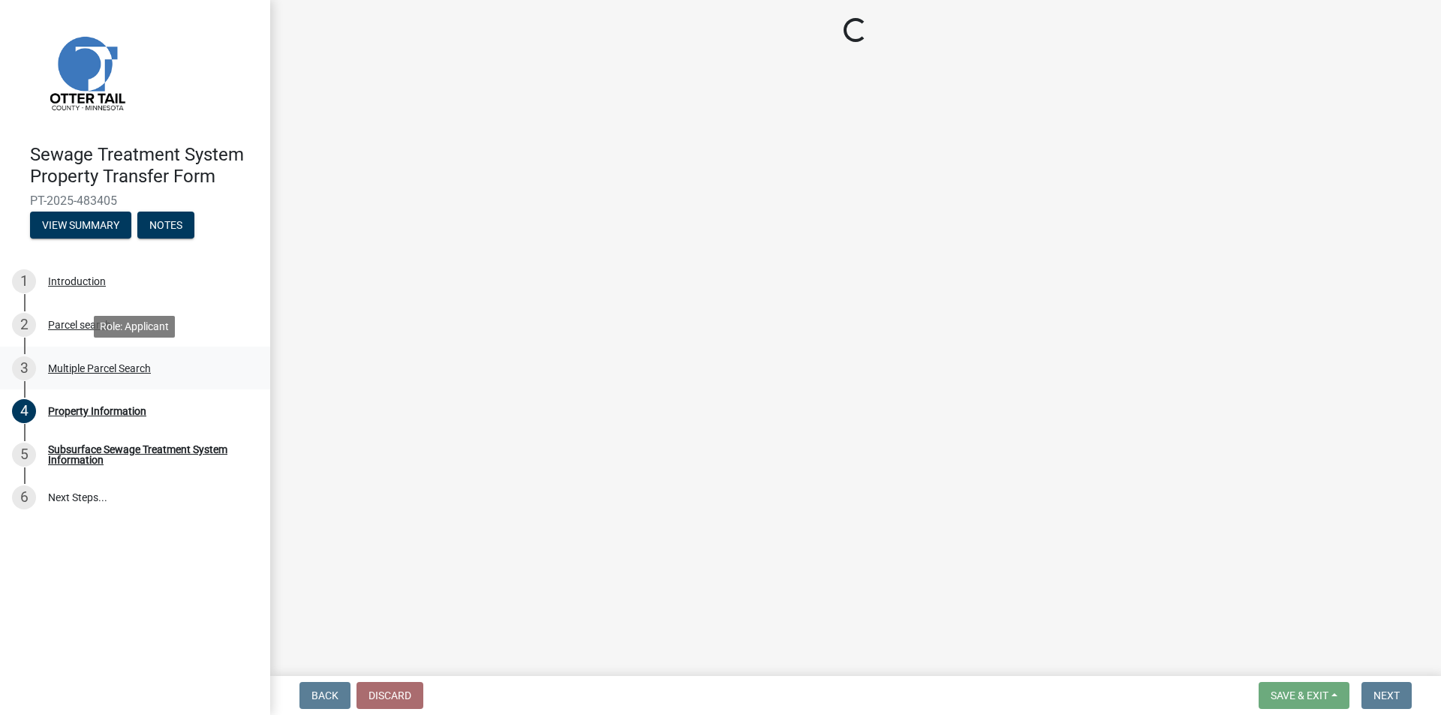
scroll to position [0, 0]
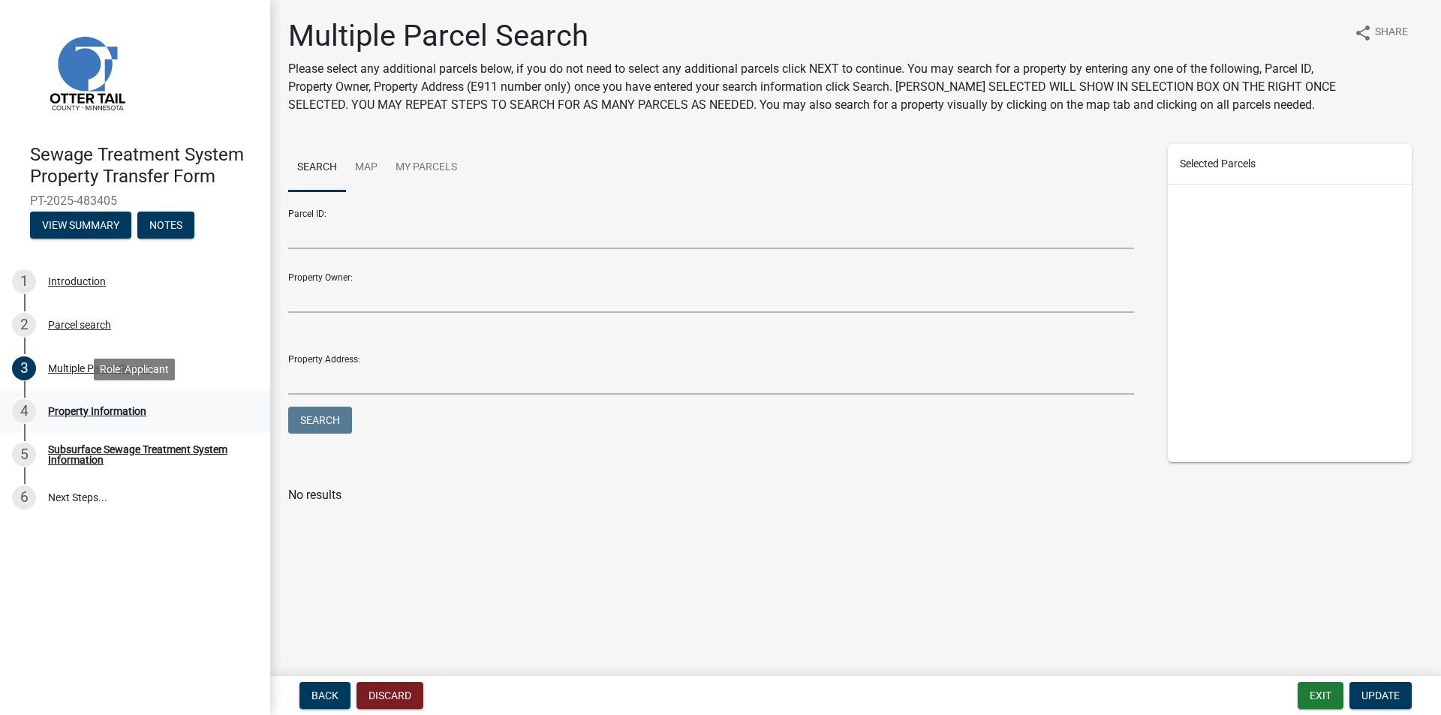
click at [87, 412] on div "Property Information" at bounding box center [97, 411] width 98 height 11
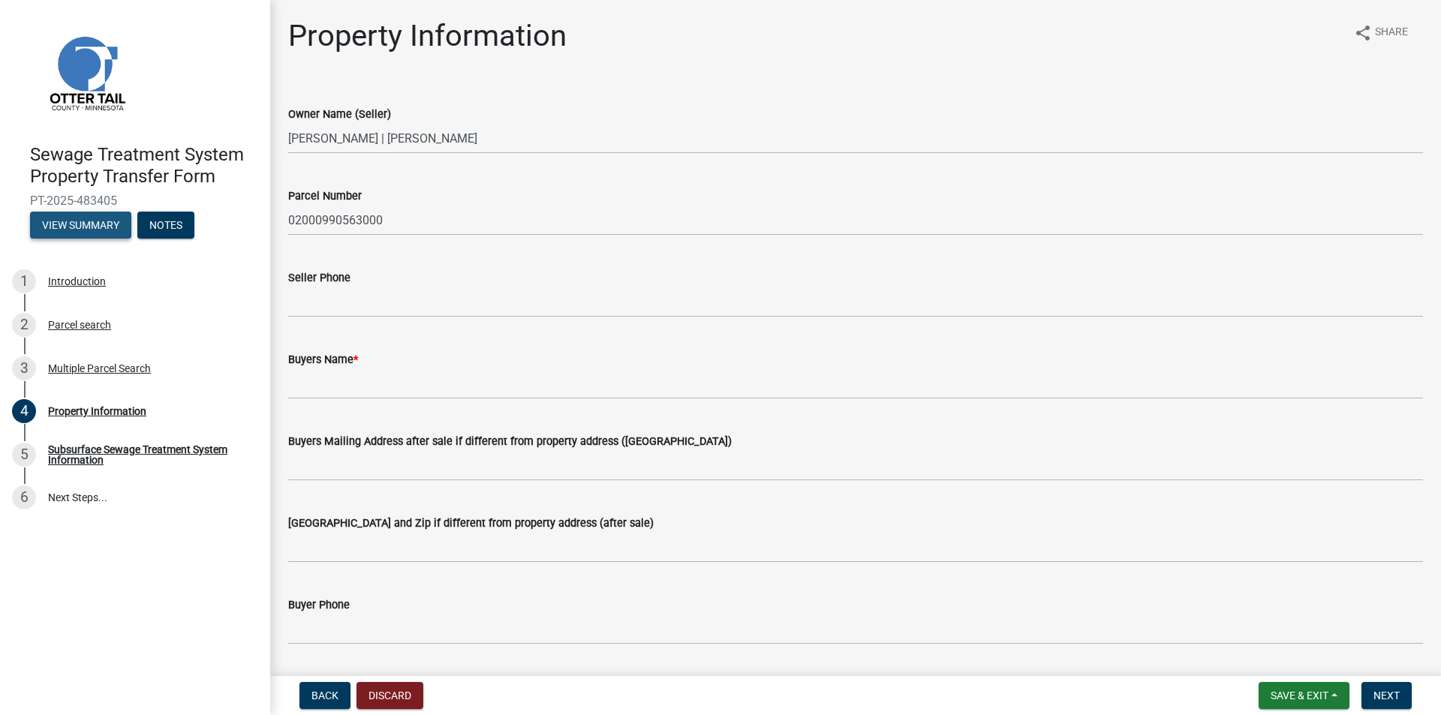
click at [96, 230] on button "View Summary" at bounding box center [80, 225] width 101 height 27
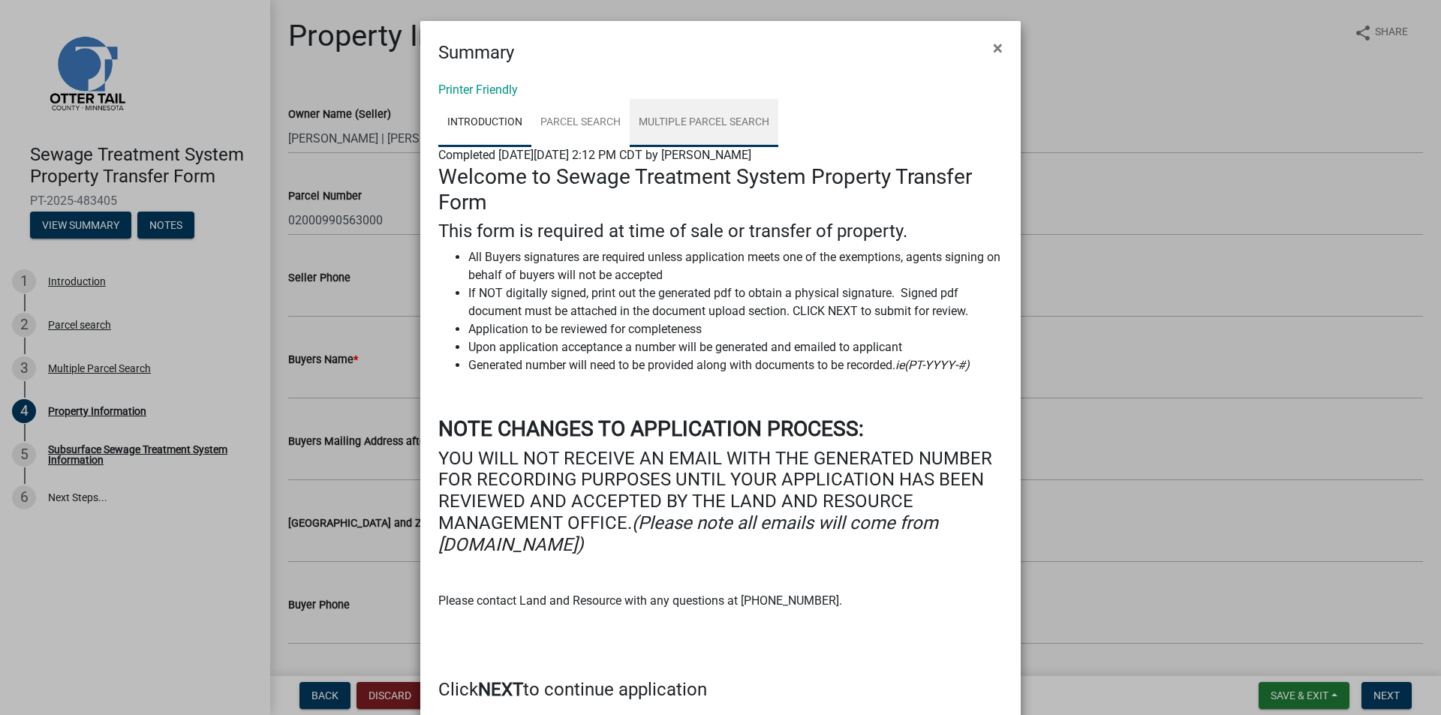
click at [657, 118] on link "Multiple Parcel Search" at bounding box center [704, 123] width 149 height 48
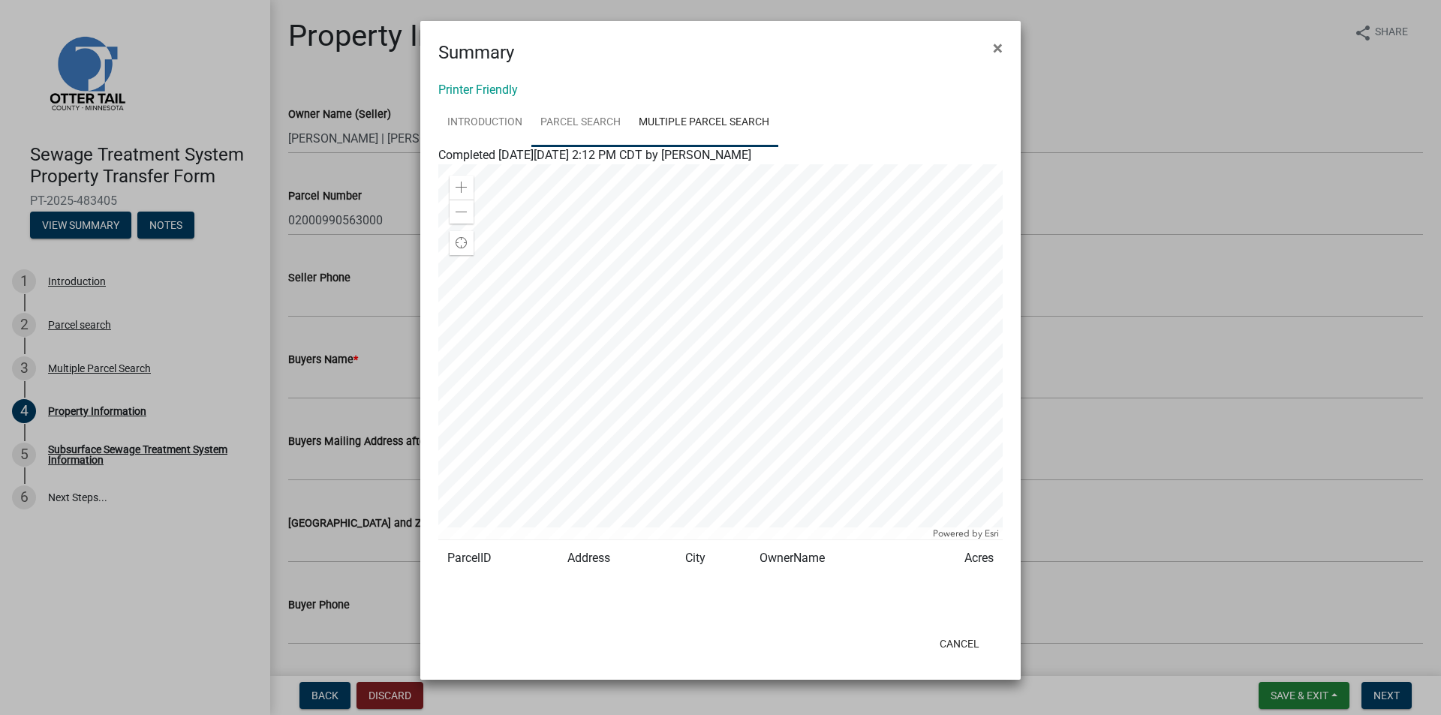
click at [564, 114] on link "Parcel search" at bounding box center [580, 123] width 98 height 48
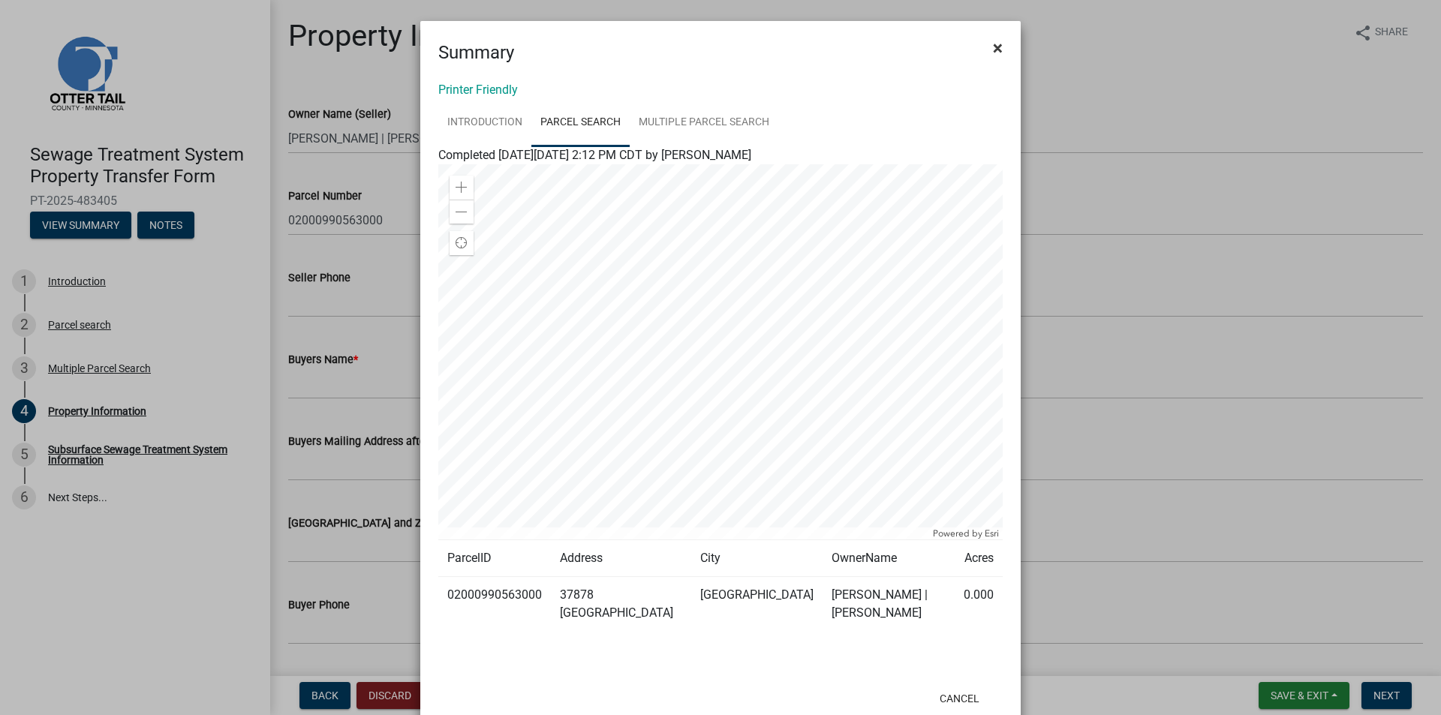
click at [993, 51] on span "×" at bounding box center [998, 48] width 10 height 21
